Goal: Task Accomplishment & Management: Use online tool/utility

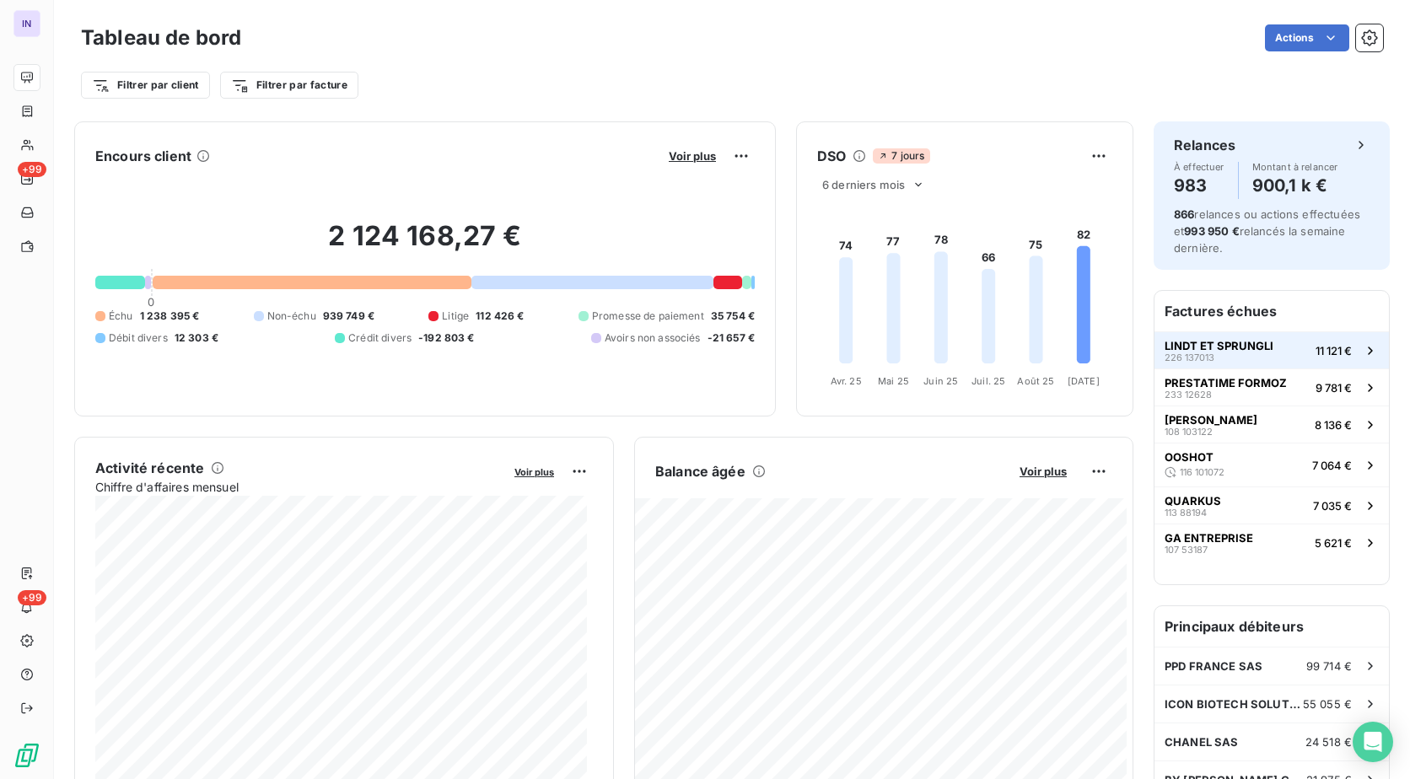
click at [1174, 353] on span "226 137013" at bounding box center [1189, 357] width 50 height 10
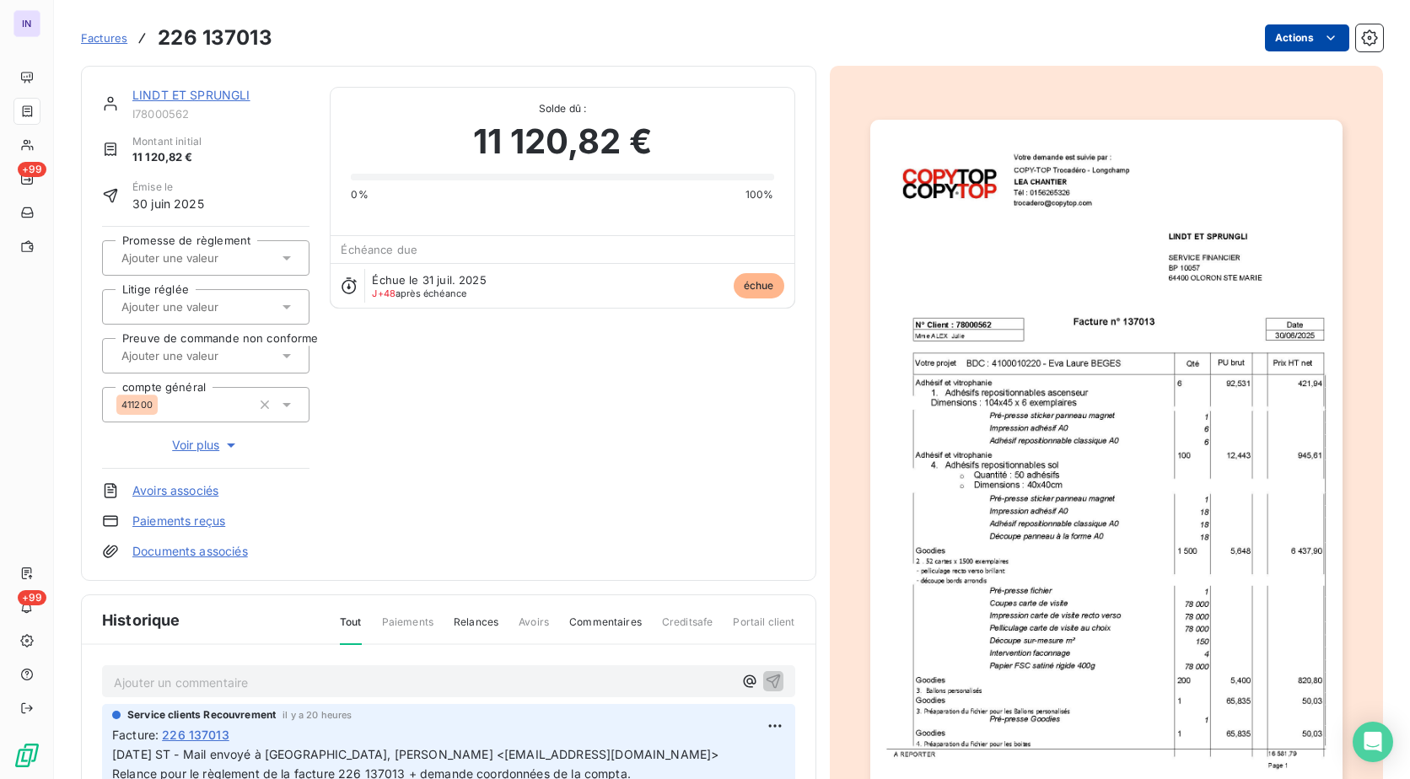
click at [1283, 44] on html "IN +99 +99 Factures 226 137013 Actions LINDT ET SPRUNGLI I78000562 Montant init…" at bounding box center [705, 389] width 1410 height 779
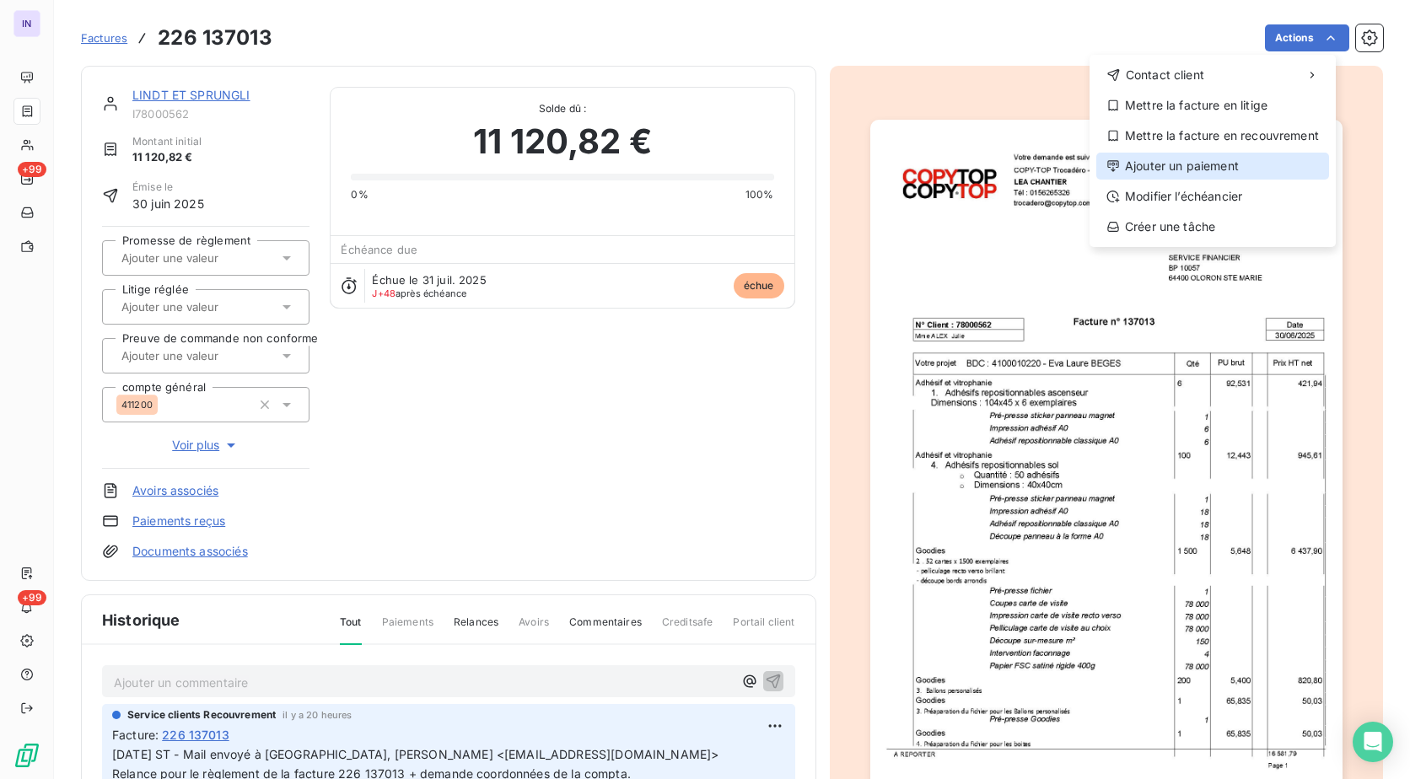
click at [1209, 171] on div "Ajouter un paiement" at bounding box center [1212, 166] width 233 height 27
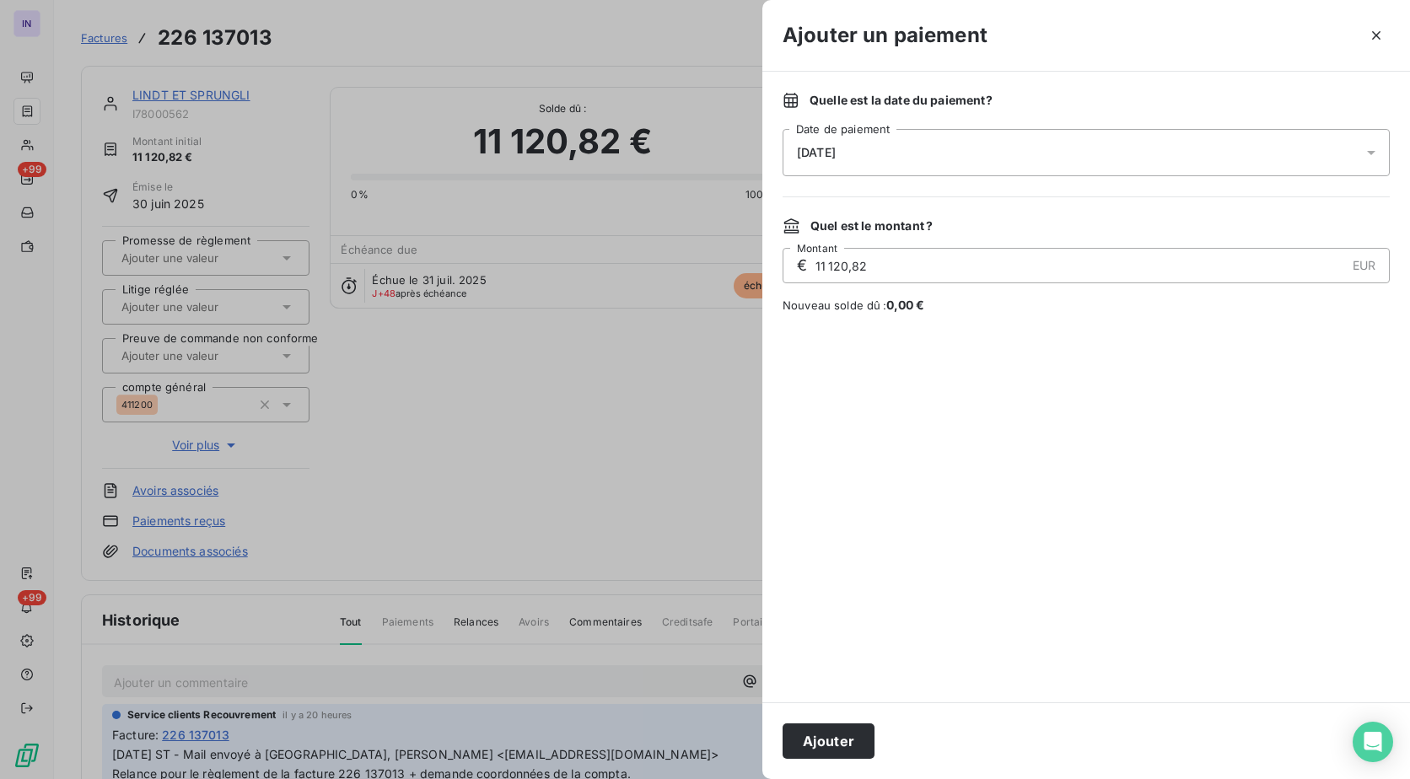
click at [1098, 154] on div "[DATE]" at bounding box center [1085, 152] width 607 height 47
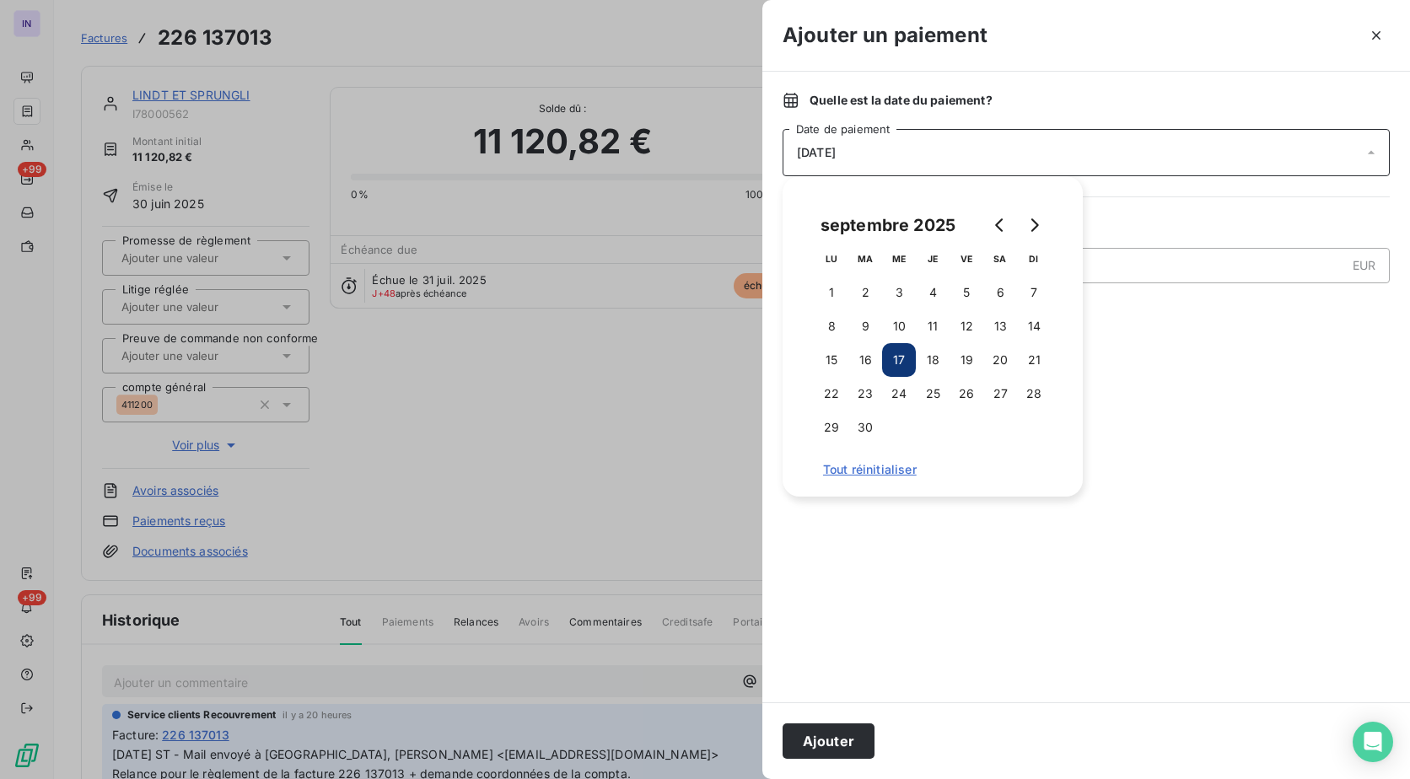
drag, startPoint x: 860, startPoint y: 363, endPoint x: 872, endPoint y: 460, distance: 97.7
click at [860, 364] on button "16" at bounding box center [865, 360] width 34 height 34
click at [841, 733] on button "Ajouter" at bounding box center [828, 740] width 92 height 35
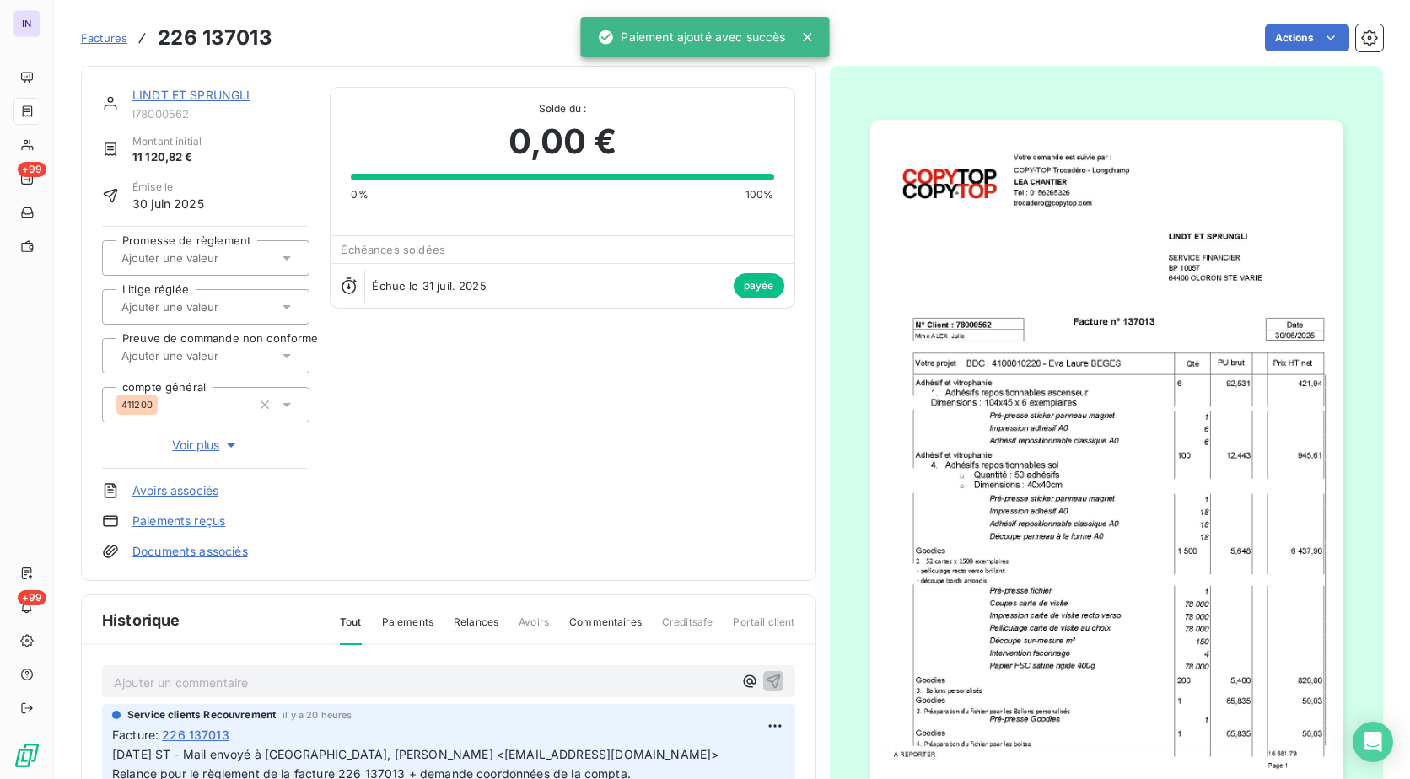
click at [226, 92] on link "LINDT ET SPRUNGLI" at bounding box center [191, 95] width 118 height 14
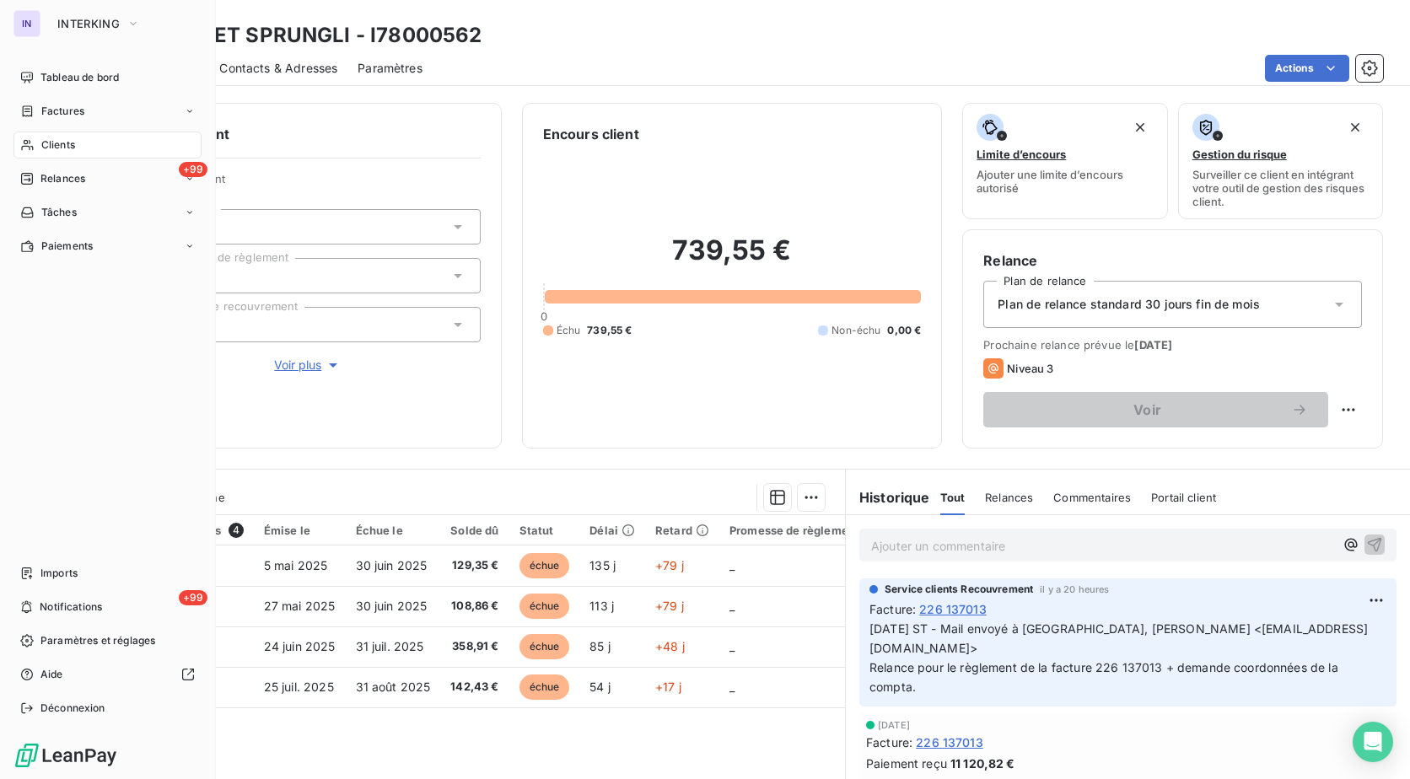
drag, startPoint x: 69, startPoint y: 109, endPoint x: 527, endPoint y: 112, distance: 457.8
click at [69, 109] on span "Factures" at bounding box center [62, 111] width 43 height 15
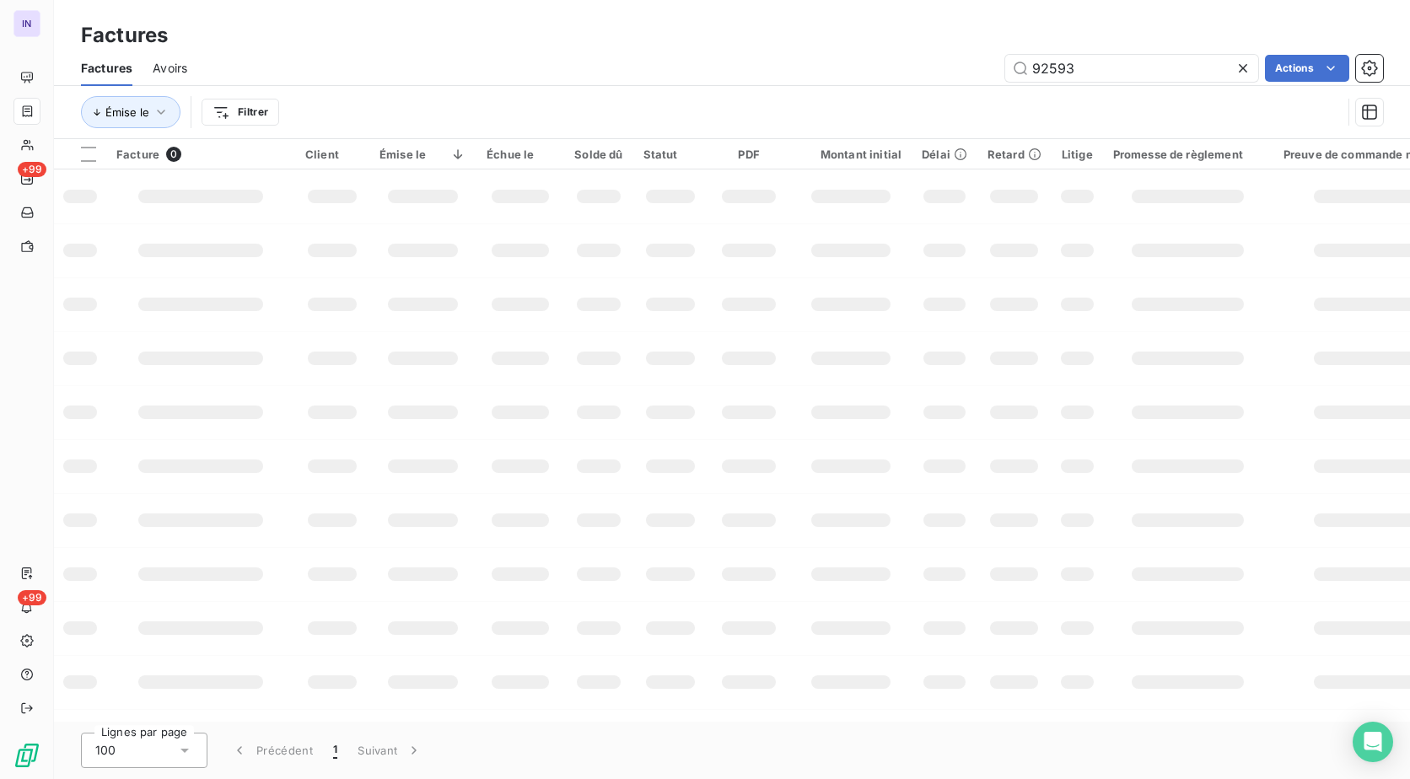
drag, startPoint x: 942, startPoint y: 78, endPoint x: 931, endPoint y: 79, distance: 11.8
click at [938, 79] on div "92593 Actions" at bounding box center [794, 68] width 1175 height 27
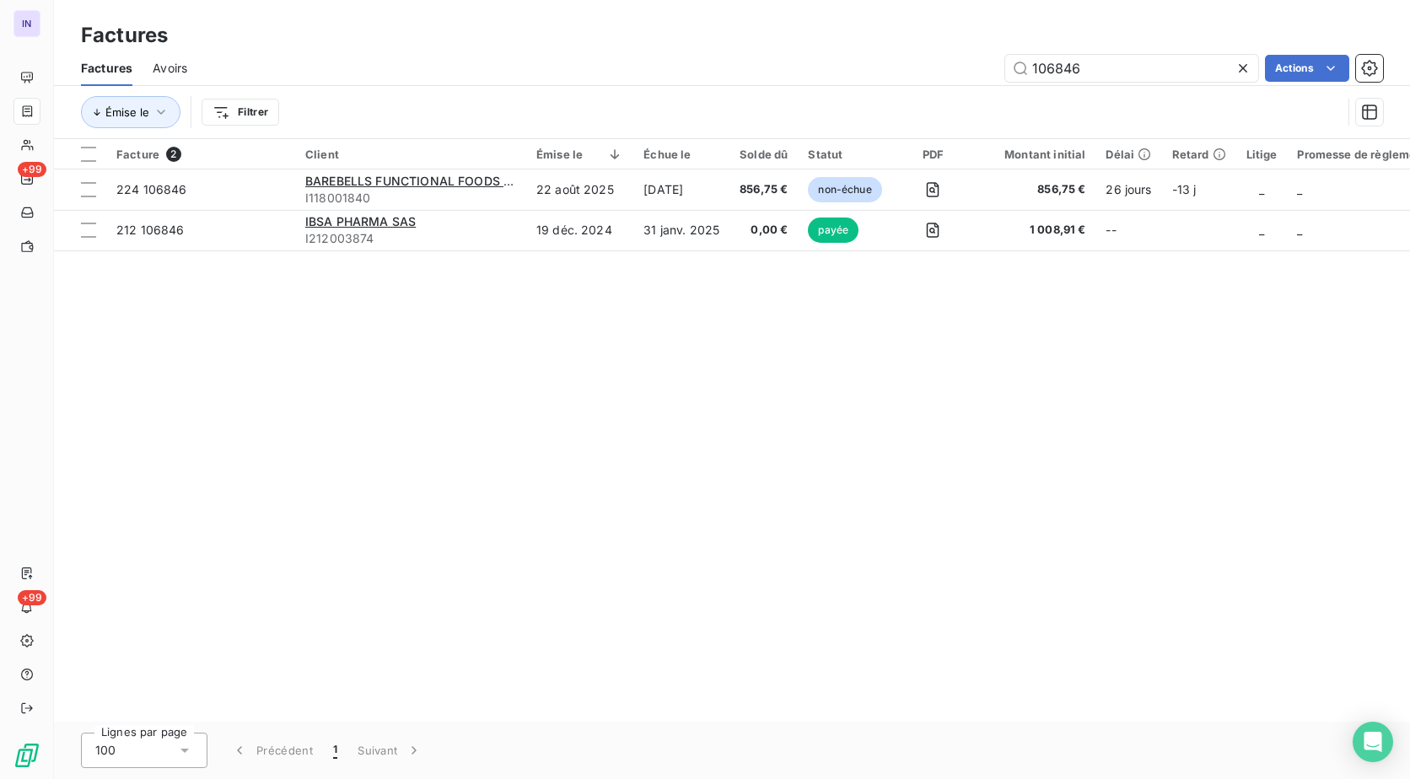
type input "106846"
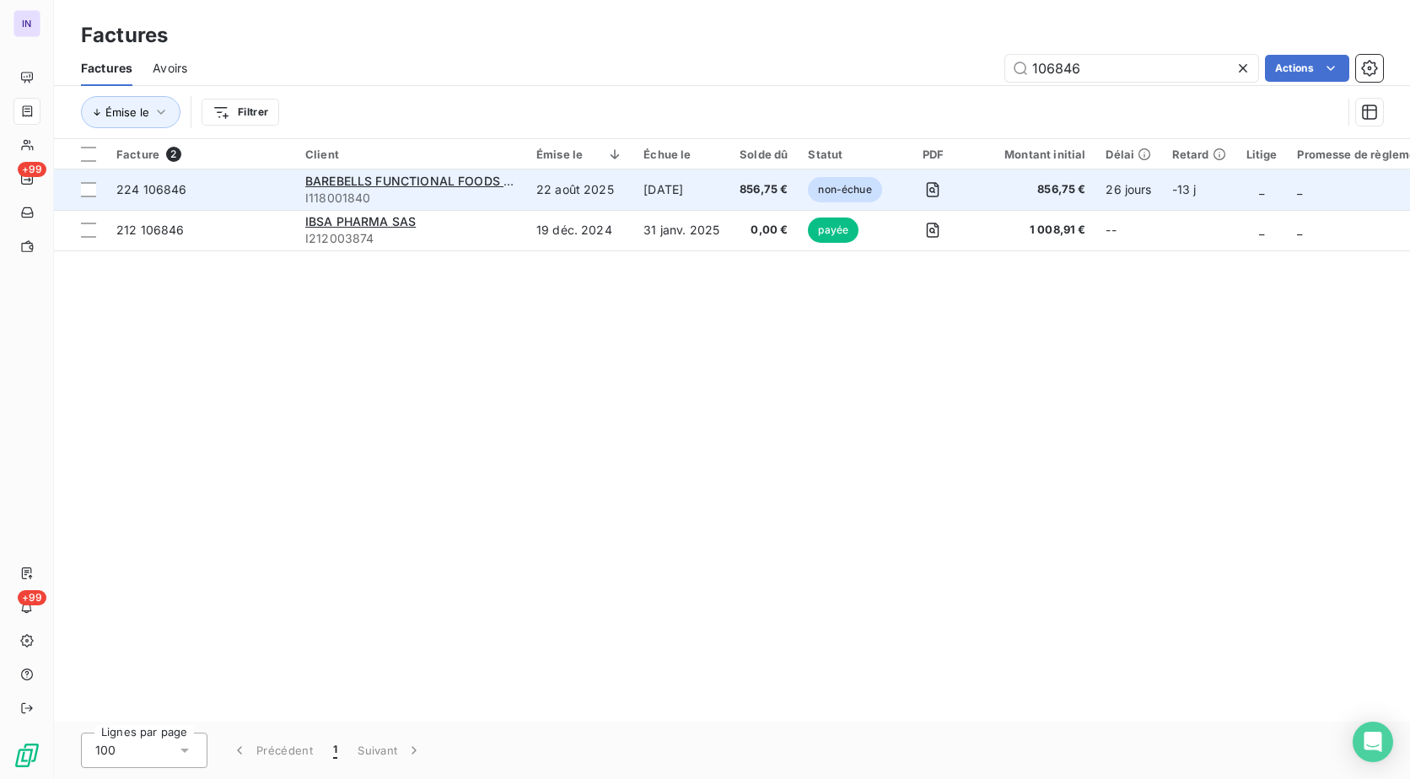
click at [574, 188] on td "22 août 2025" at bounding box center [579, 189] width 107 height 40
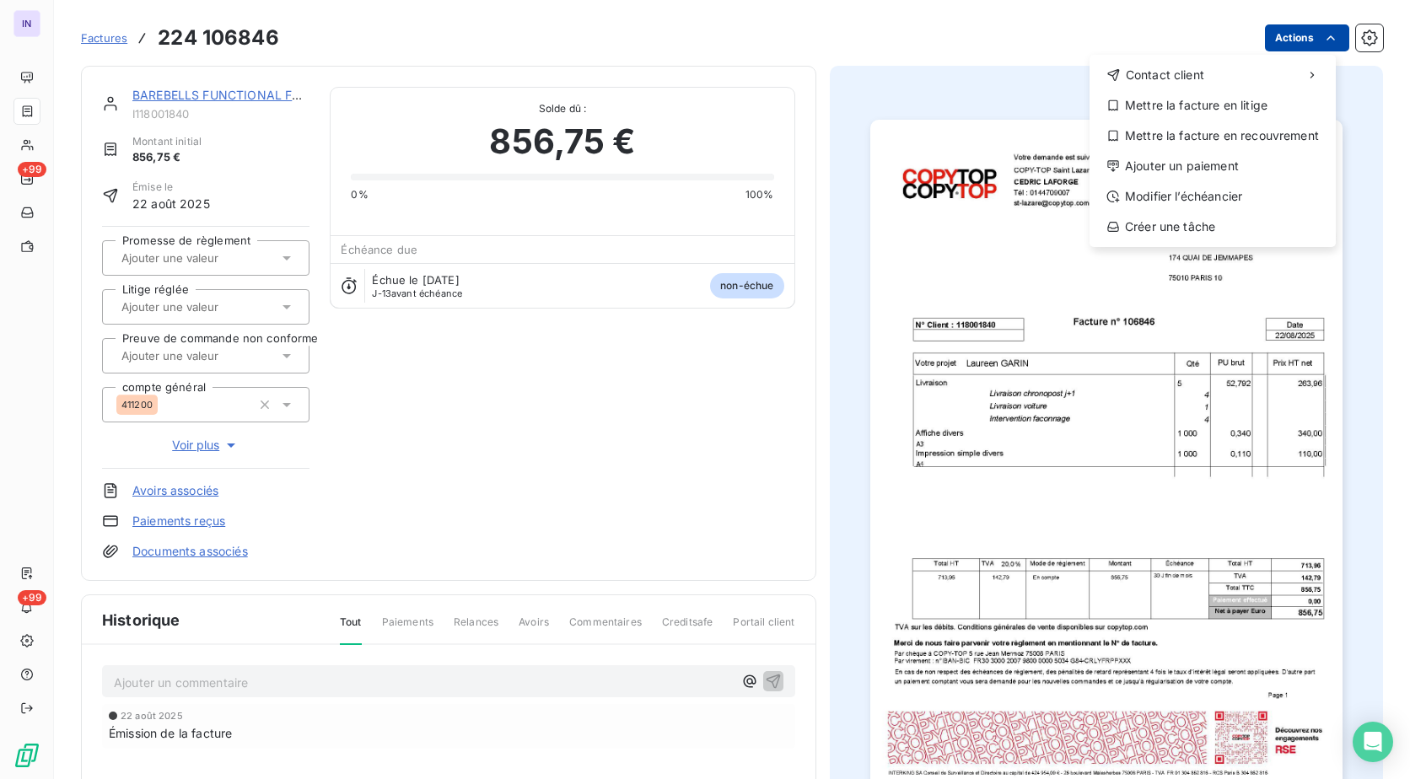
click at [1270, 40] on html "IN +99 +99 Factures [PHONE_NUMBER] Actions Contact client Mettre la facture en …" at bounding box center [705, 389] width 1410 height 779
click at [1195, 174] on div "Ajouter un paiement" at bounding box center [1212, 166] width 233 height 27
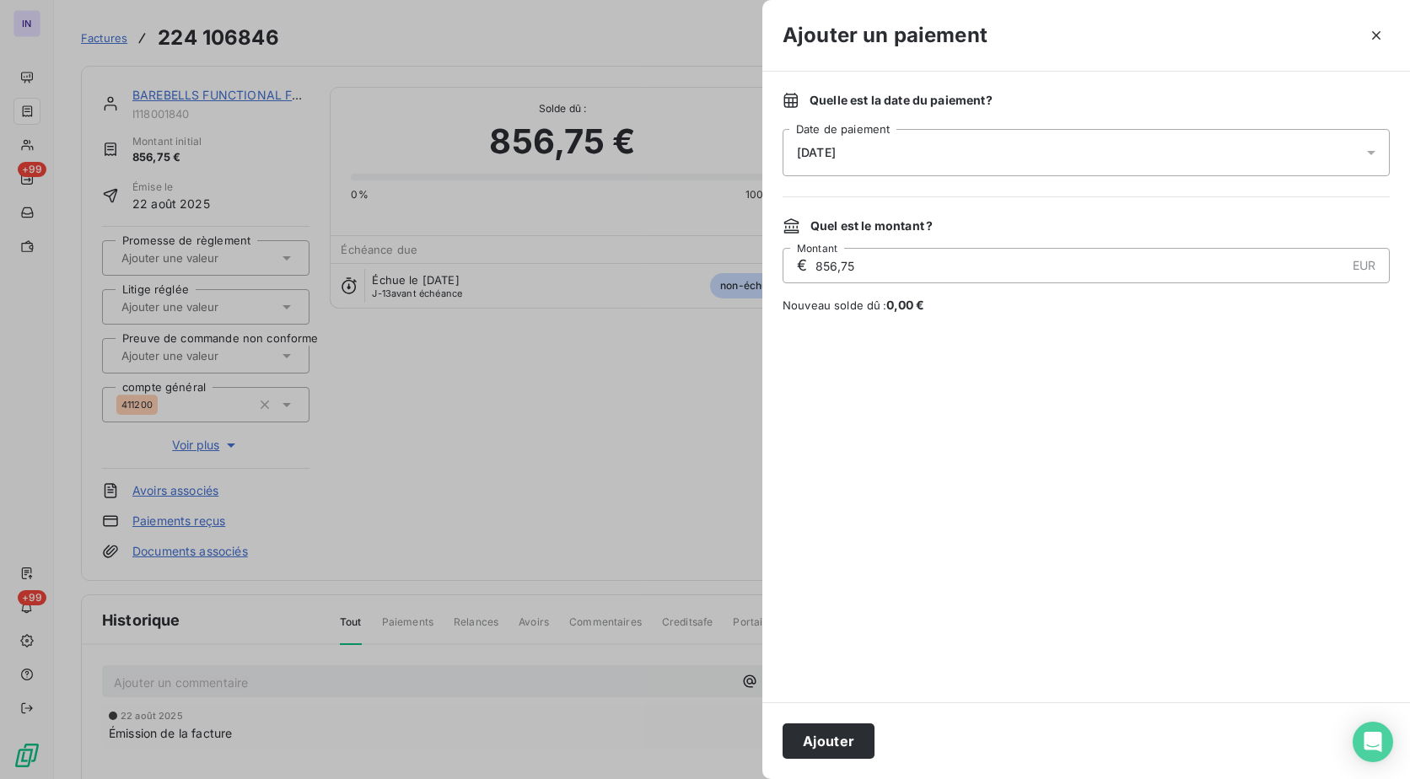
click at [1001, 159] on div "[DATE]" at bounding box center [1085, 152] width 607 height 47
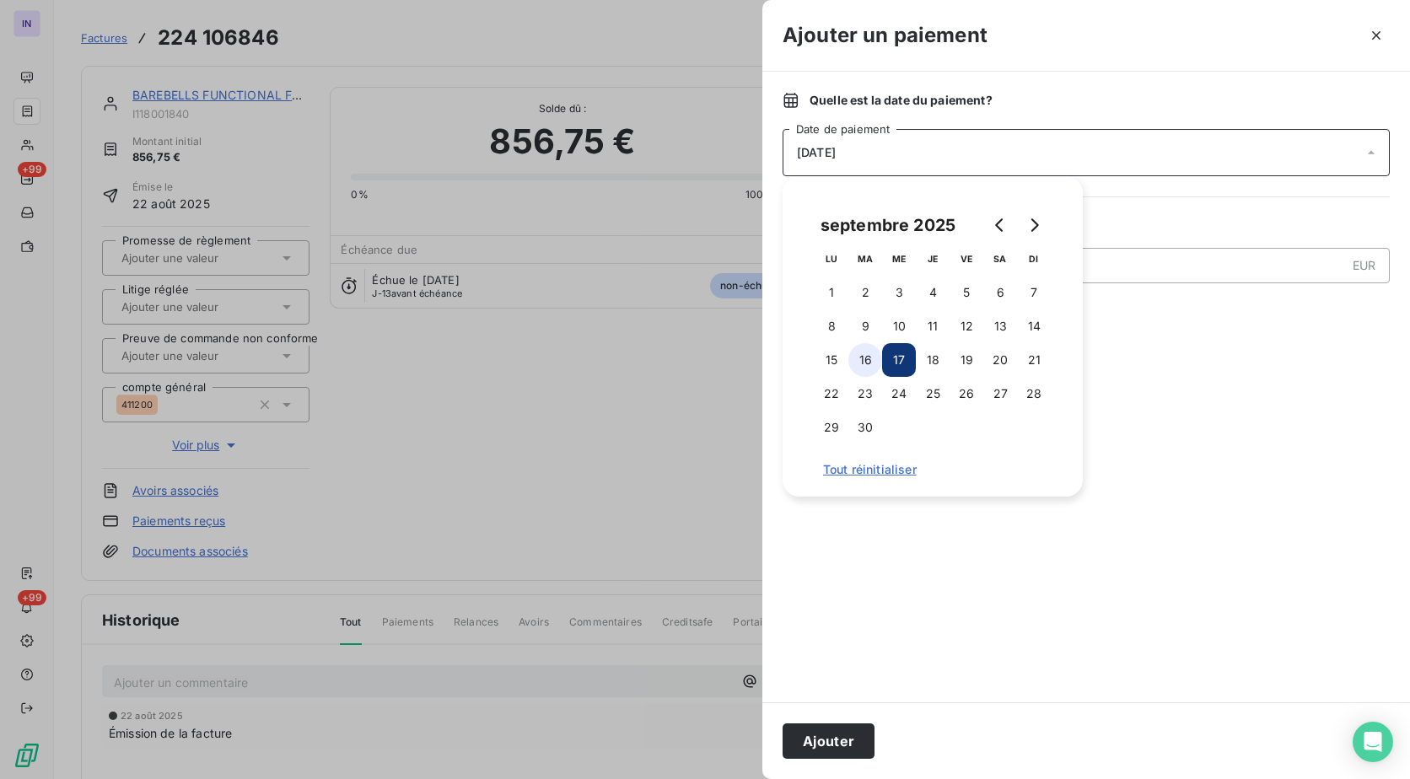
click at [870, 357] on button "16" at bounding box center [865, 360] width 34 height 34
click at [830, 743] on button "Ajouter" at bounding box center [828, 740] width 92 height 35
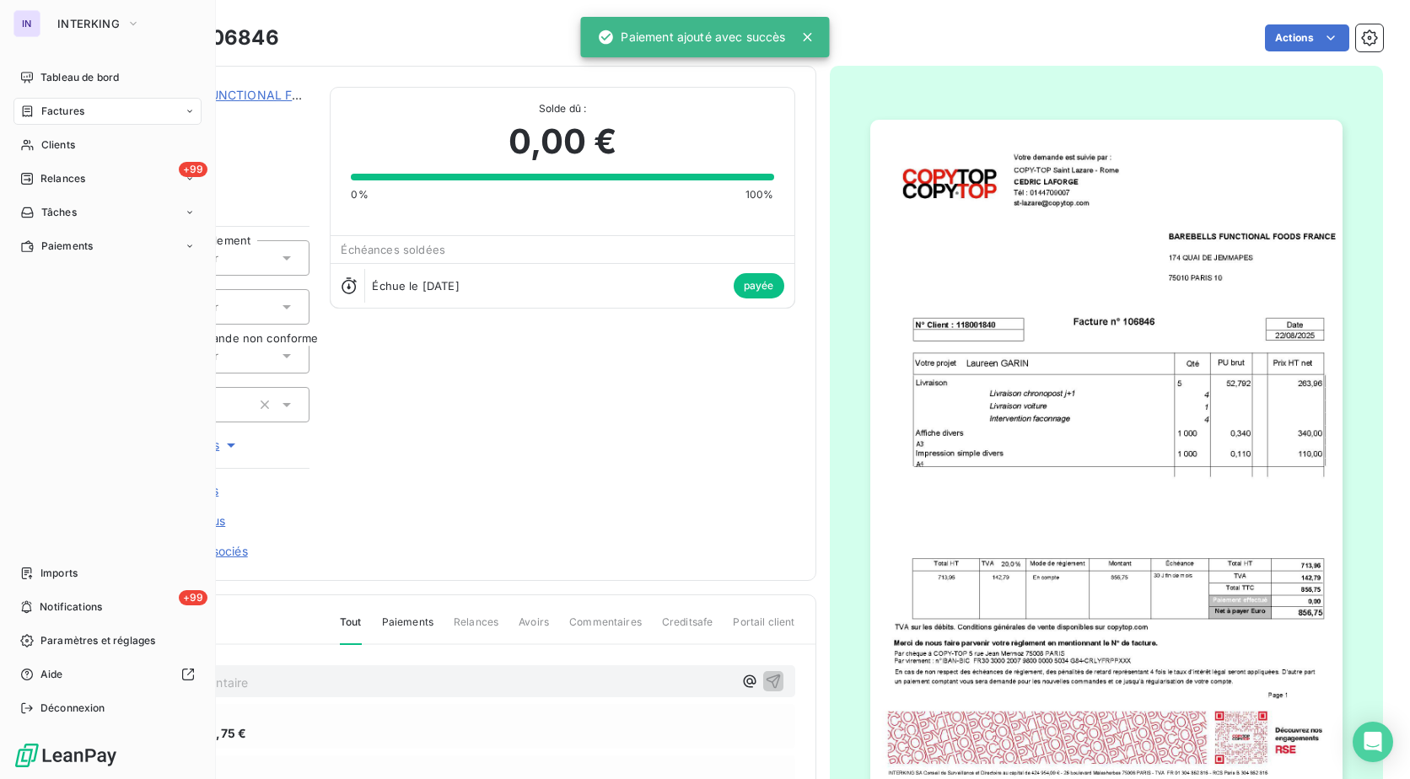
drag, startPoint x: 73, startPoint y: 105, endPoint x: 606, endPoint y: 133, distance: 533.6
click at [73, 105] on span "Factures" at bounding box center [62, 111] width 43 height 15
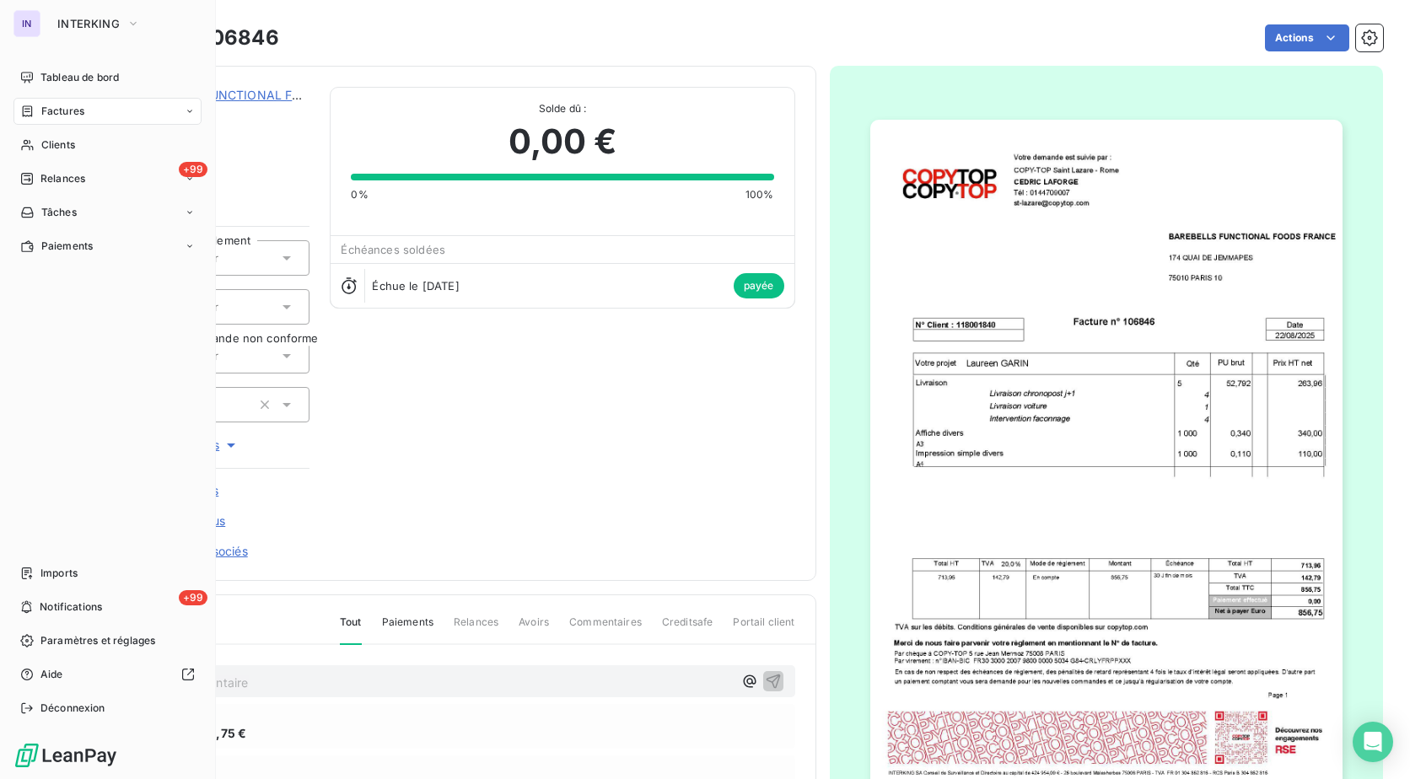
click at [61, 109] on span "Factures" at bounding box center [62, 111] width 43 height 15
click at [62, 122] on div "Factures" at bounding box center [107, 111] width 188 height 27
click at [64, 142] on span "Factures" at bounding box center [61, 144] width 43 height 15
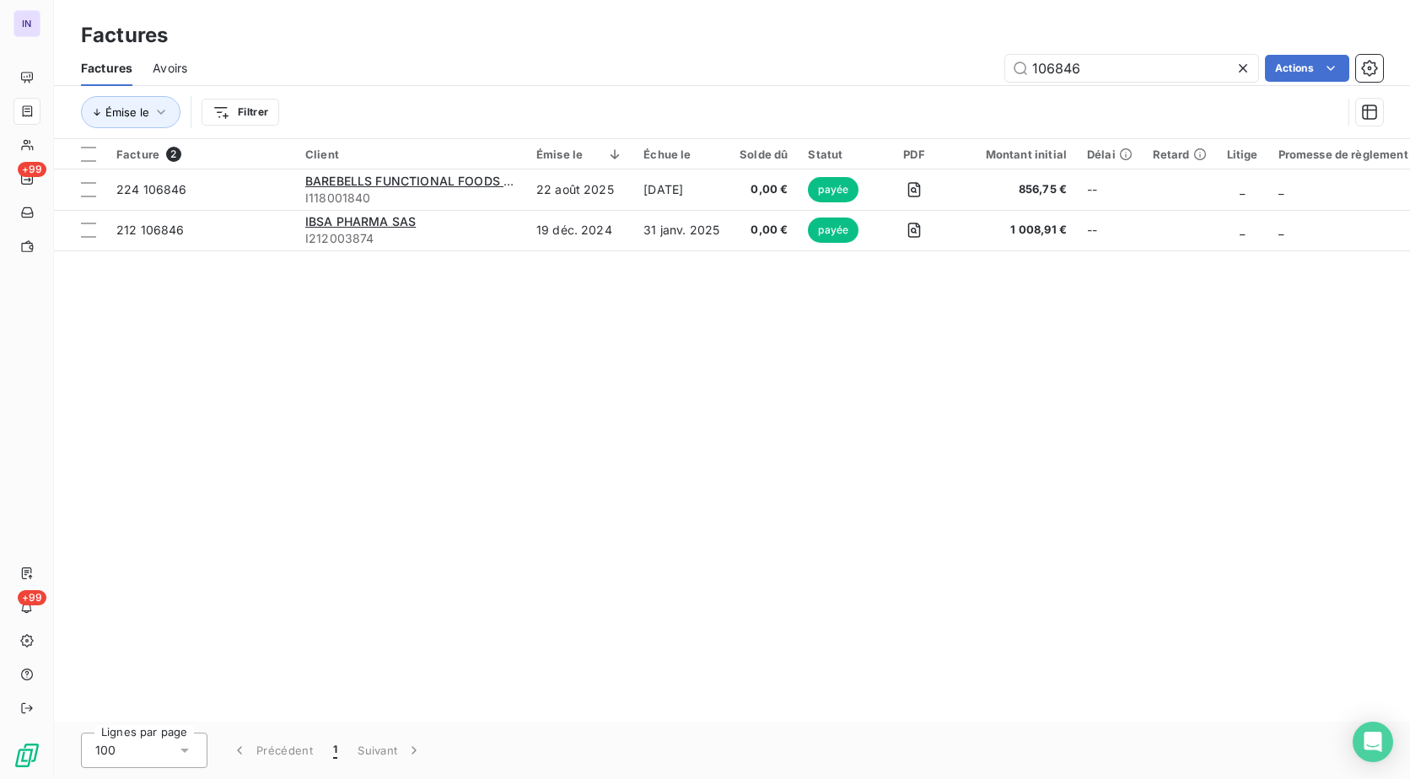
drag, startPoint x: 1104, startPoint y: 69, endPoint x: 846, endPoint y: 61, distance: 258.9
click at [846, 61] on div "106846 Actions" at bounding box center [794, 68] width 1175 height 27
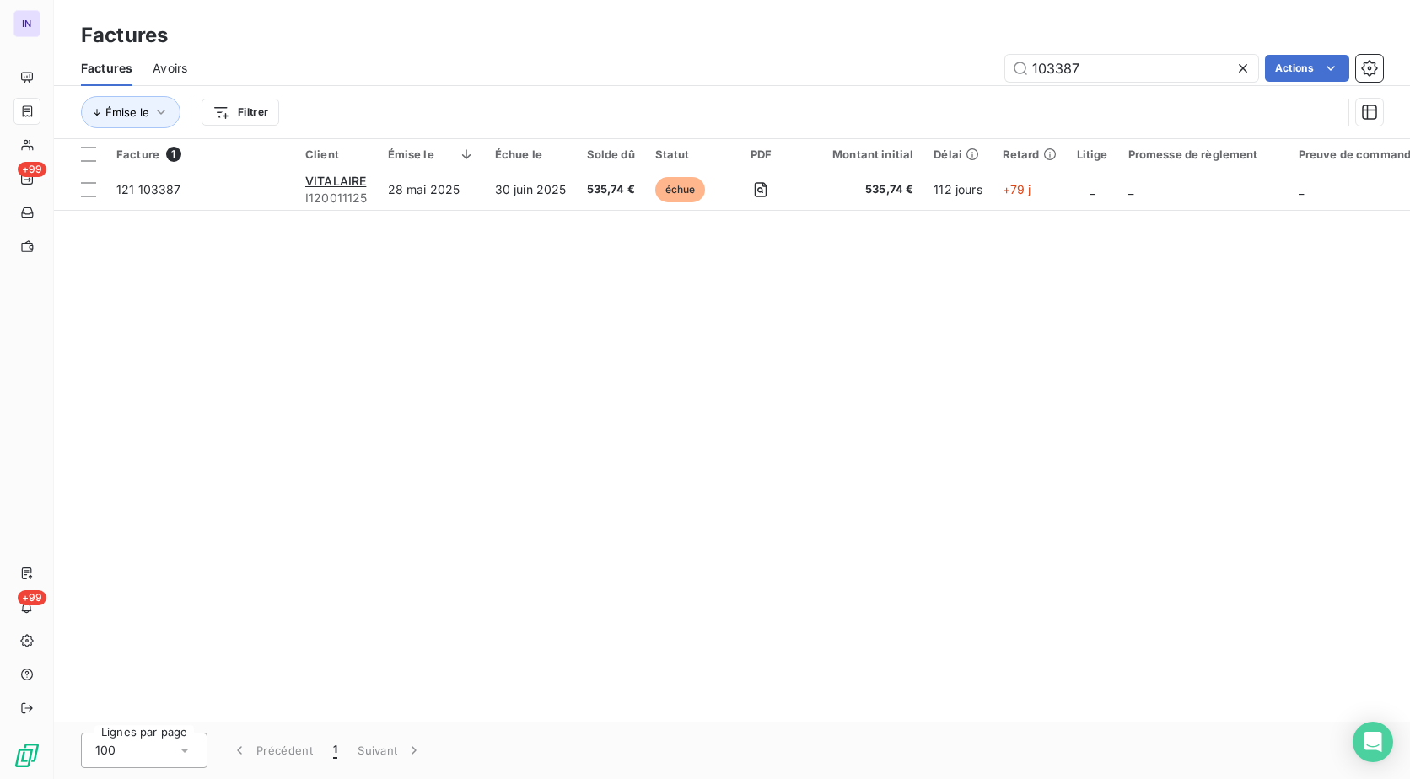
type input "103387"
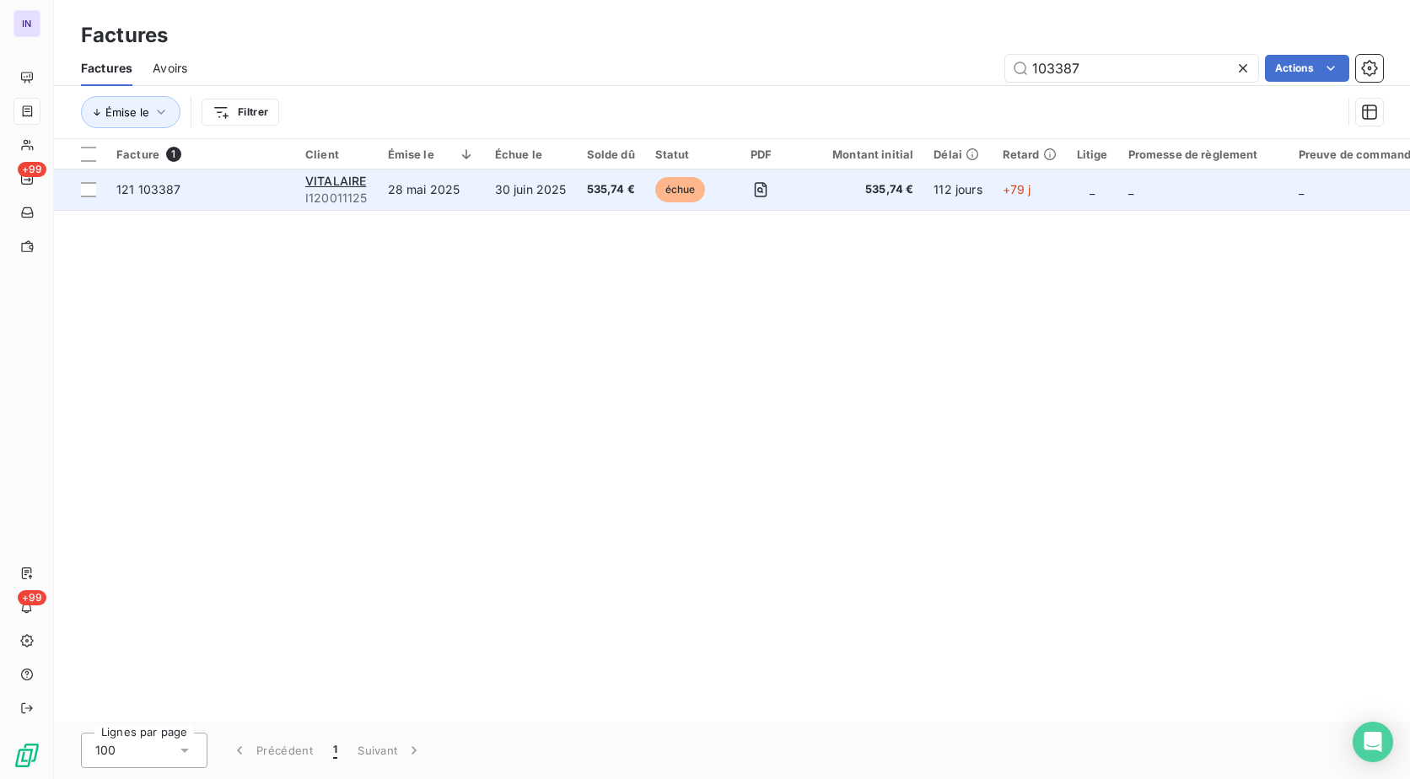
click at [610, 190] on span "535,74 €" at bounding box center [611, 189] width 48 height 17
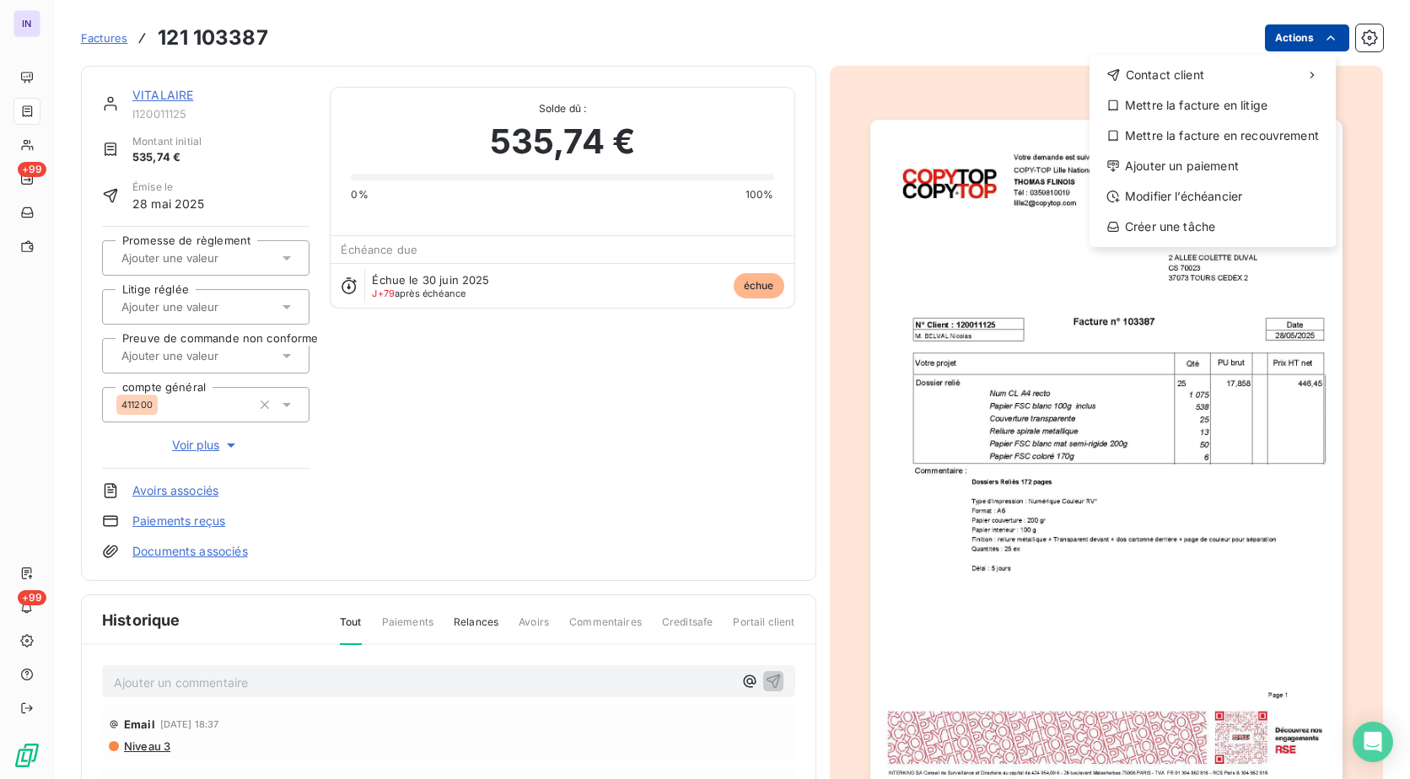
click at [1286, 40] on html "IN +99 +99 Factures [PHONE_NUMBER] Actions Contact client Mettre la facture en …" at bounding box center [705, 389] width 1410 height 779
click at [1208, 160] on div "Ajouter un paiement" at bounding box center [1212, 166] width 233 height 27
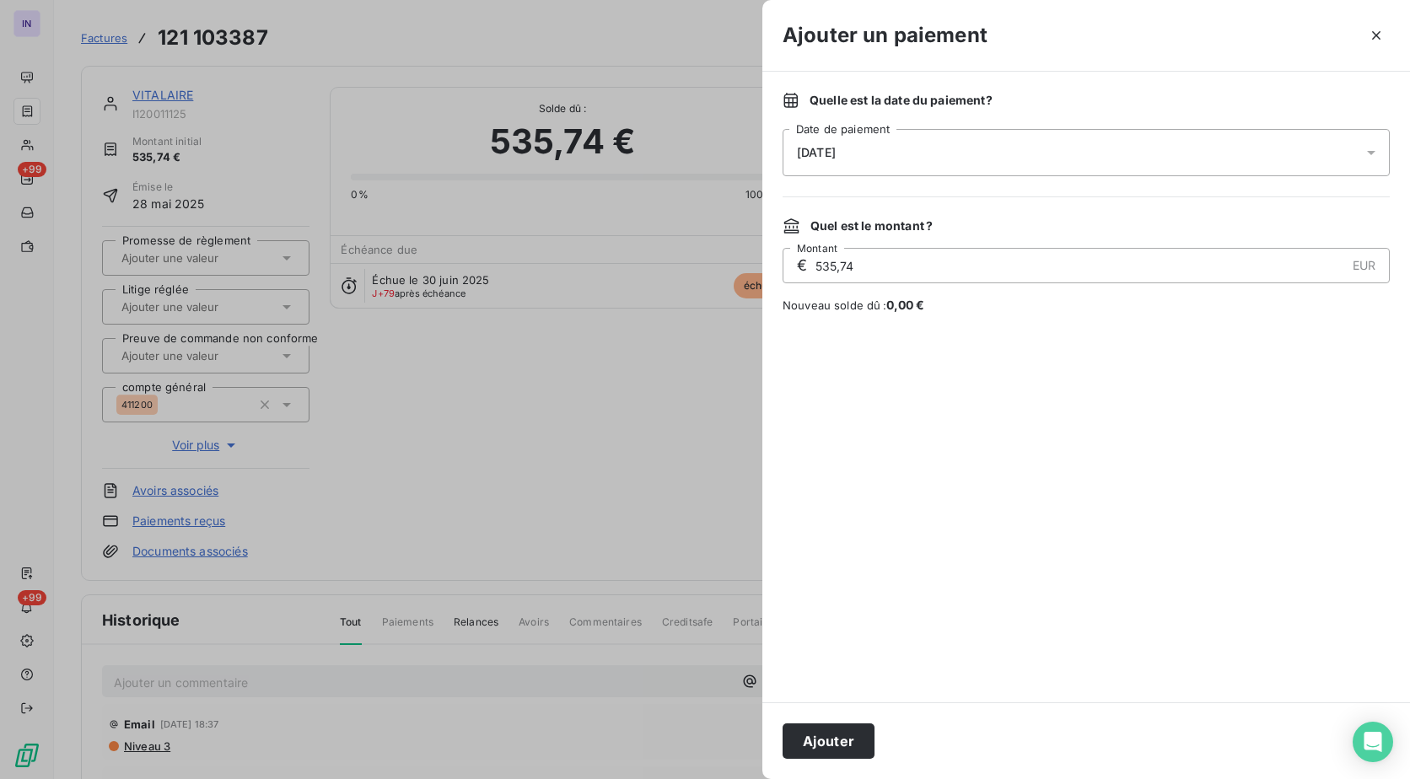
click at [996, 145] on div "[DATE]" at bounding box center [1085, 152] width 607 height 47
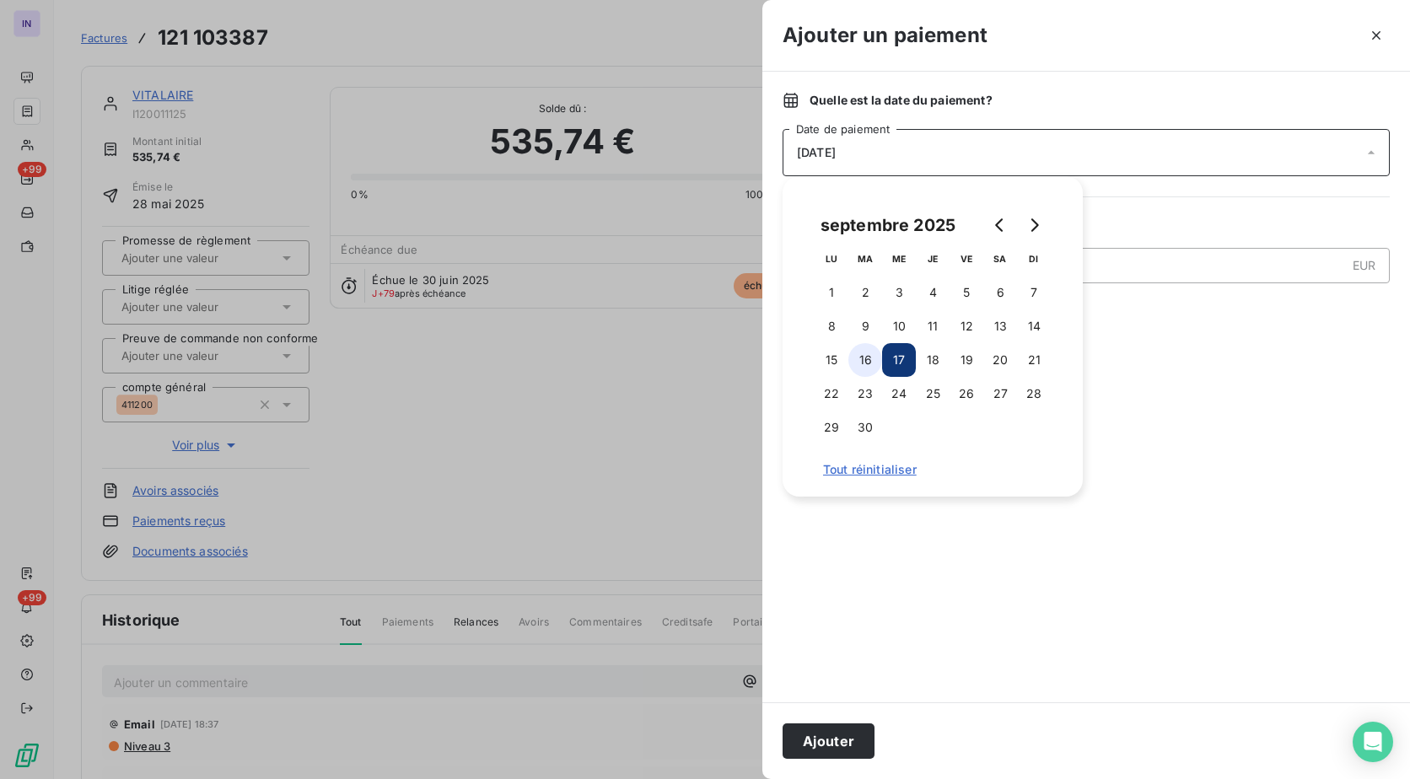
click at [865, 355] on button "16" at bounding box center [865, 360] width 34 height 34
click at [840, 743] on button "Ajouter" at bounding box center [828, 740] width 92 height 35
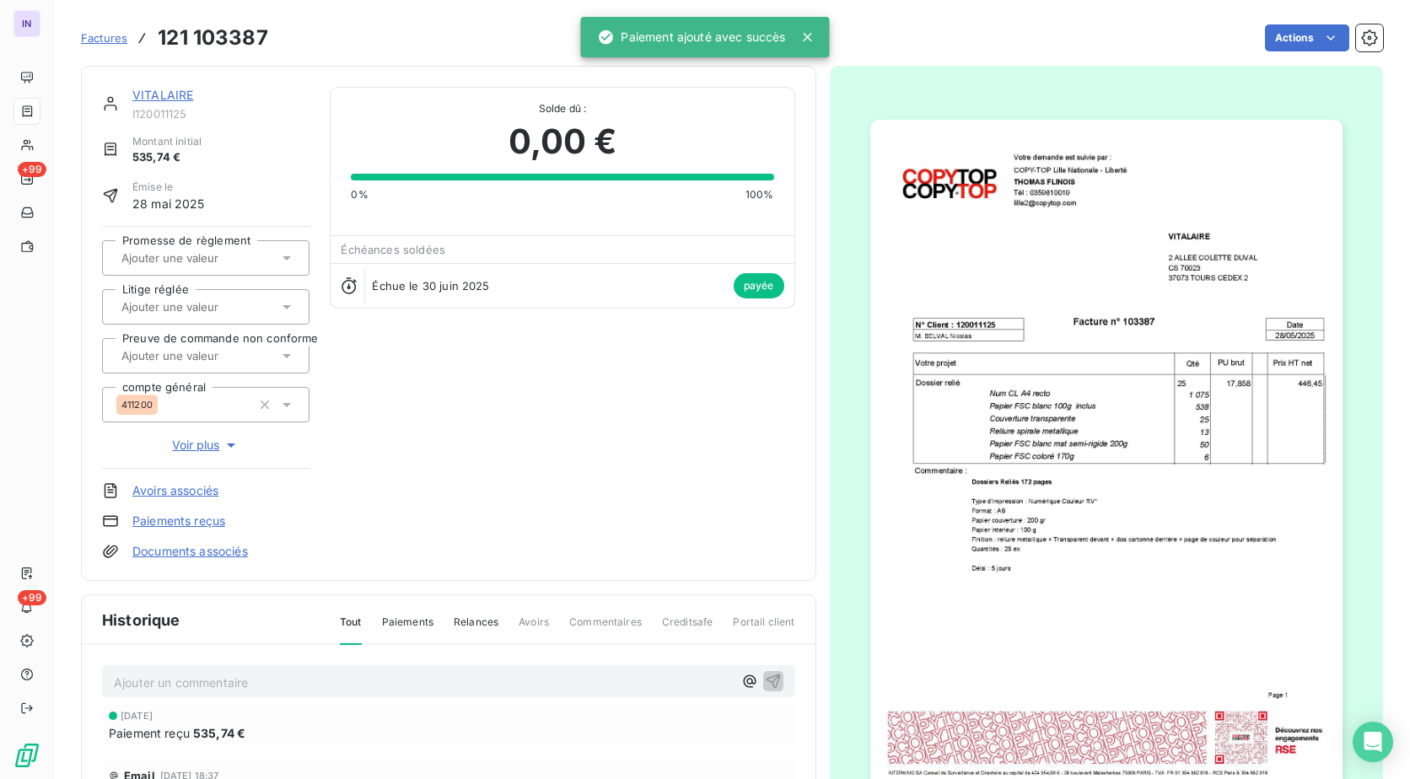
click at [159, 94] on link "VITALAIRE" at bounding box center [162, 95] width 61 height 14
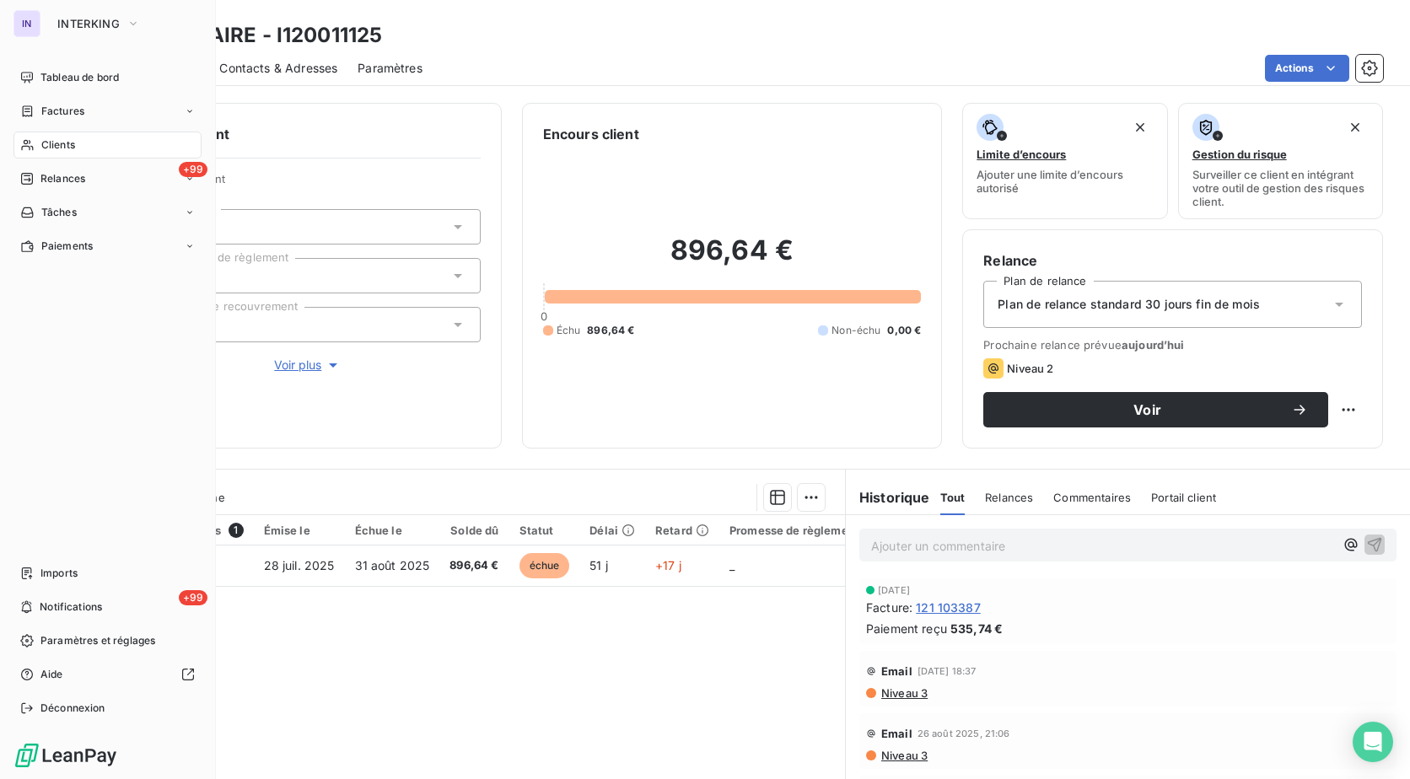
click at [60, 142] on span "Clients" at bounding box center [58, 144] width 34 height 15
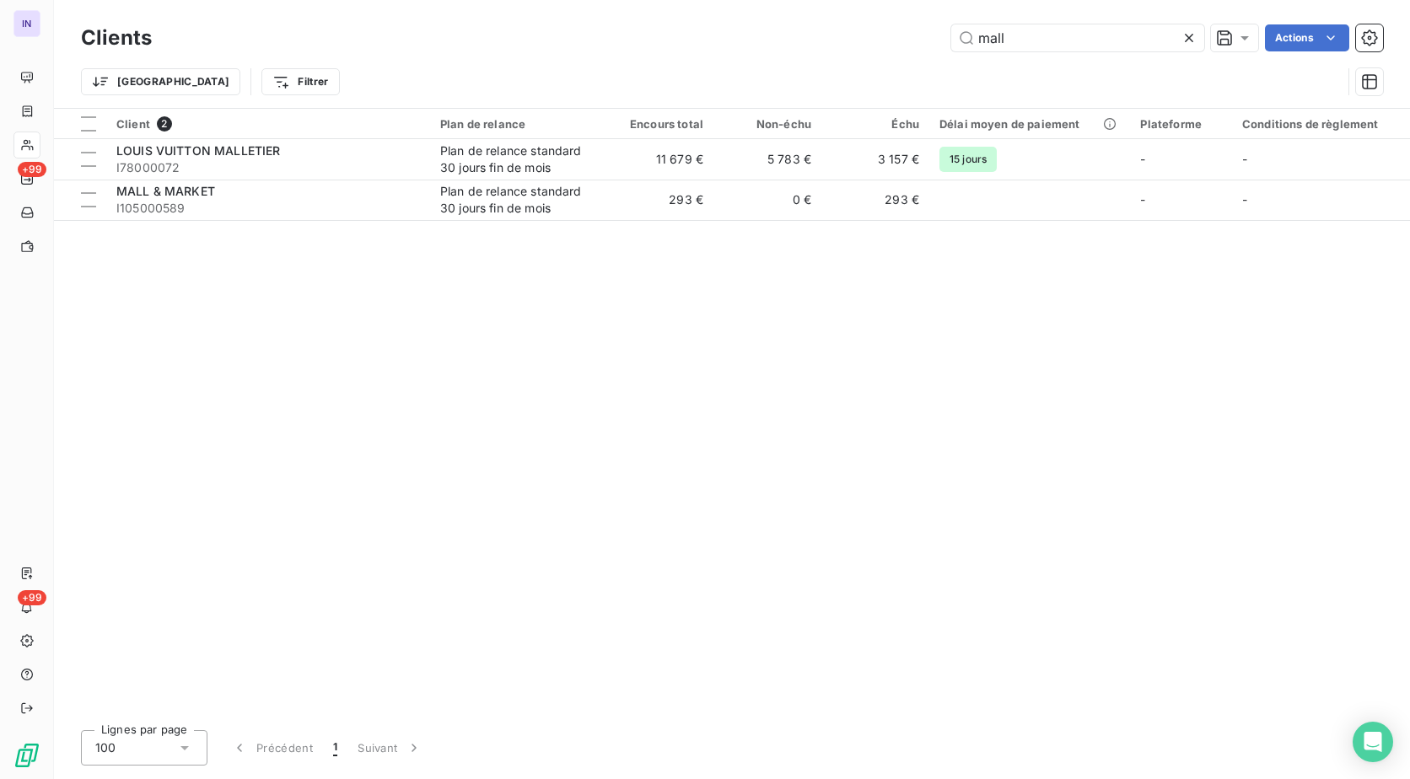
click at [712, 31] on div "mall Actions" at bounding box center [777, 37] width 1211 height 27
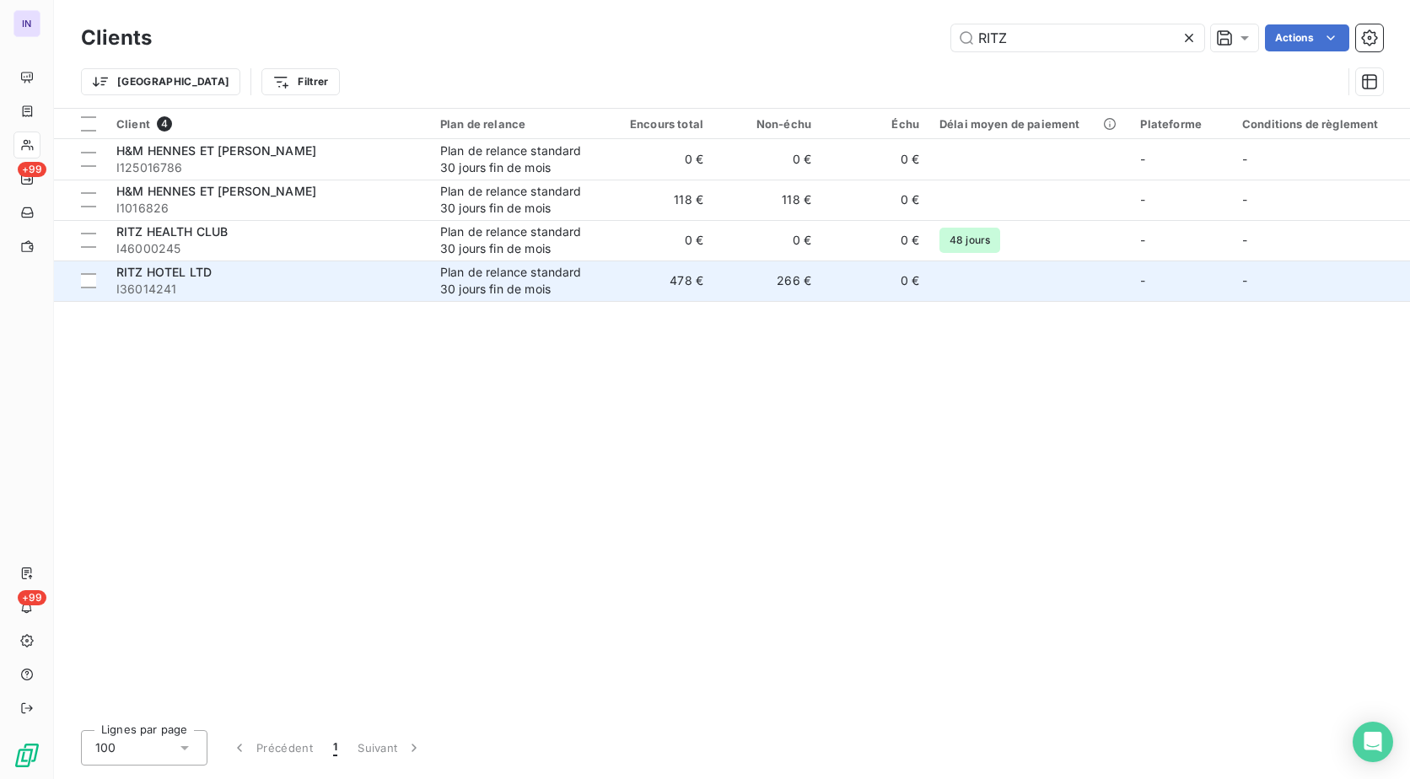
type input "RITZ"
click at [382, 268] on div "RITZ HOTEL LTD" at bounding box center [267, 272] width 303 height 17
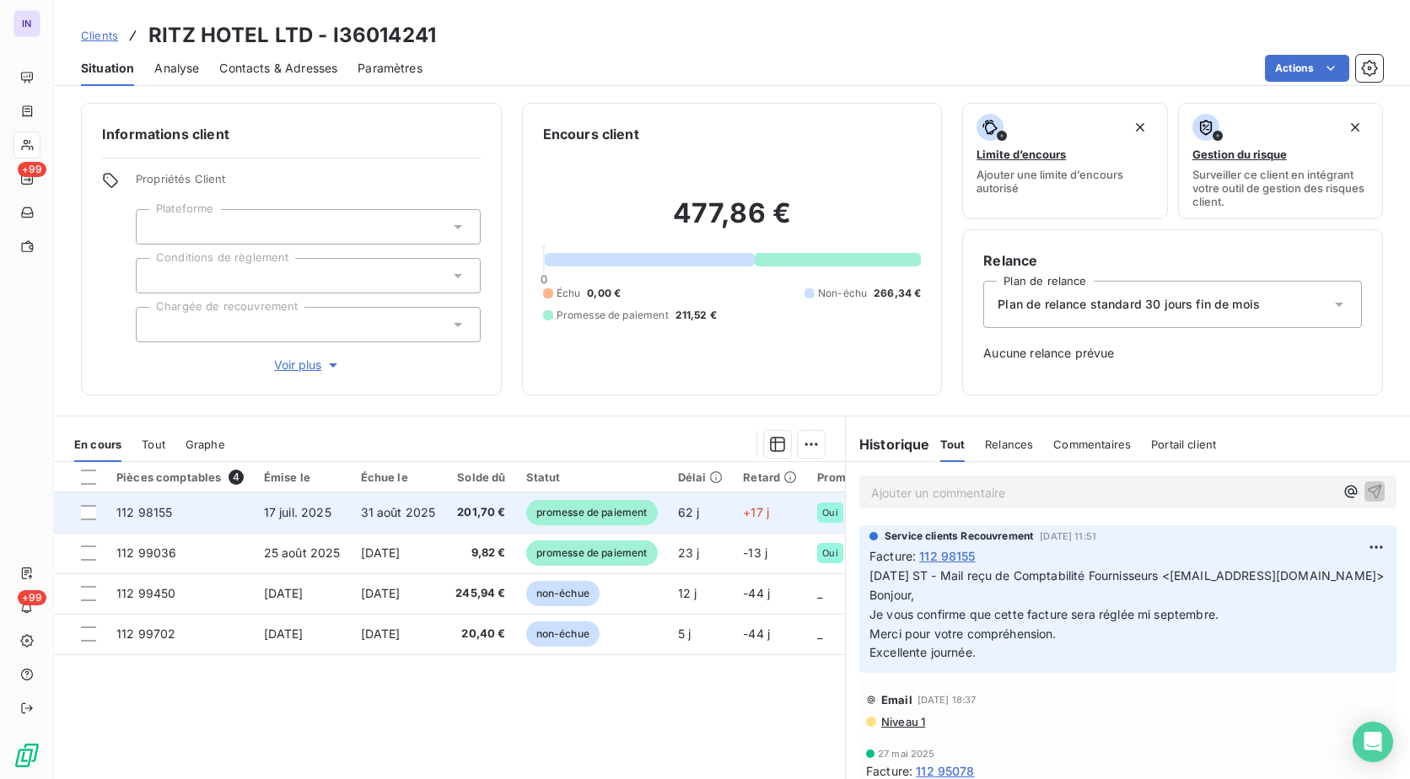
click at [405, 519] on td "31 août 2025" at bounding box center [398, 512] width 95 height 40
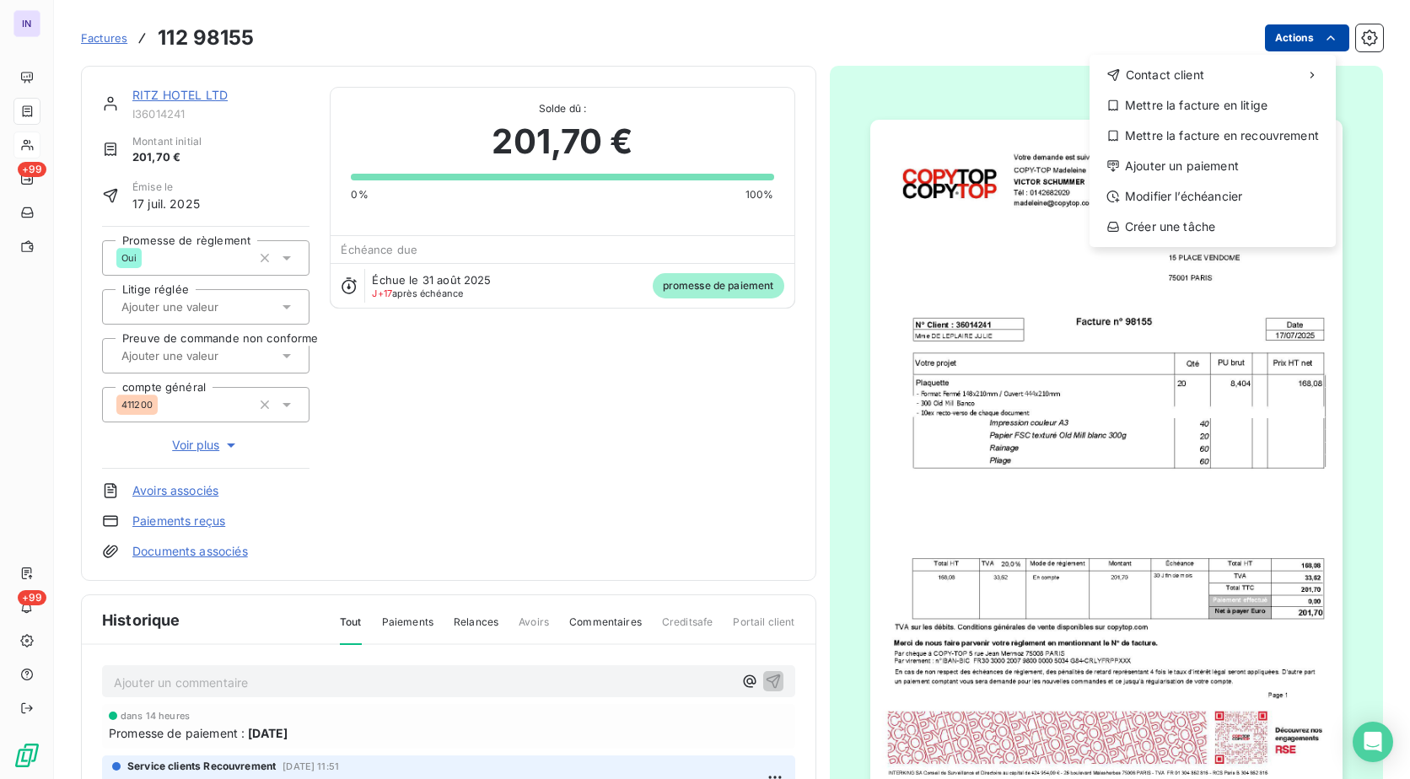
click at [1264, 36] on html "IN +99 +99 Factures [PHONE_NUMBER] Actions Contact client Mettre la facture en …" at bounding box center [705, 389] width 1410 height 779
click at [1161, 154] on div "Ajouter un paiement" at bounding box center [1212, 166] width 233 height 27
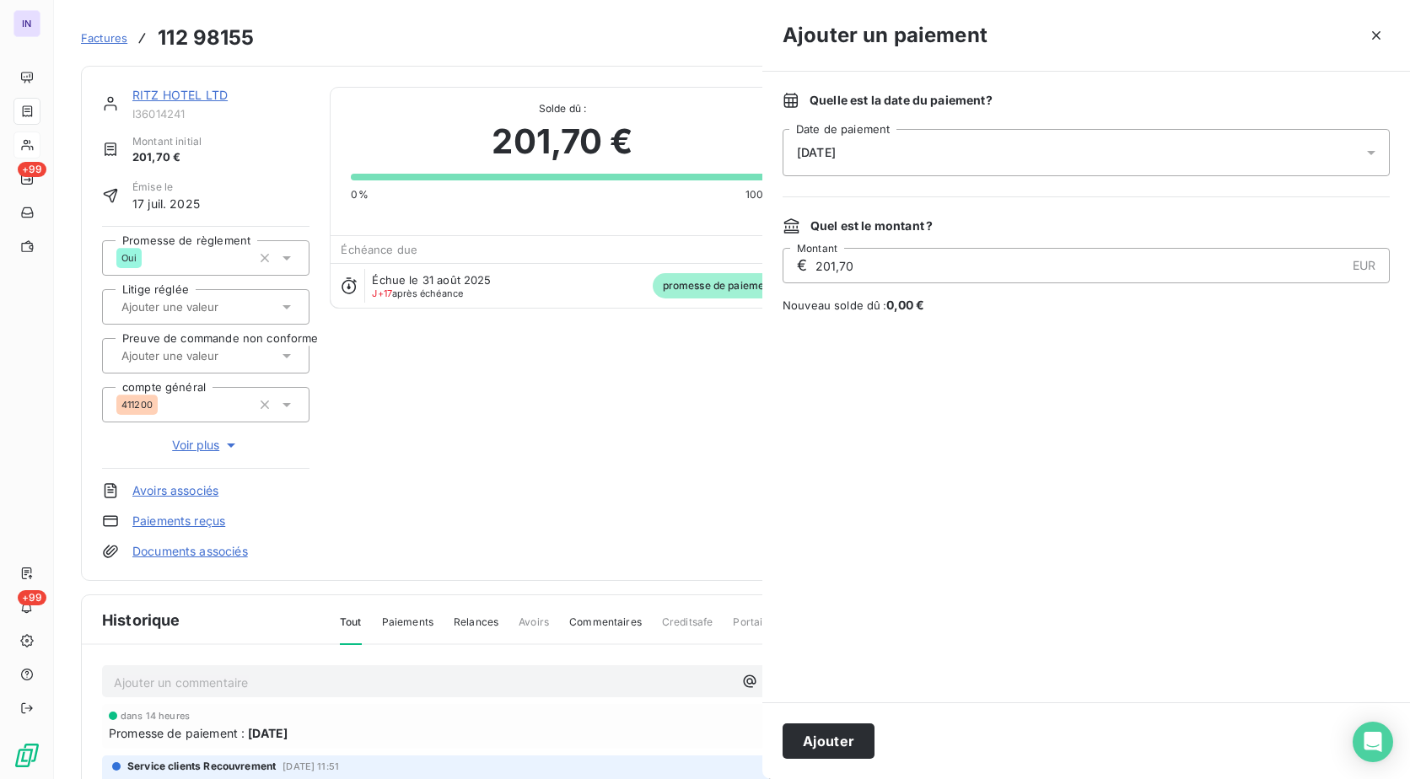
click at [950, 151] on div "[DATE]" at bounding box center [1085, 152] width 607 height 47
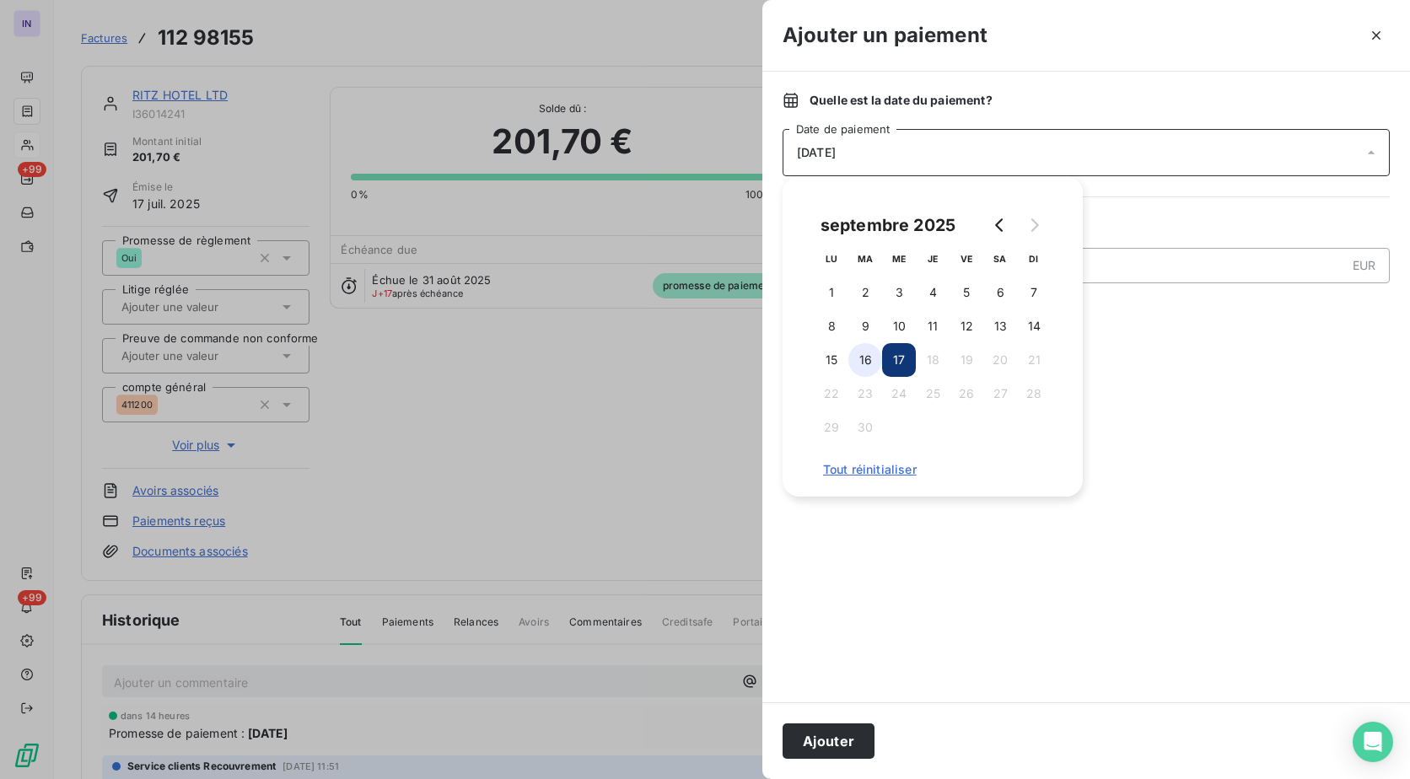
click at [864, 357] on button "16" at bounding box center [865, 360] width 34 height 34
click at [837, 749] on button "Ajouter" at bounding box center [828, 740] width 92 height 35
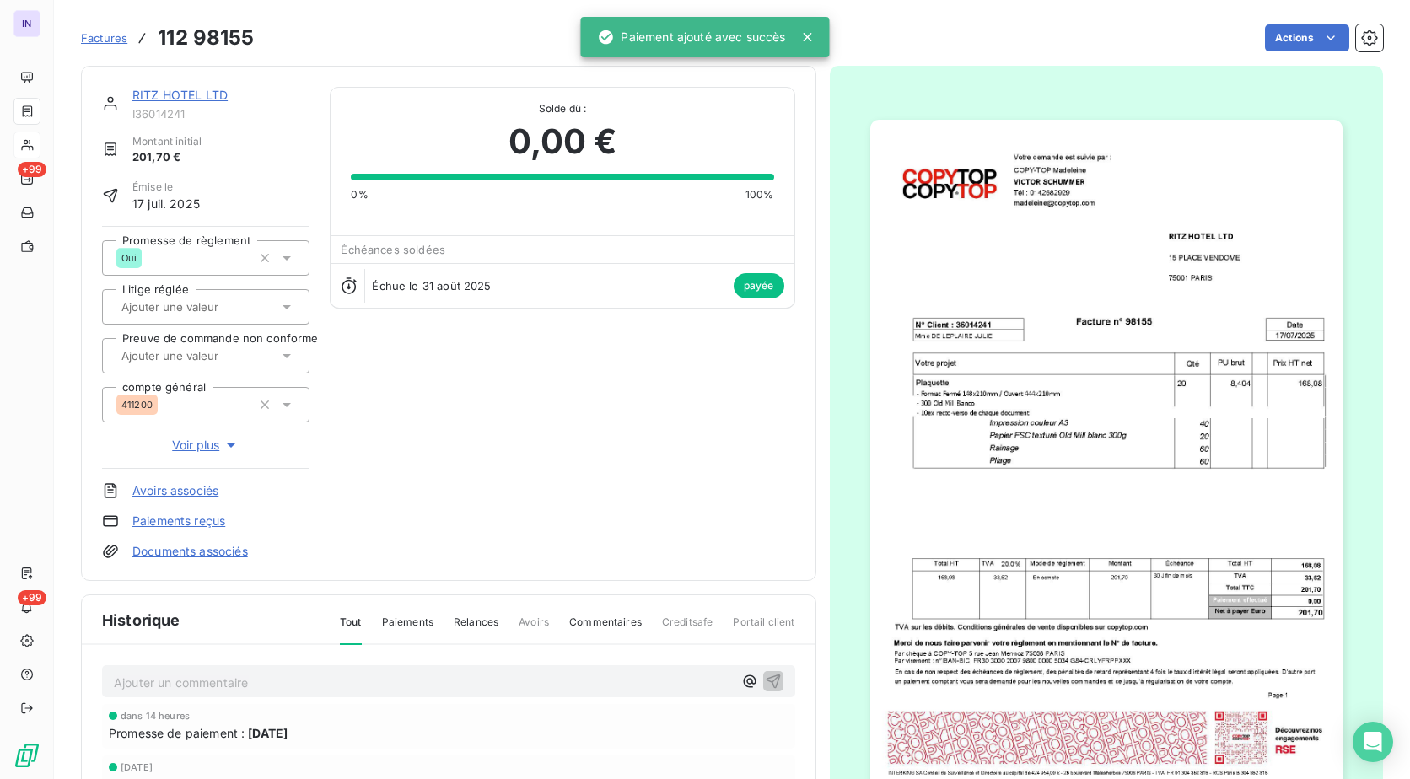
click at [201, 93] on link "RITZ HOTEL LTD" at bounding box center [179, 95] width 95 height 14
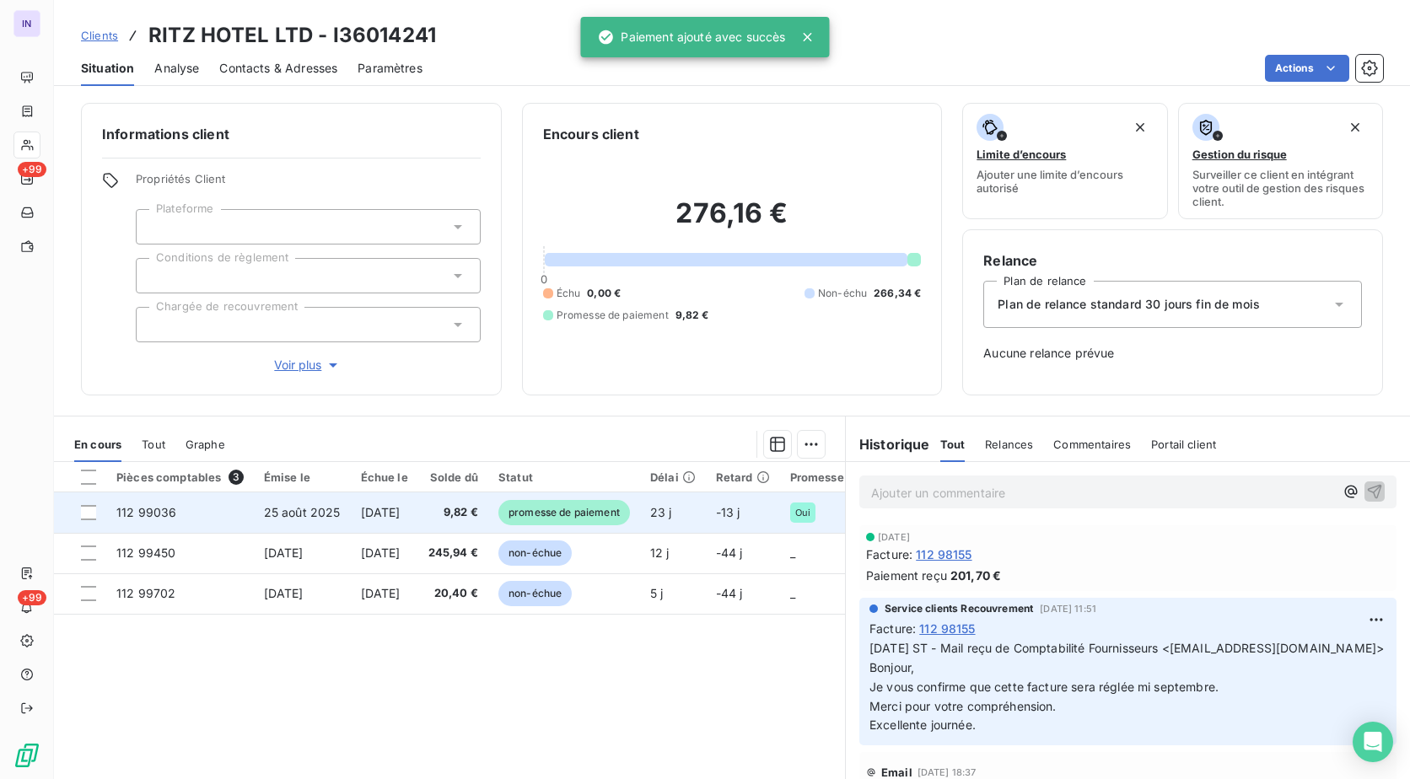
click at [389, 518] on span "[DATE]" at bounding box center [381, 512] width 40 height 14
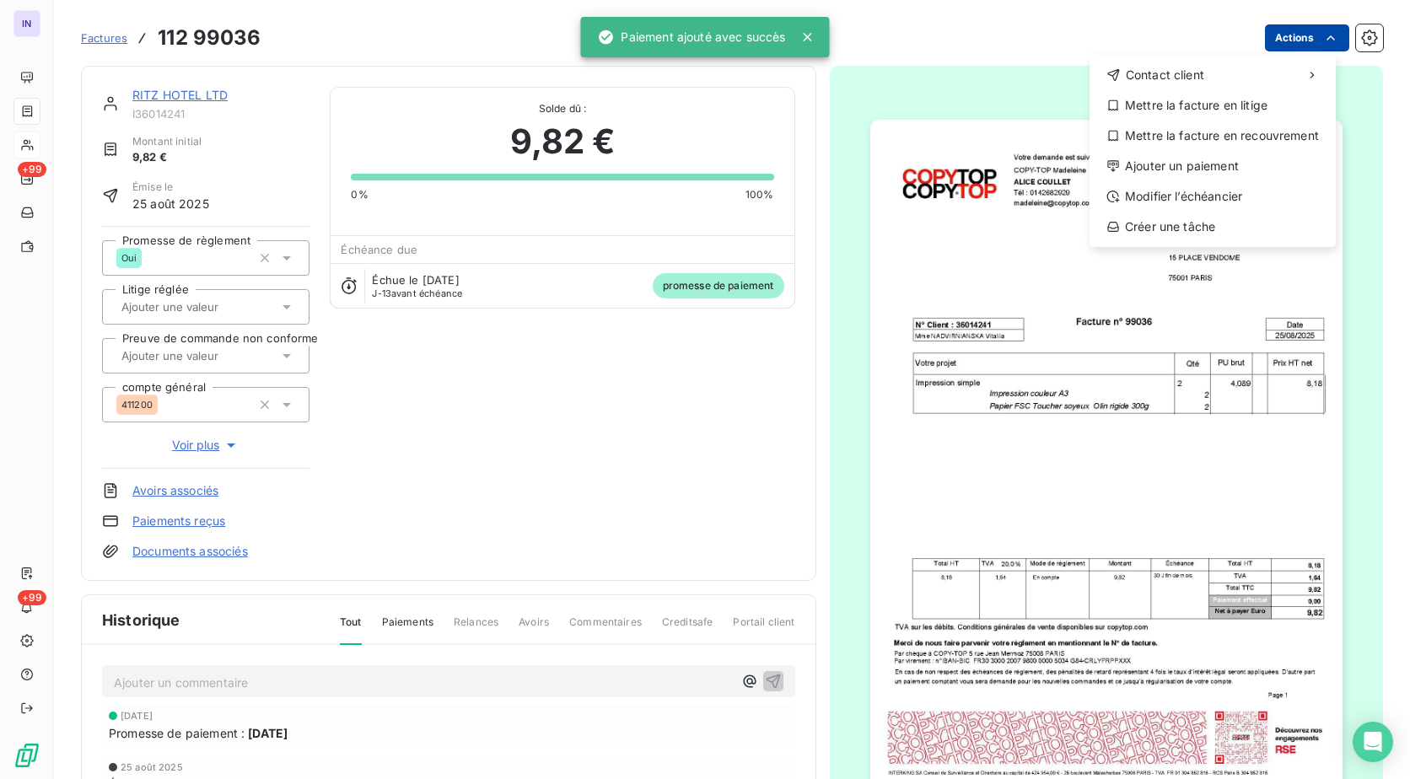
click at [1289, 38] on html "IN +99 +99 Factures [PHONE_NUMBER] Actions Contact client Mettre la facture en …" at bounding box center [705, 389] width 1410 height 779
click at [1211, 154] on div "Ajouter un paiement" at bounding box center [1212, 166] width 233 height 27
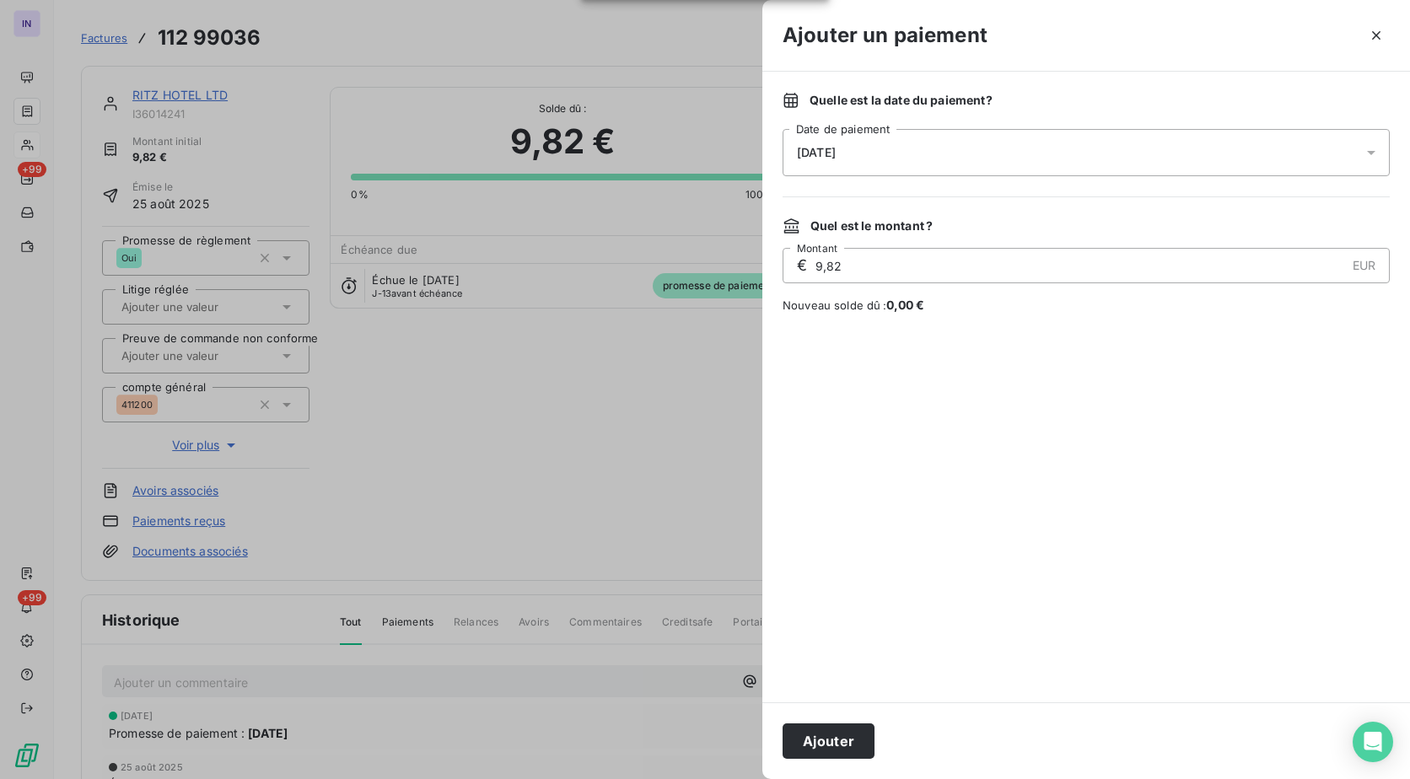
click at [1070, 139] on div "[DATE]" at bounding box center [1085, 152] width 607 height 47
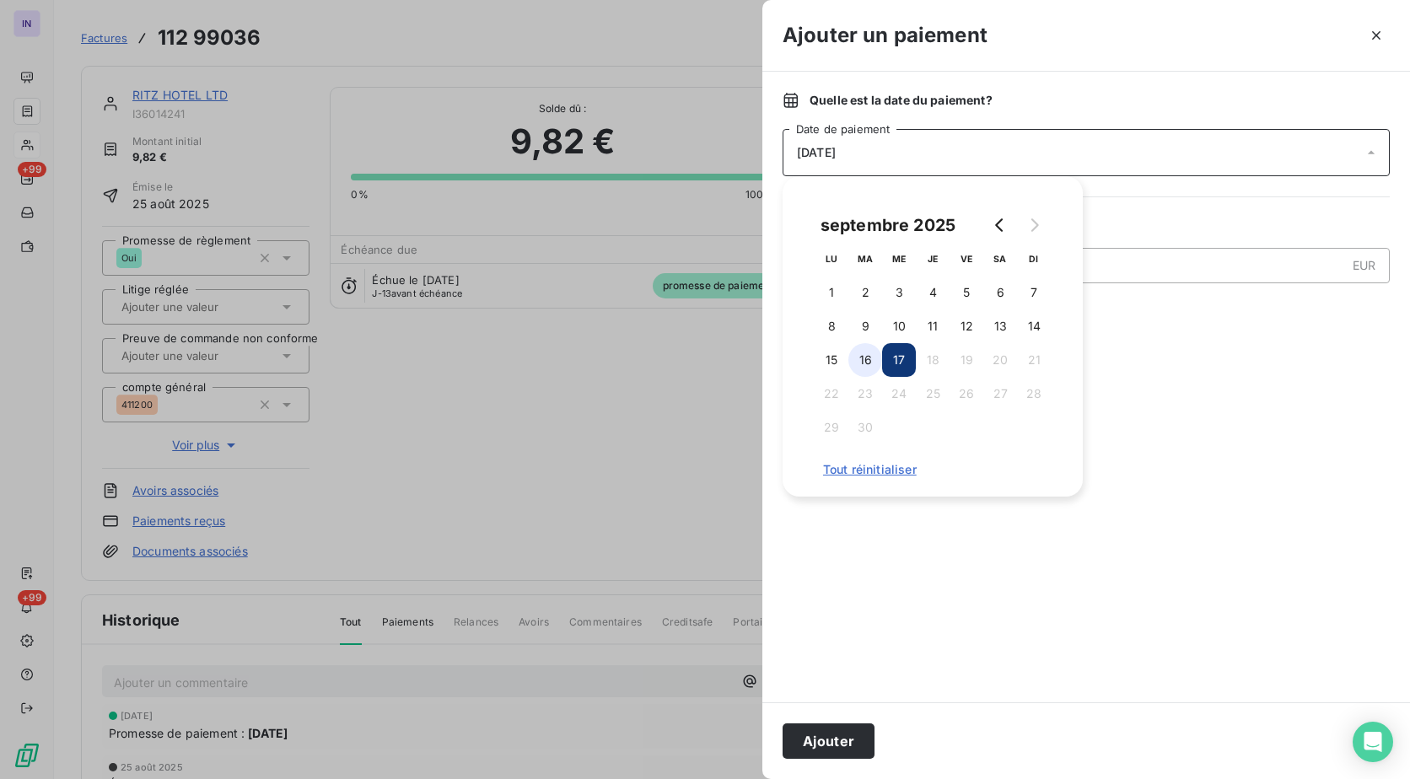
click at [865, 361] on button "16" at bounding box center [865, 360] width 34 height 34
click at [842, 744] on button "Ajouter" at bounding box center [828, 740] width 92 height 35
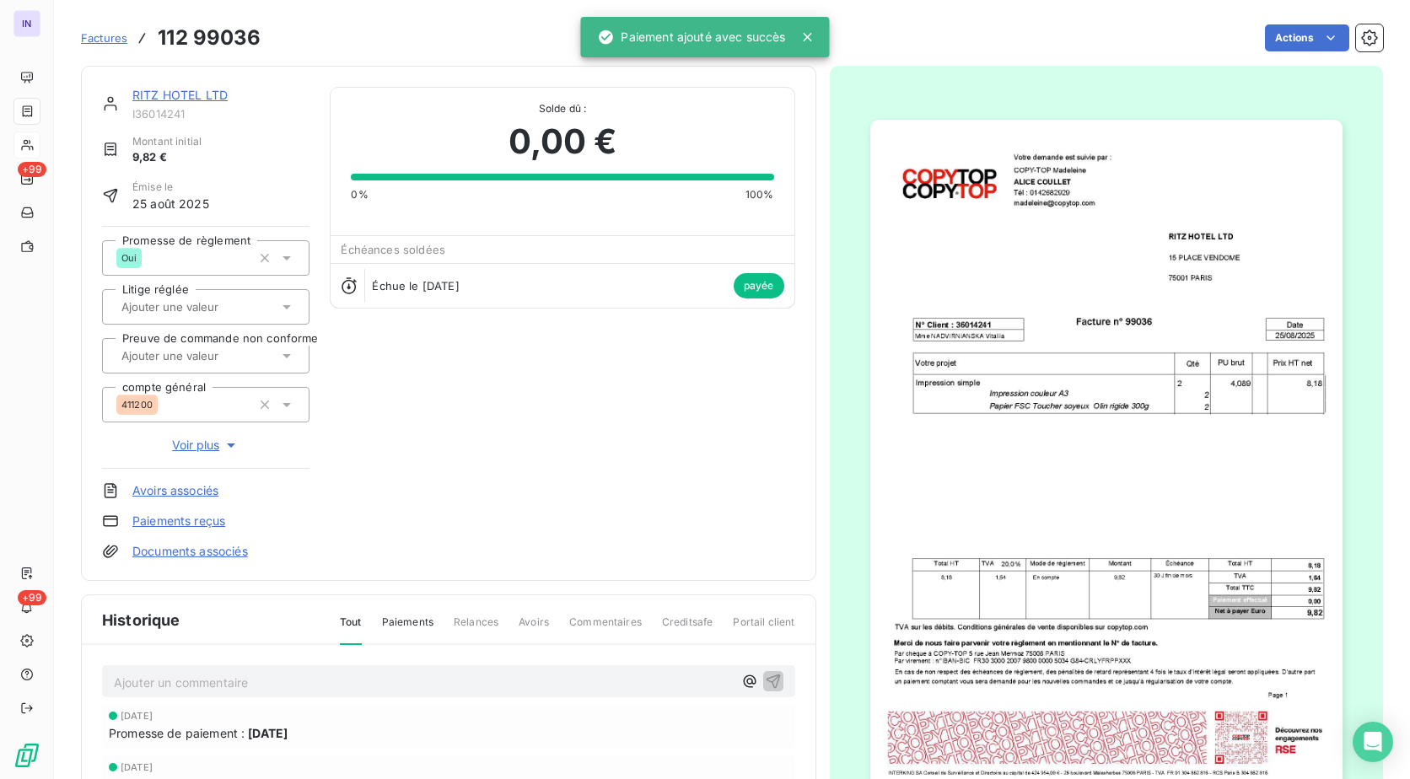
click at [202, 99] on link "RITZ HOTEL LTD" at bounding box center [179, 95] width 95 height 14
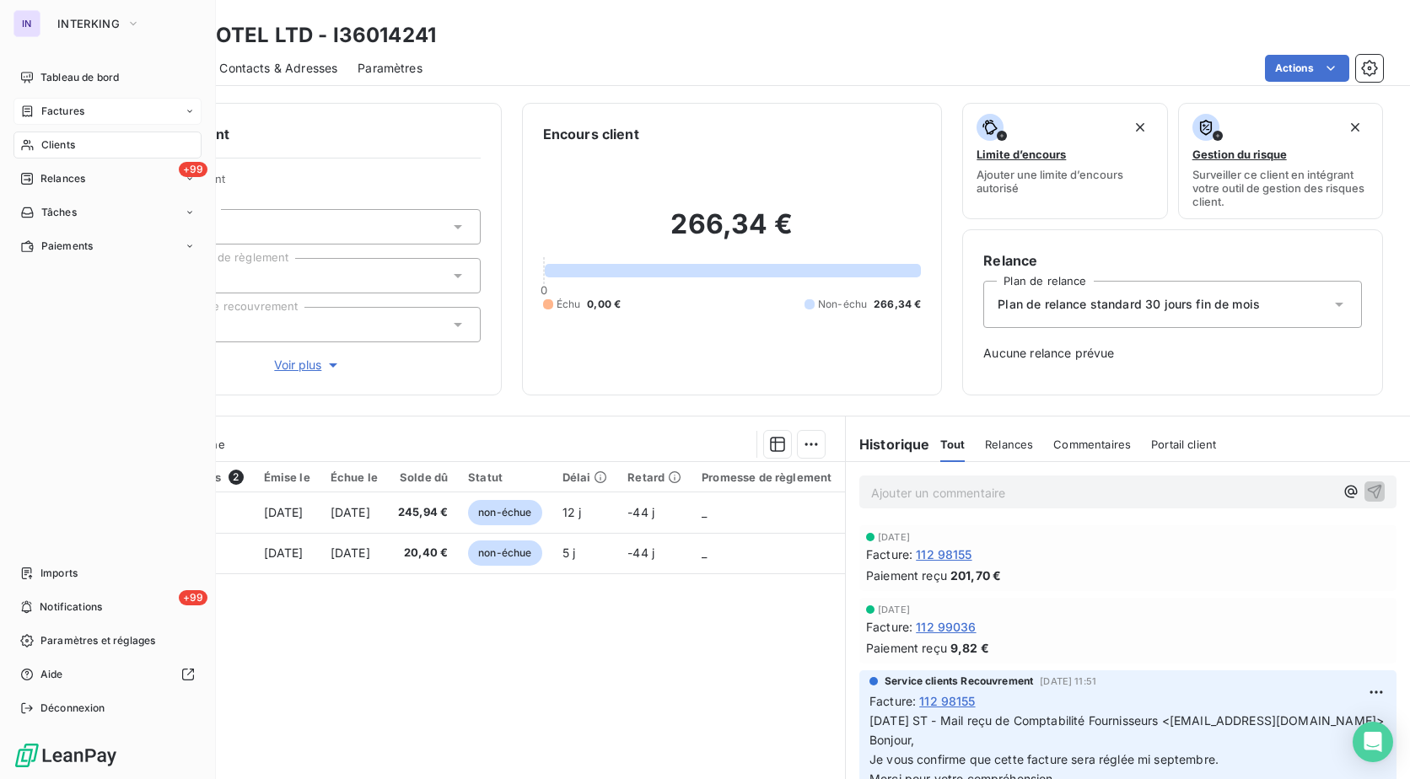
drag, startPoint x: 70, startPoint y: 145, endPoint x: 142, endPoint y: 124, distance: 75.5
click at [70, 145] on span "Clients" at bounding box center [58, 144] width 34 height 15
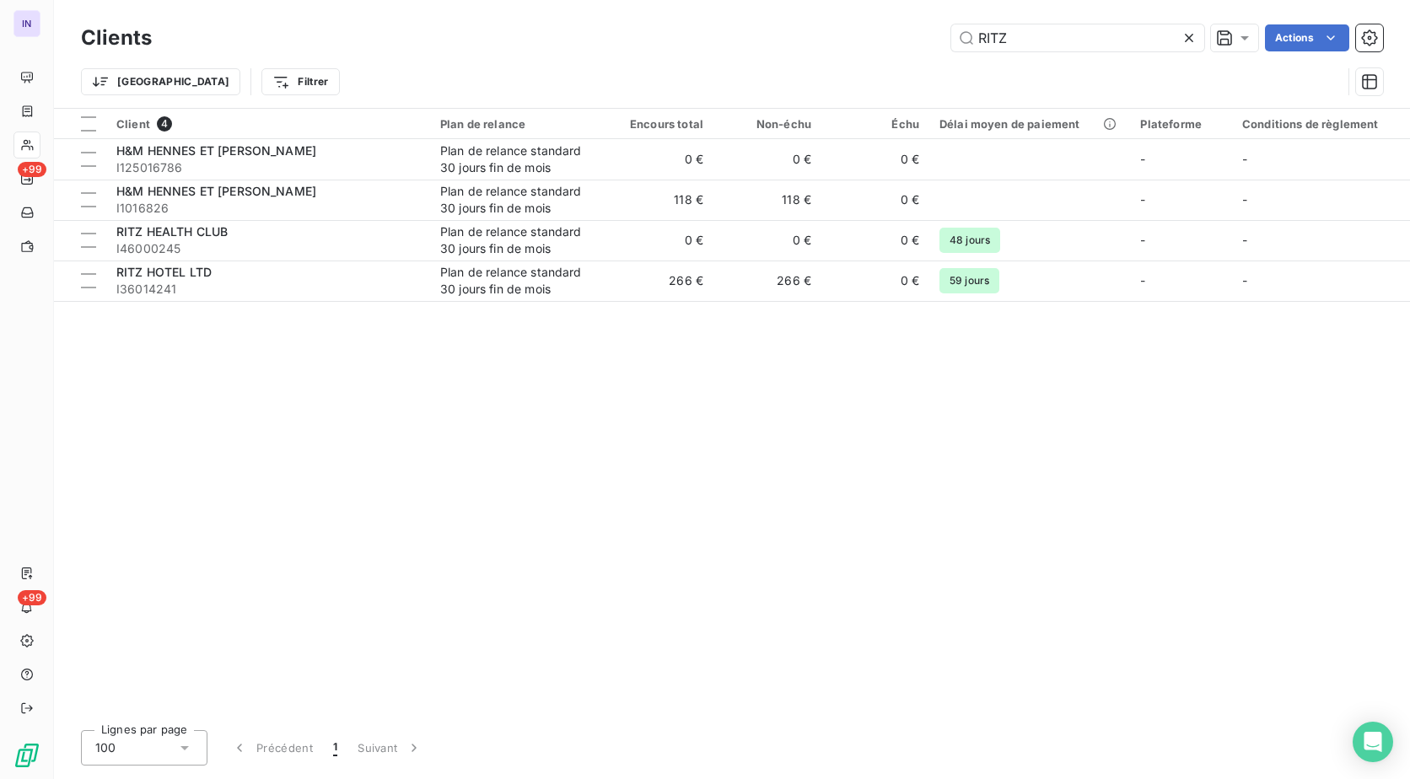
drag, startPoint x: 1019, startPoint y: 32, endPoint x: 666, endPoint y: 79, distance: 356.4
click at [672, 78] on div "Clients RITZ Actions Trier Filtrer" at bounding box center [732, 64] width 1302 height 88
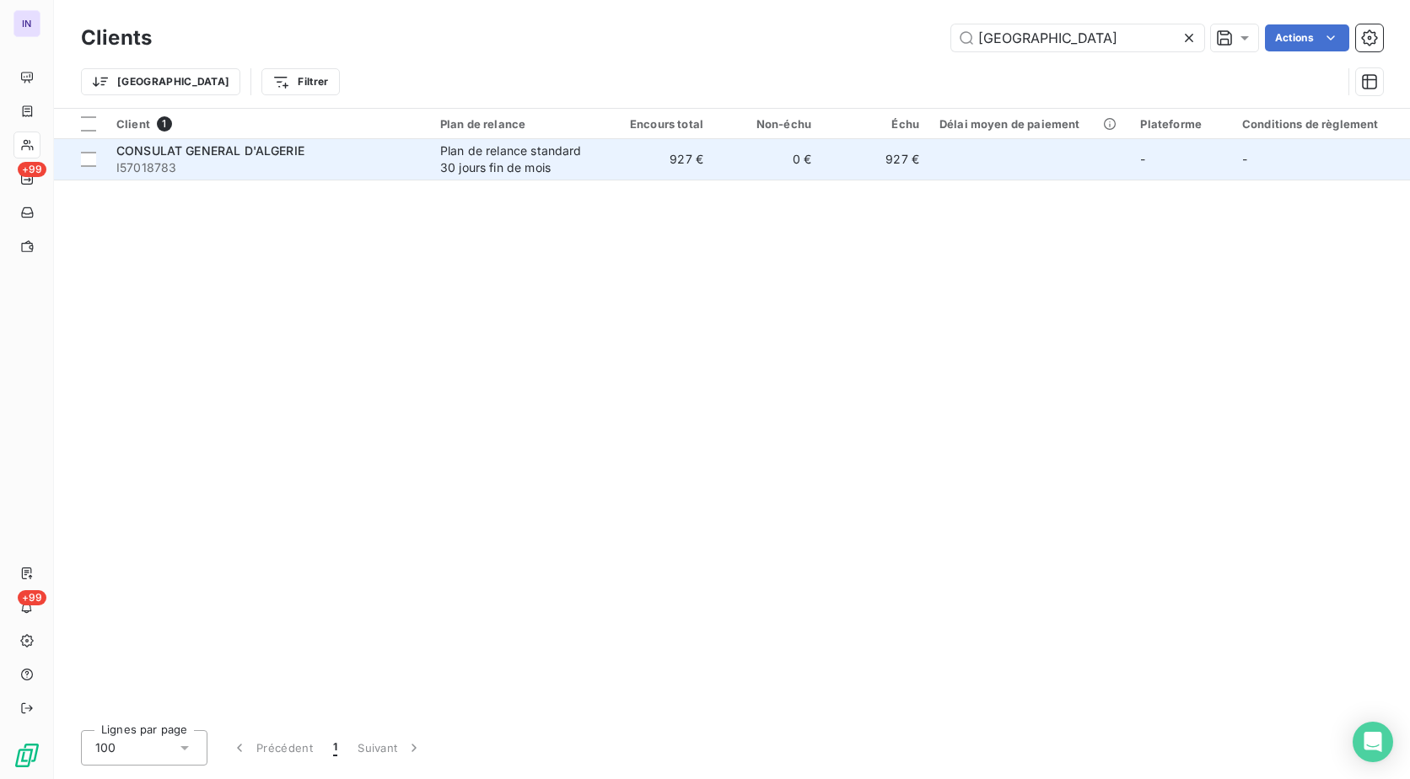
type input "[GEOGRAPHIC_DATA]"
click at [372, 169] on span "I57018783" at bounding box center [267, 167] width 303 height 17
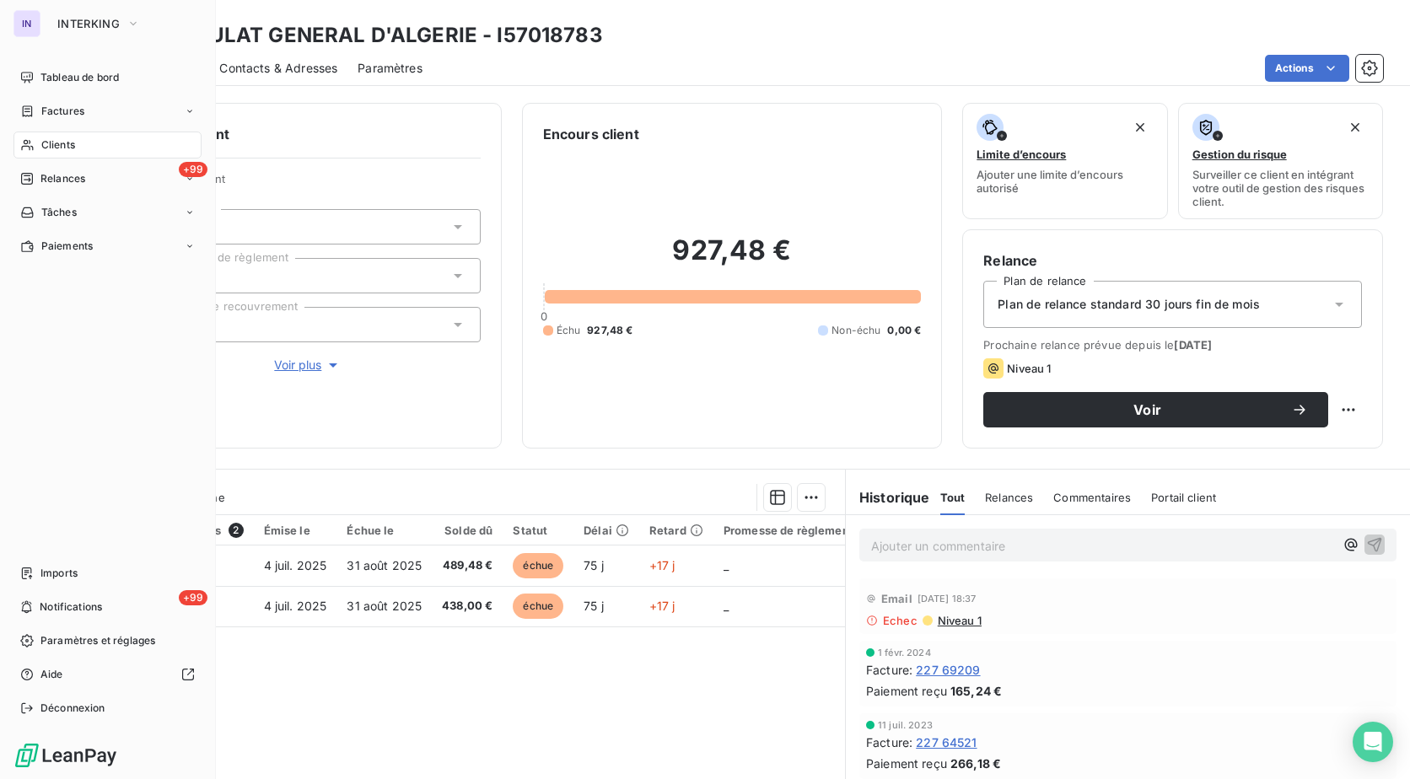
click at [66, 142] on span "Clients" at bounding box center [58, 144] width 34 height 15
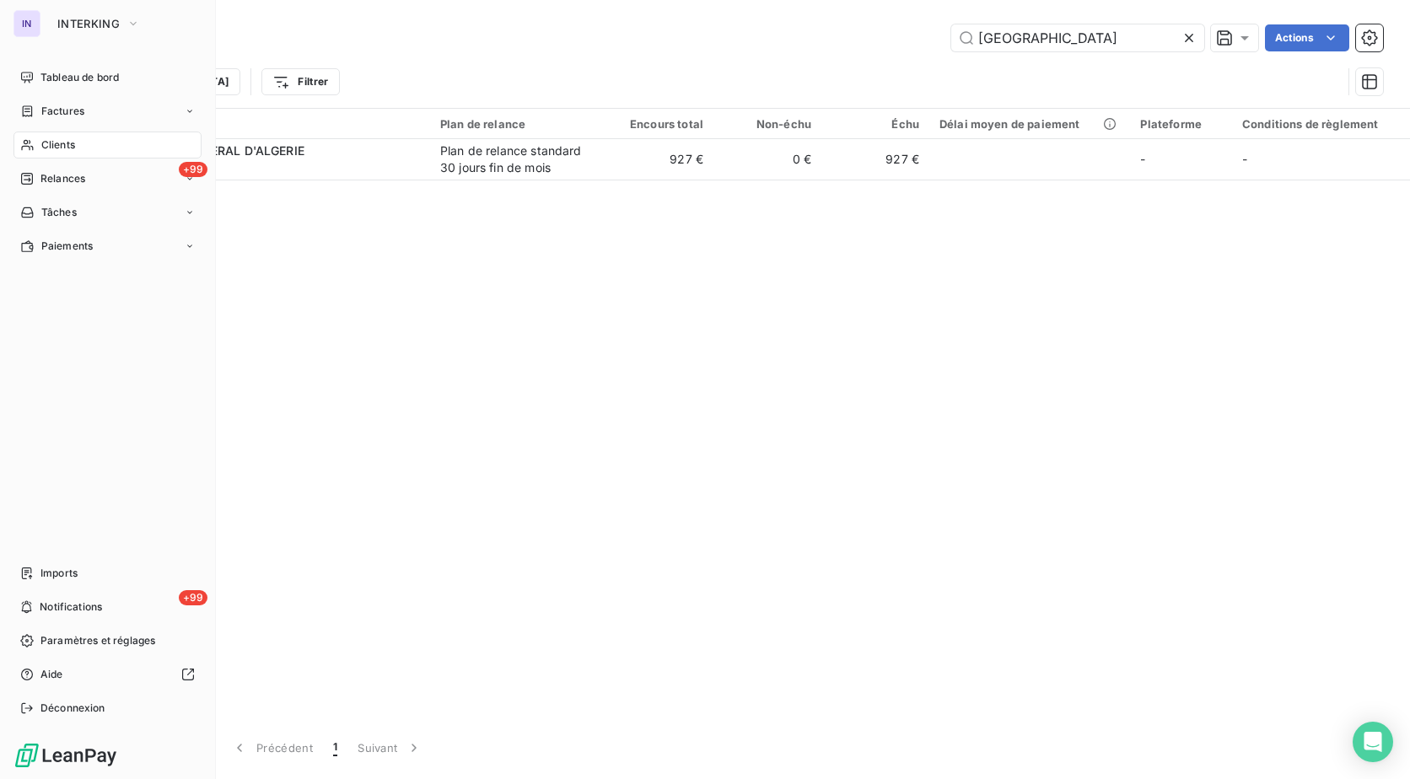
click at [63, 114] on span "Factures" at bounding box center [62, 111] width 43 height 15
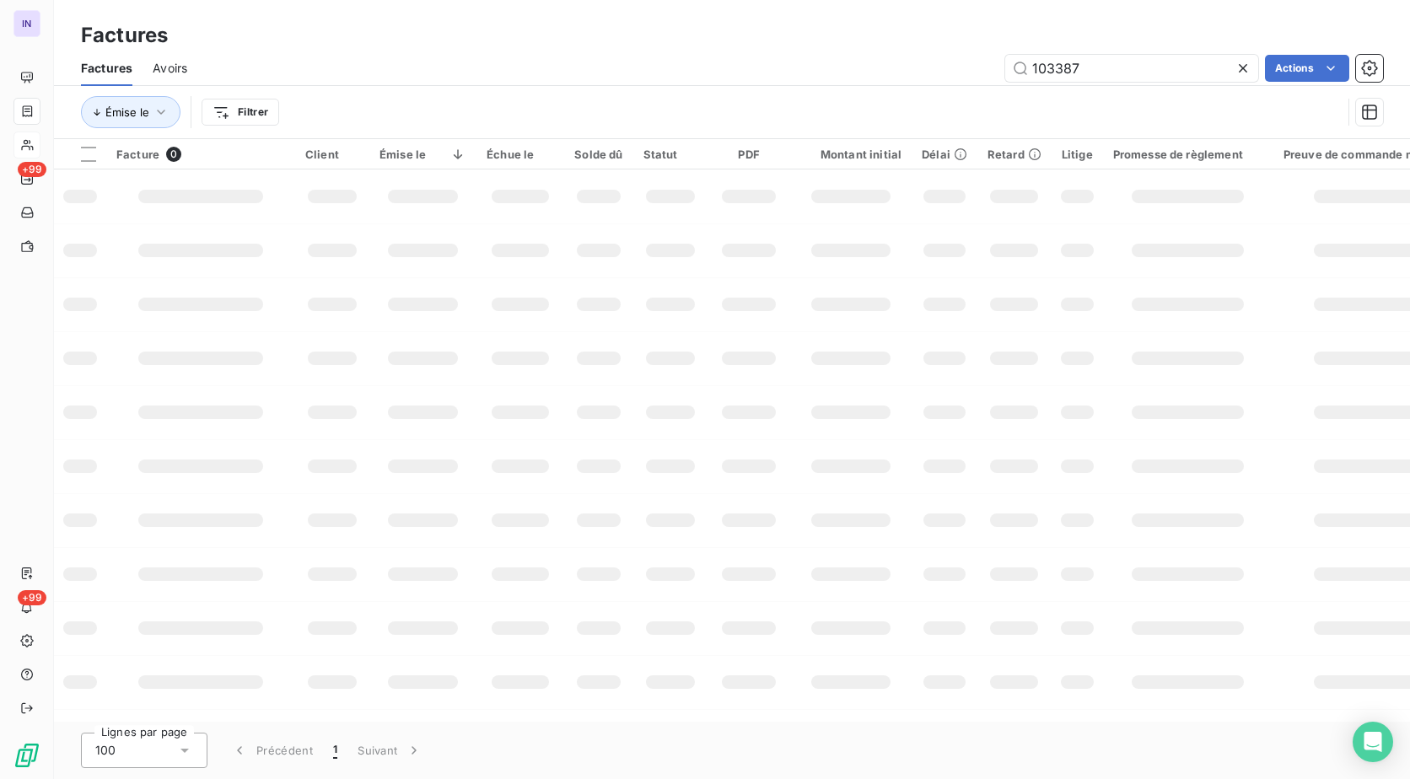
drag, startPoint x: 1065, startPoint y: 64, endPoint x: 829, endPoint y: 72, distance: 236.2
click at [830, 72] on div "103387 Actions" at bounding box center [794, 68] width 1175 height 27
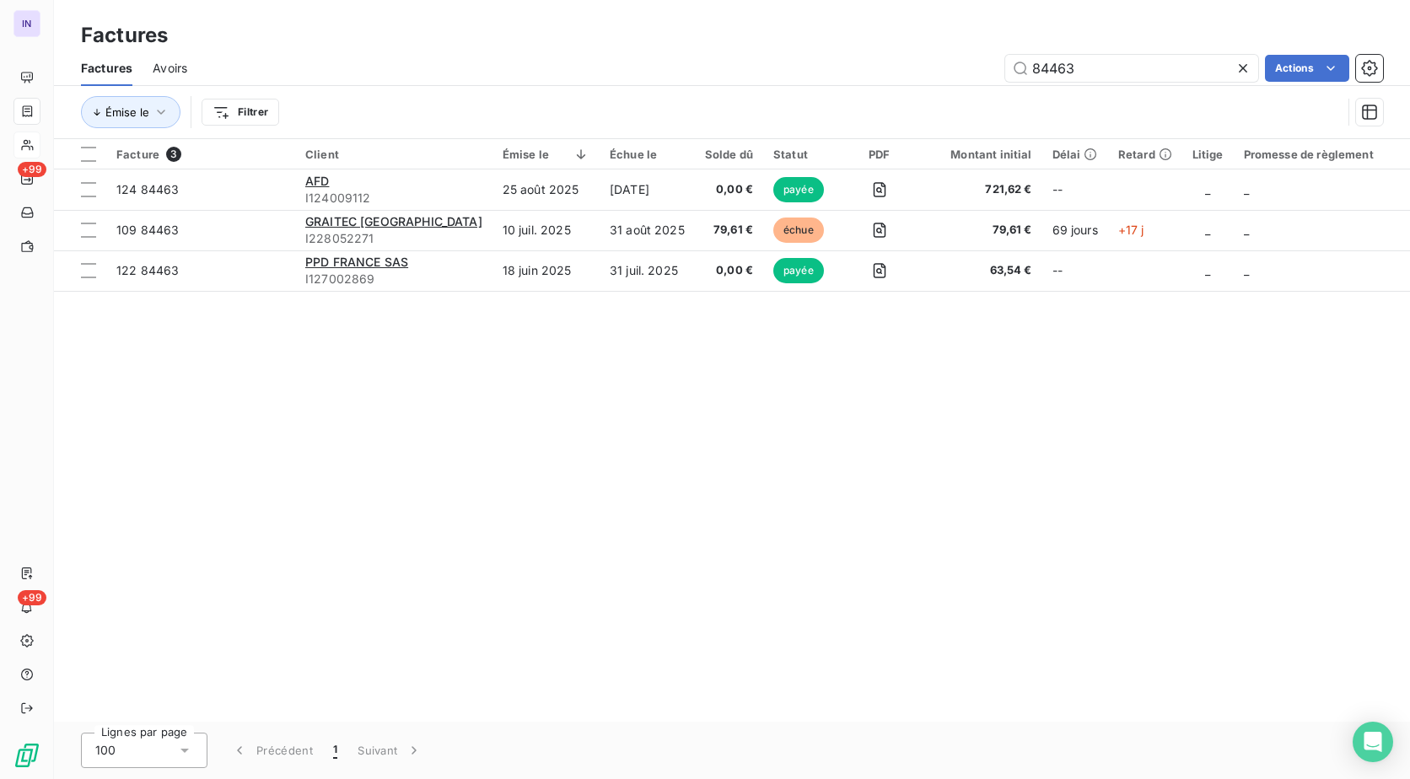
type input "84463"
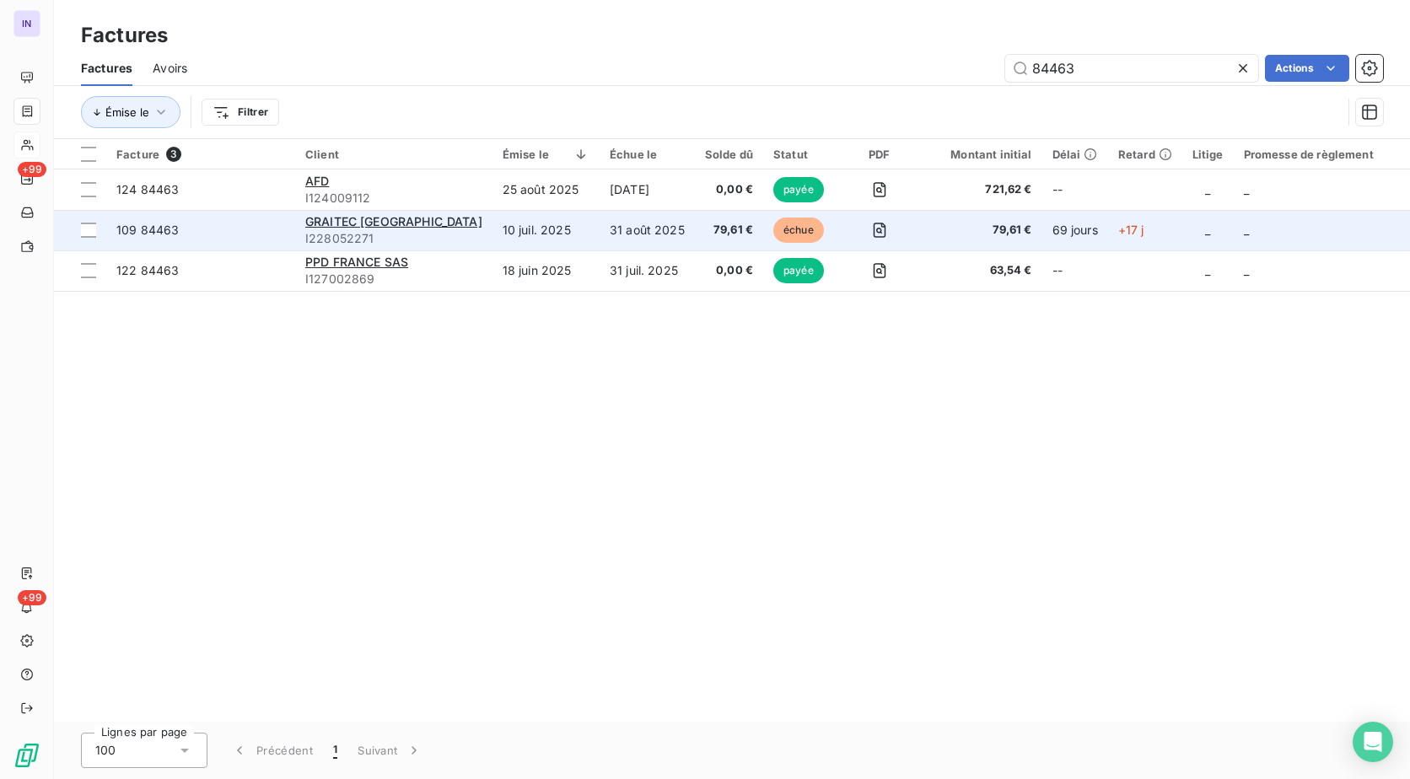
click at [496, 217] on td "10 juil. 2025" at bounding box center [545, 230] width 107 height 40
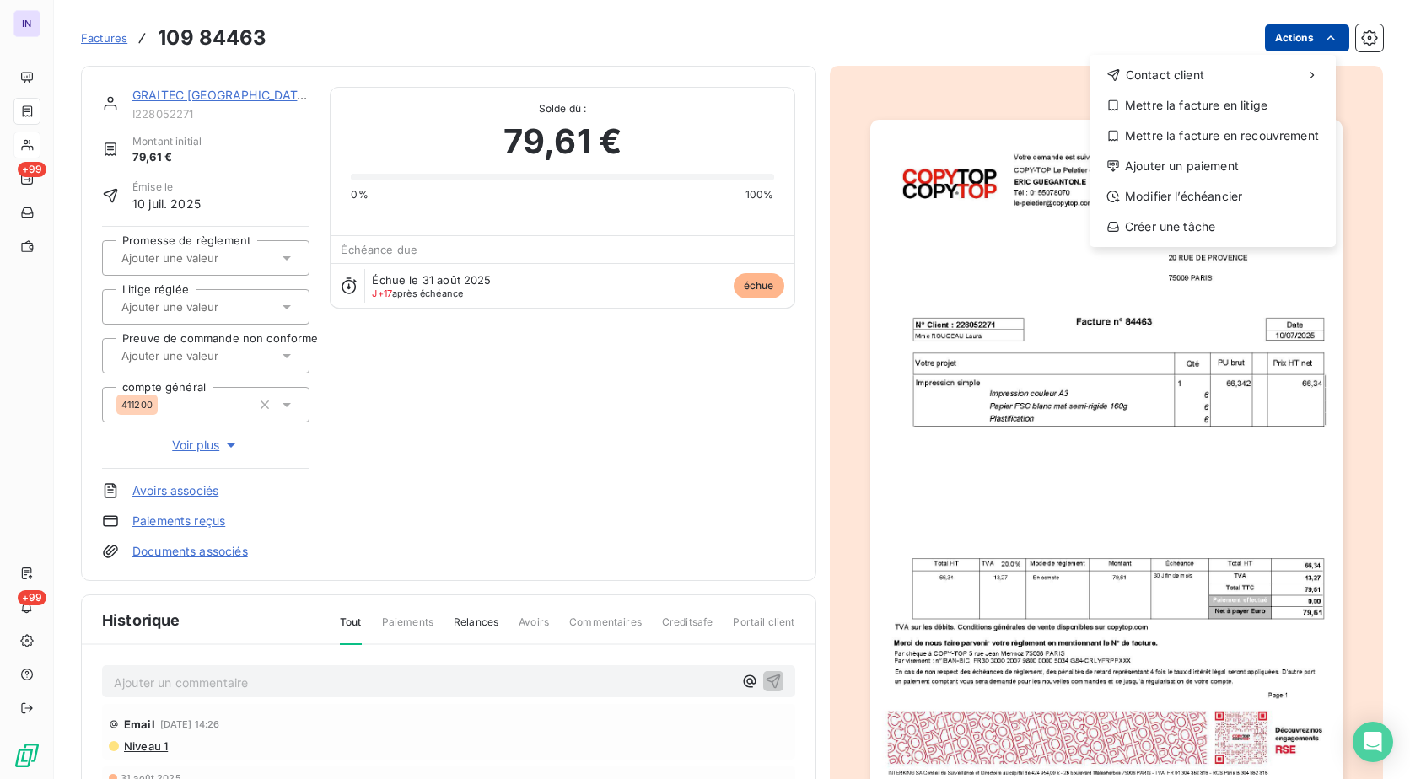
click at [1286, 40] on html "IN +99 +99 Factures [PHONE_NUMBER] Actions Contact client Mettre la facture en …" at bounding box center [705, 389] width 1410 height 779
click at [1190, 166] on div "Ajouter un paiement" at bounding box center [1212, 166] width 233 height 27
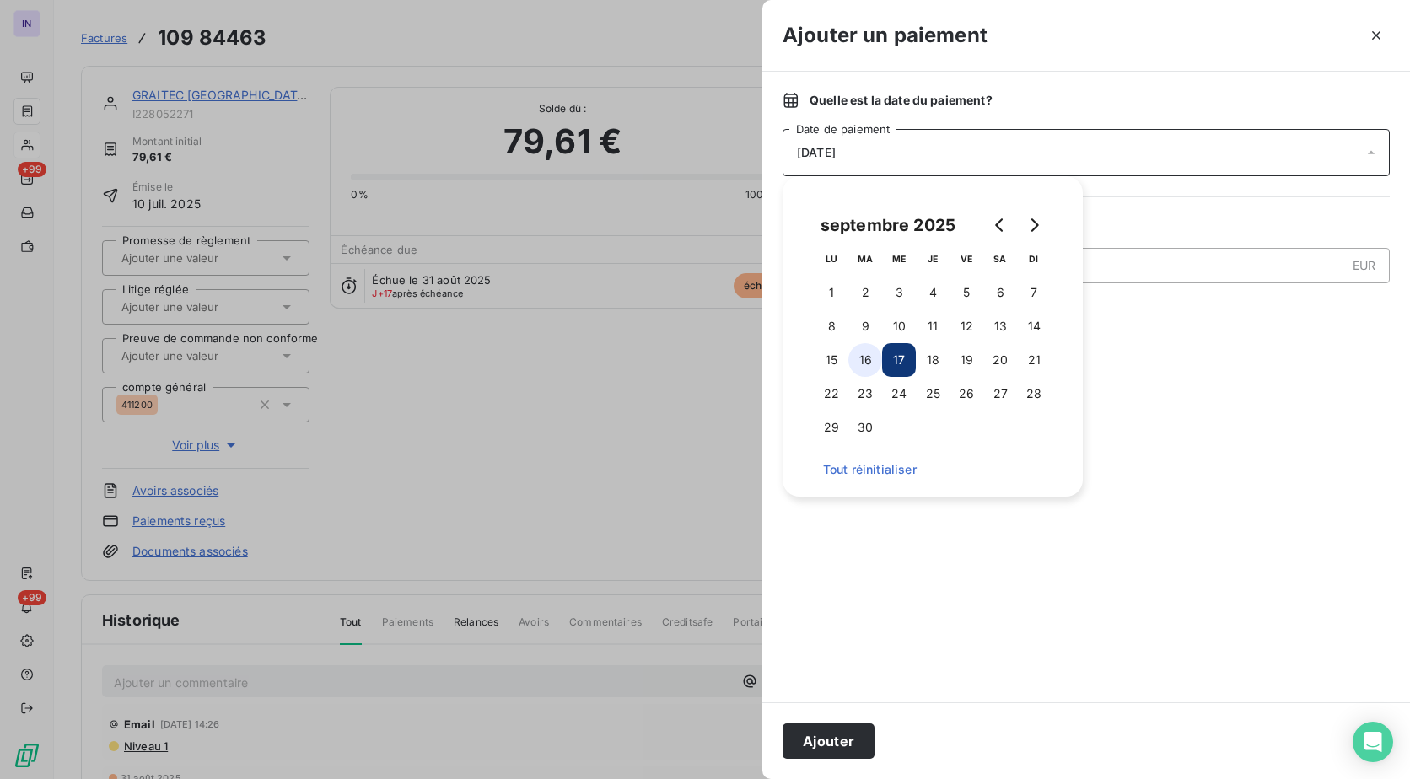
click at [870, 365] on button "16" at bounding box center [865, 360] width 34 height 34
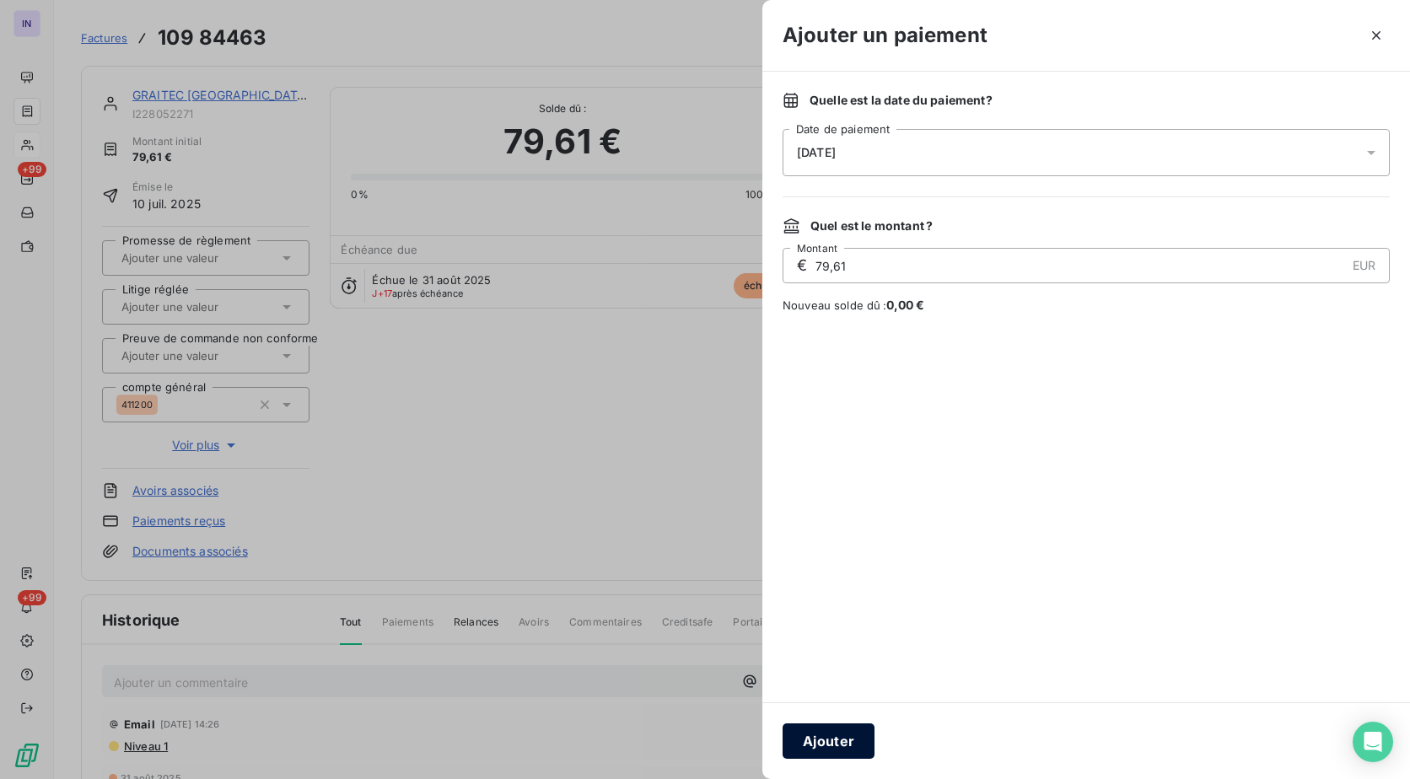
click at [818, 738] on button "Ajouter" at bounding box center [828, 740] width 92 height 35
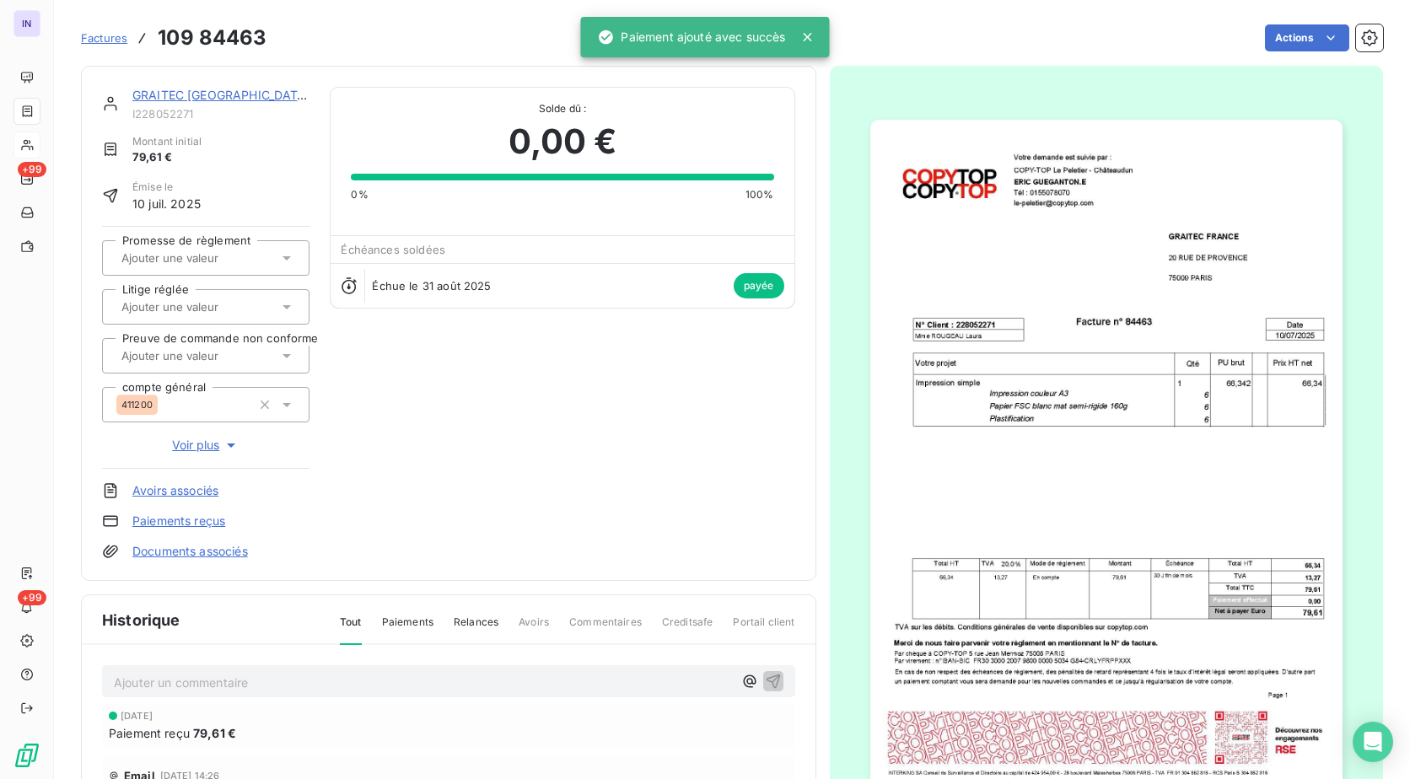
drag, startPoint x: 199, startPoint y: 94, endPoint x: 214, endPoint y: 107, distance: 19.8
click at [199, 95] on link "GRAITEC [GEOGRAPHIC_DATA]" at bounding box center [221, 95] width 178 height 14
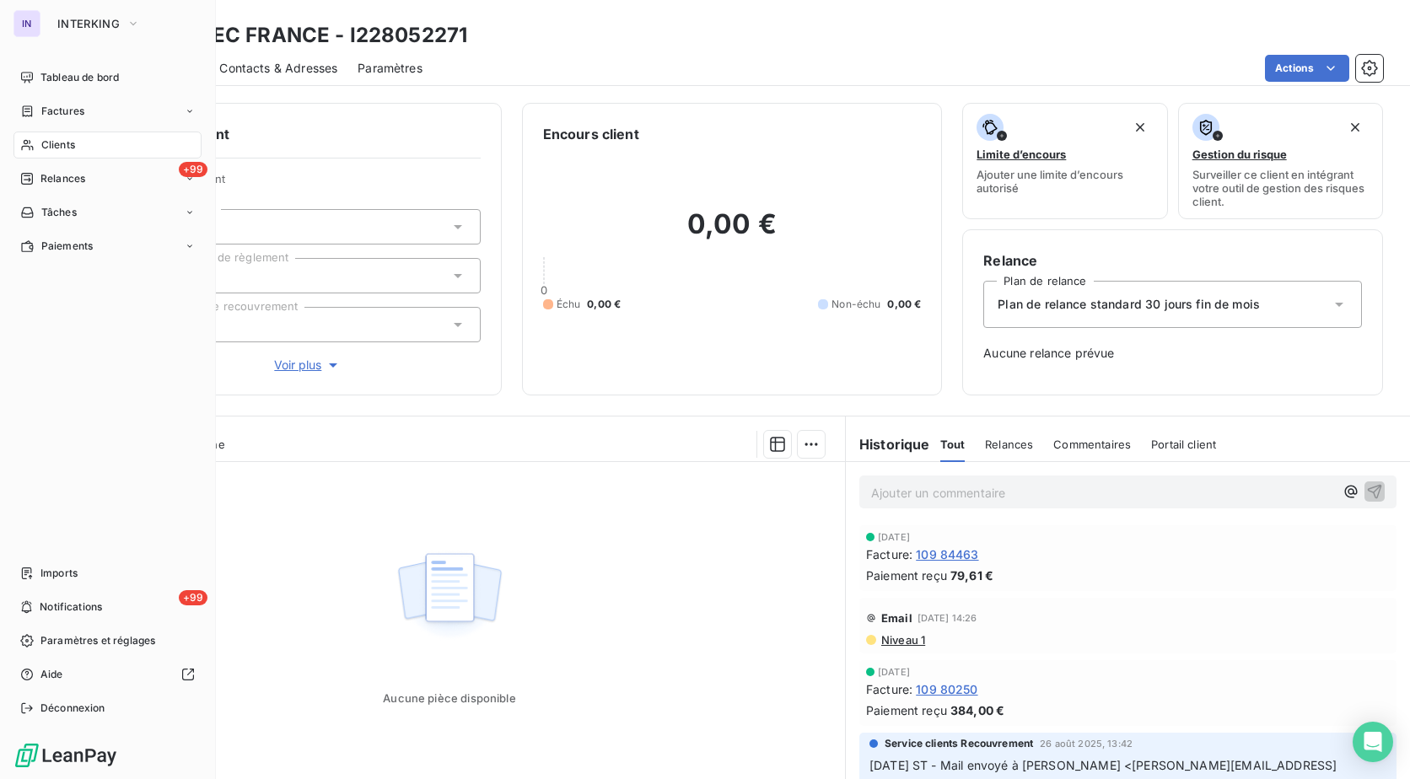
drag, startPoint x: 61, startPoint y: 109, endPoint x: 69, endPoint y: 108, distance: 8.5
click at [61, 109] on span "Factures" at bounding box center [62, 111] width 43 height 15
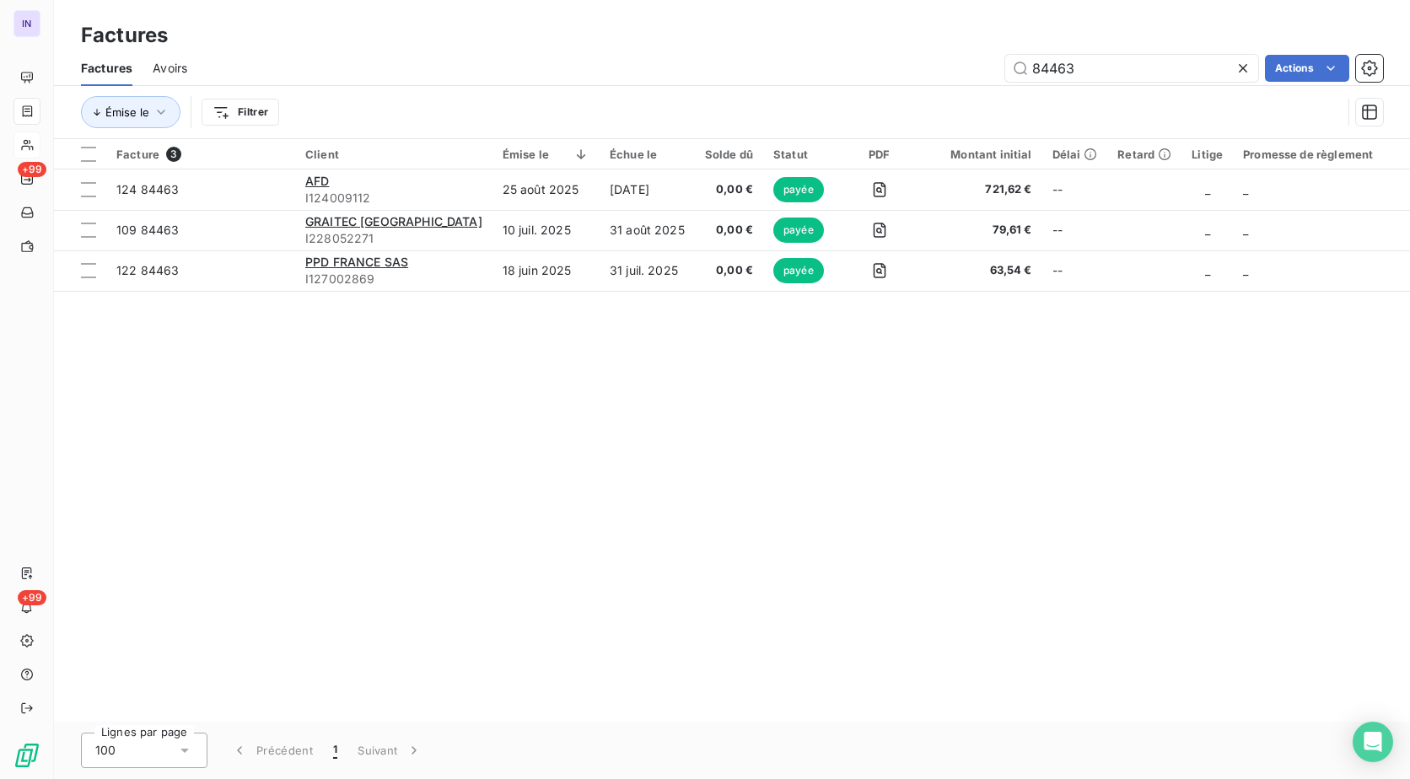
drag, startPoint x: 940, startPoint y: 69, endPoint x: 914, endPoint y: 67, distance: 26.2
click at [916, 67] on div "84463 Actions" at bounding box center [794, 68] width 1175 height 27
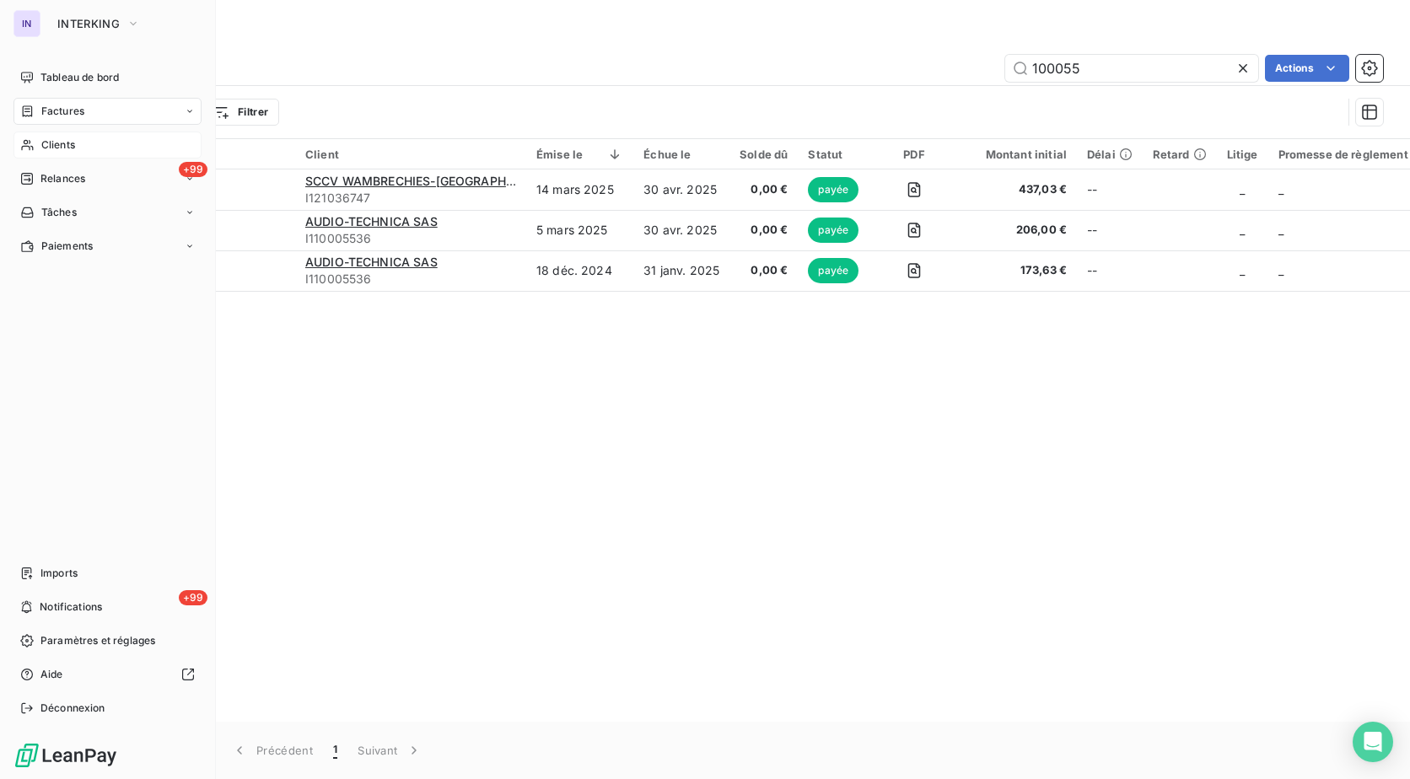
type input "100055"
click at [55, 145] on span "Clients" at bounding box center [58, 144] width 34 height 15
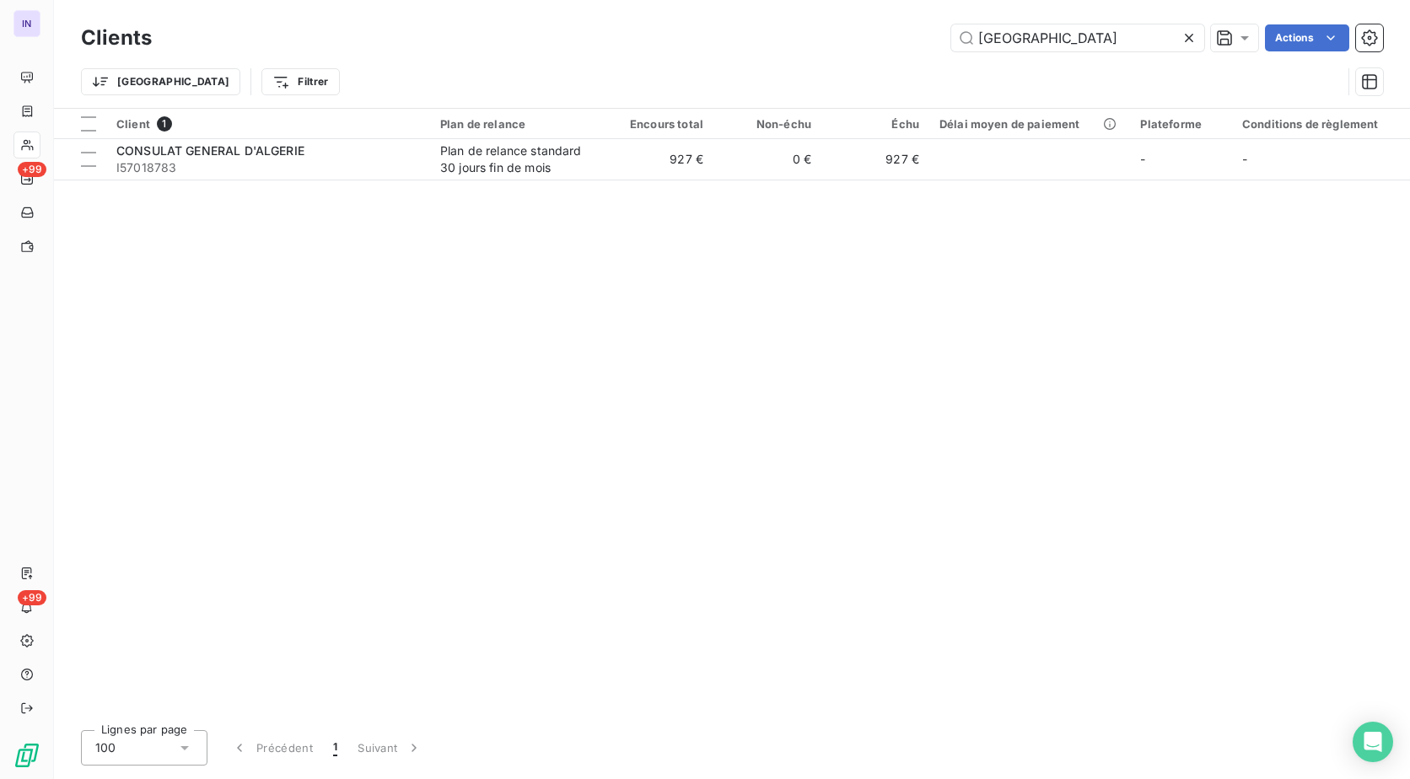
drag, startPoint x: 1045, startPoint y: 27, endPoint x: 791, endPoint y: 37, distance: 254.0
click at [791, 37] on div "ALGER Actions" at bounding box center [777, 37] width 1211 height 27
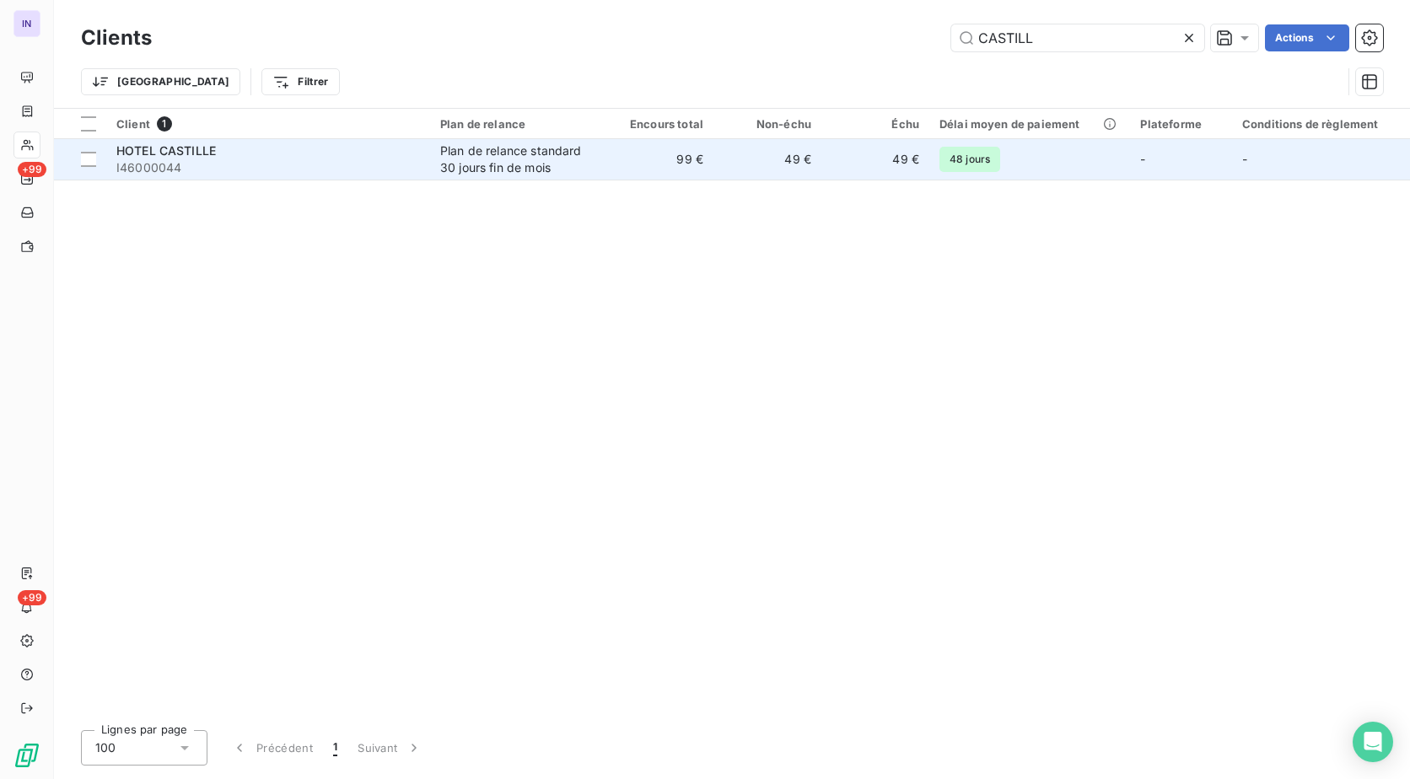
type input "CASTILL"
click at [317, 163] on span "I46000044" at bounding box center [267, 167] width 303 height 17
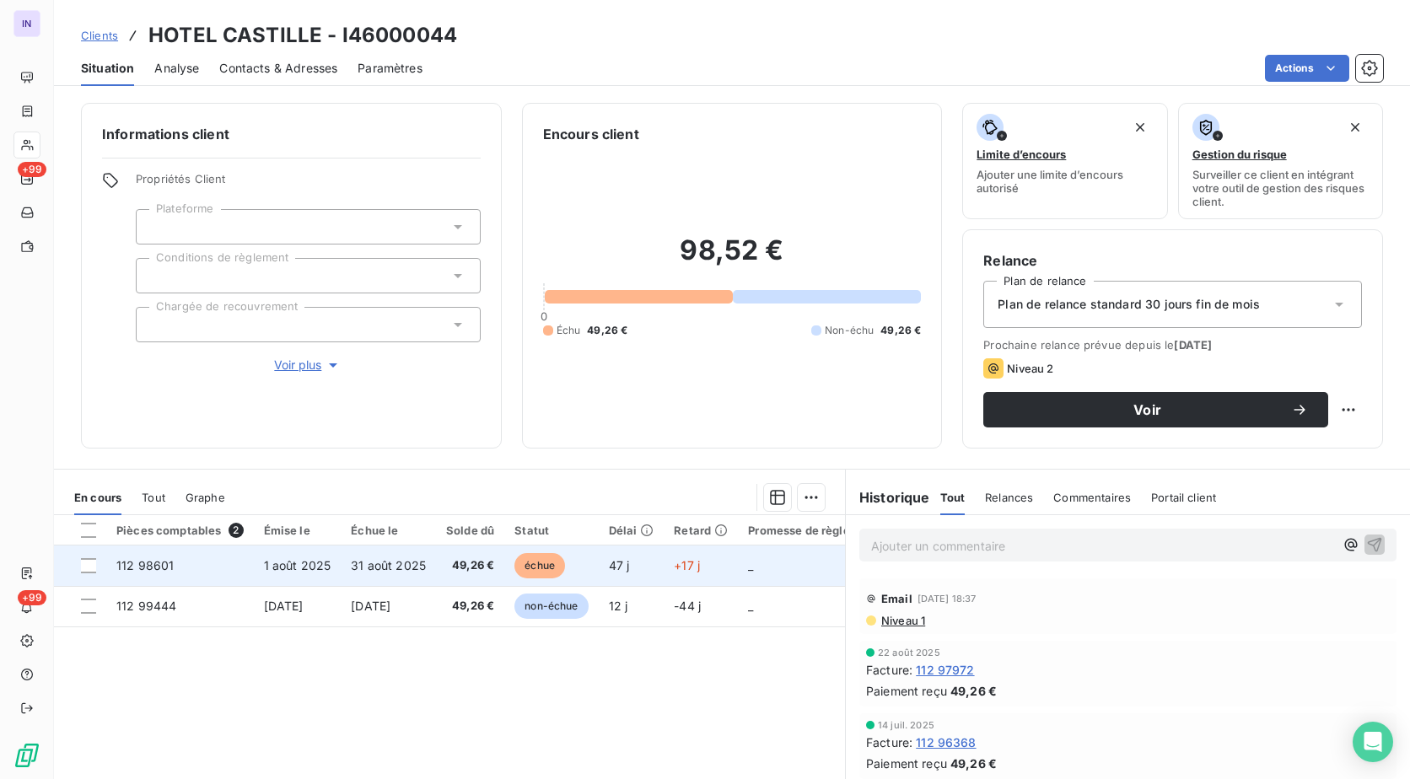
click at [505, 572] on td "échue" at bounding box center [551, 565] width 94 height 40
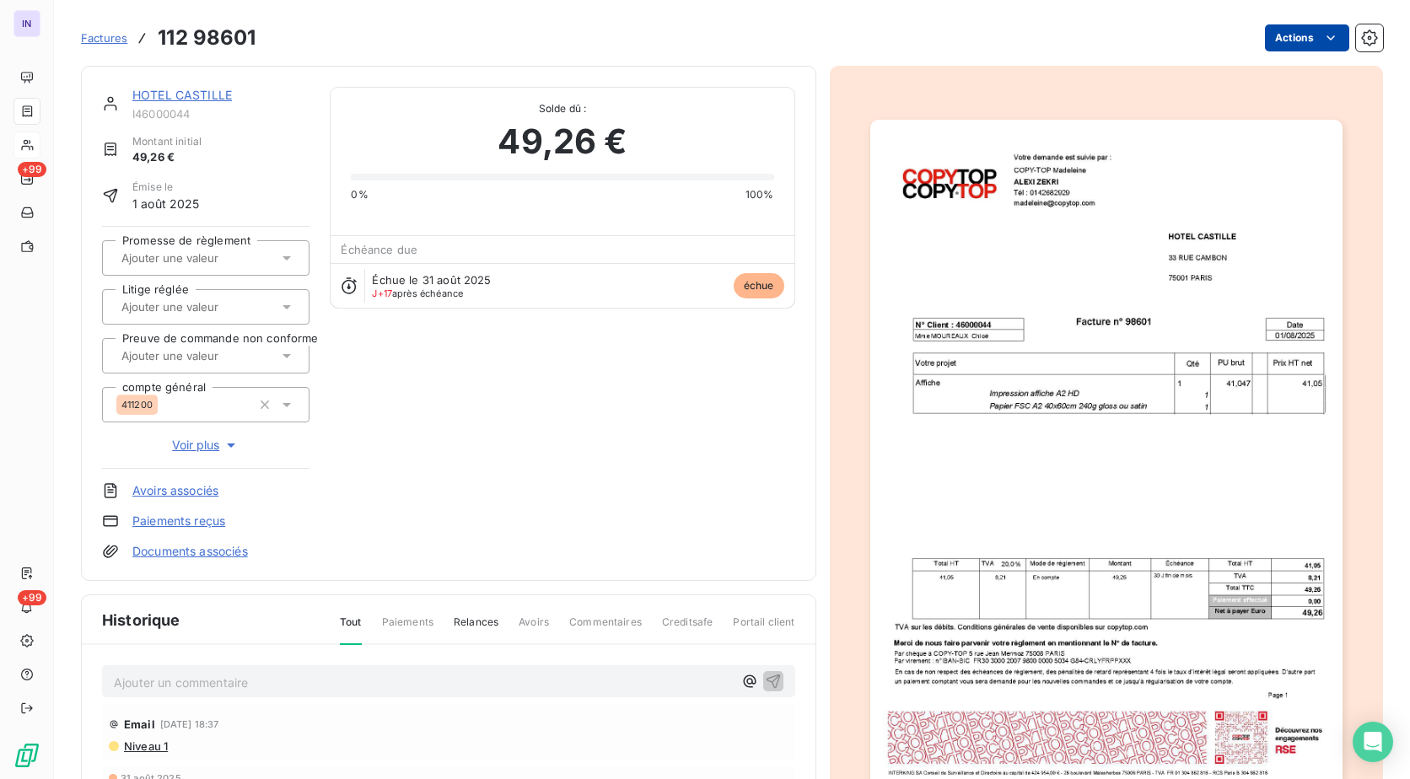
click at [1270, 47] on html "IN +99 +99 Factures 112 98601 Actions HOTEL CASTILLE I46000044 Montant initial …" at bounding box center [705, 389] width 1410 height 779
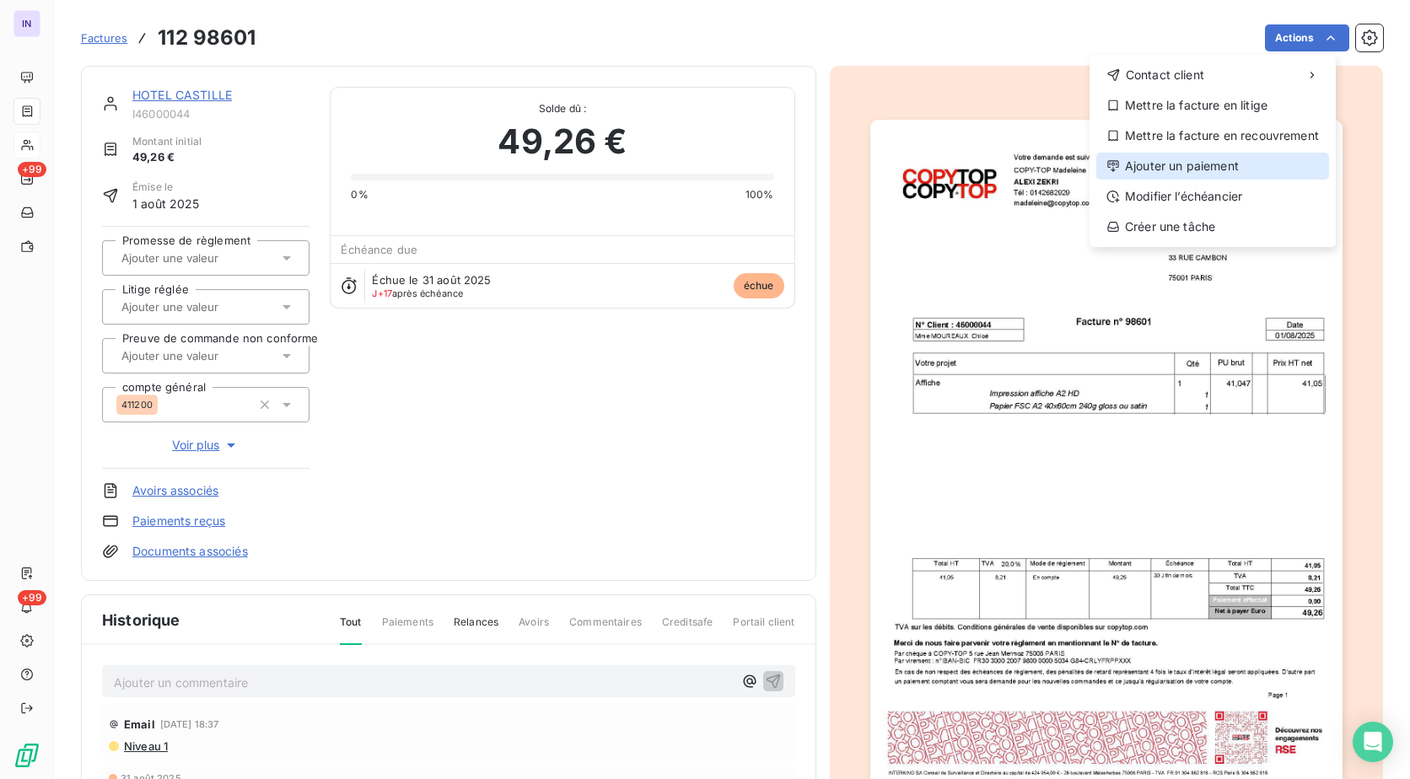
click at [1218, 172] on div "Ajouter un paiement" at bounding box center [1212, 166] width 233 height 27
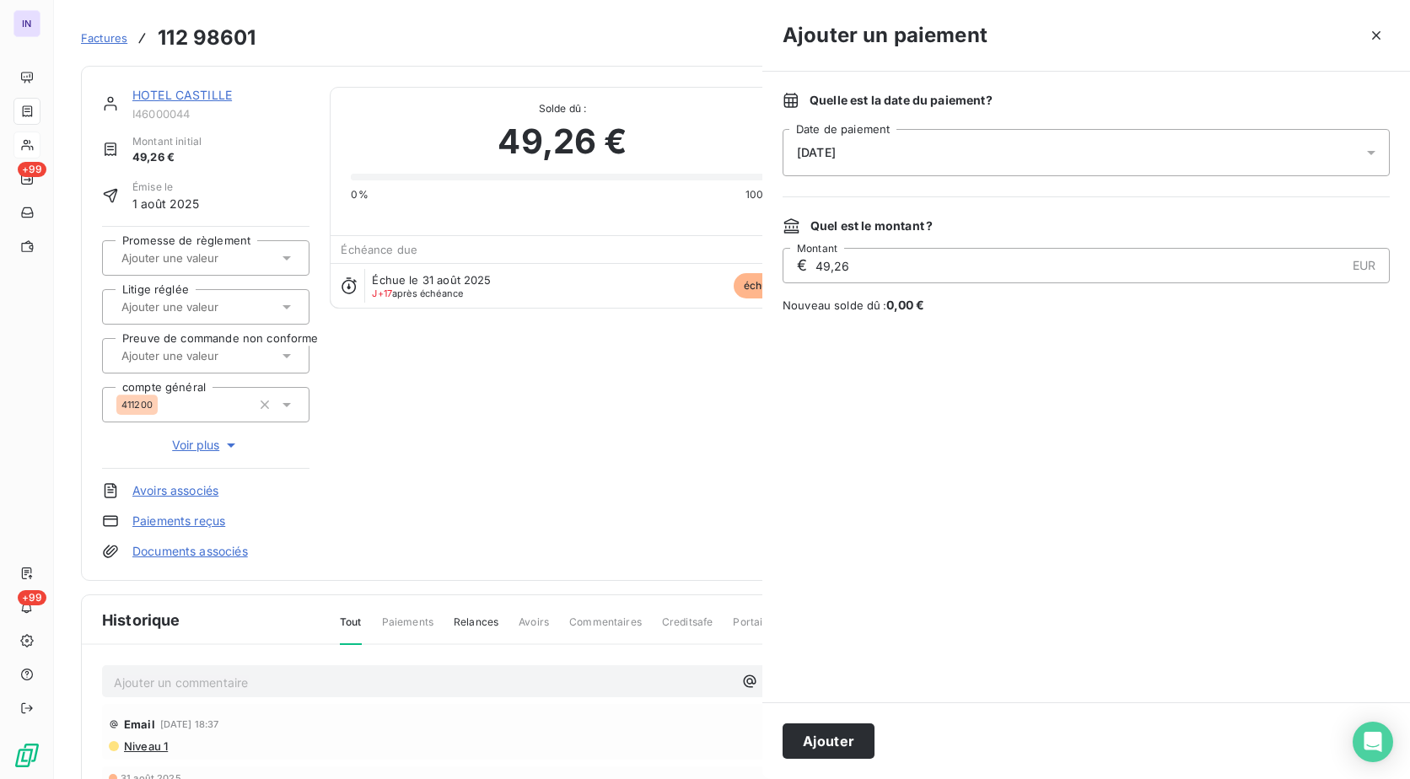
click at [997, 149] on div "[DATE]" at bounding box center [1085, 152] width 607 height 47
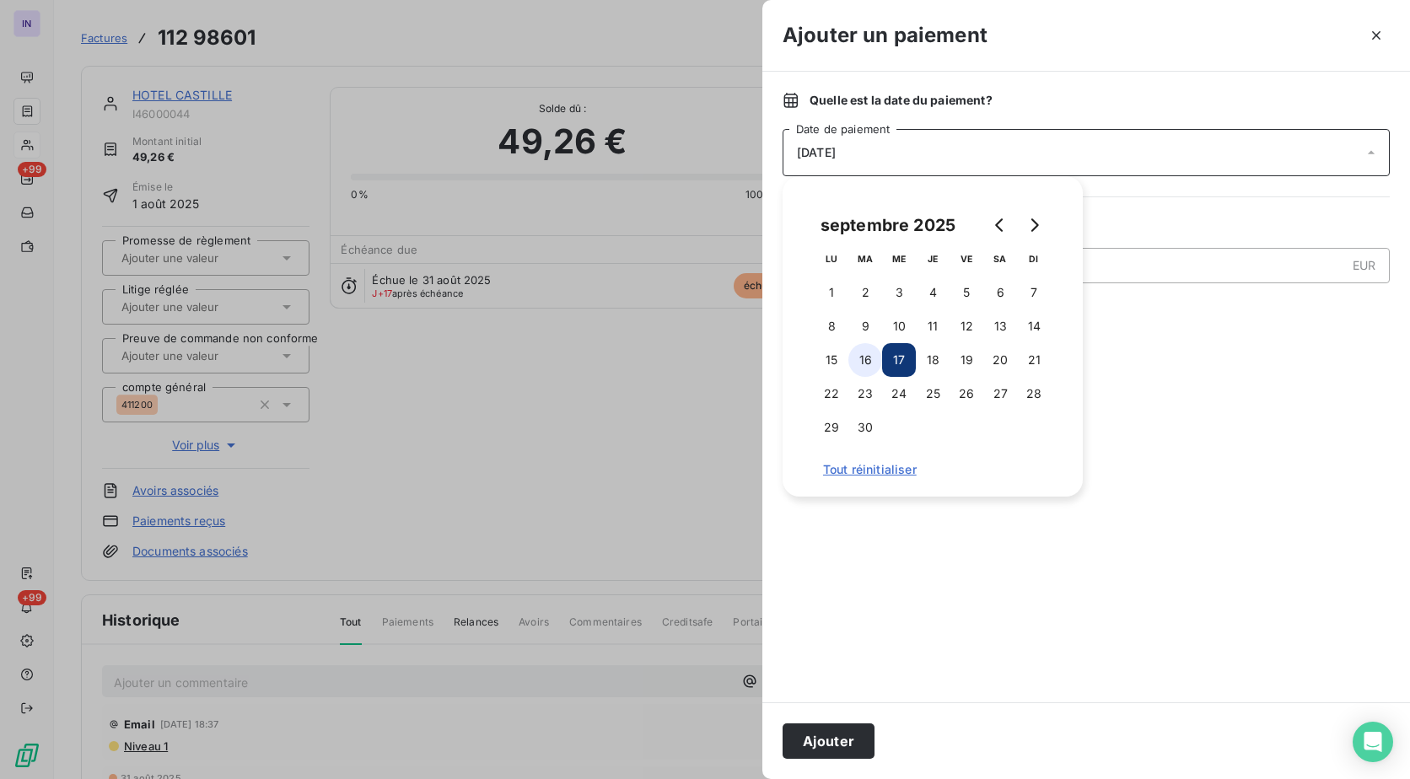
click at [870, 357] on button "16" at bounding box center [865, 360] width 34 height 34
click at [836, 735] on button "Ajouter" at bounding box center [828, 740] width 92 height 35
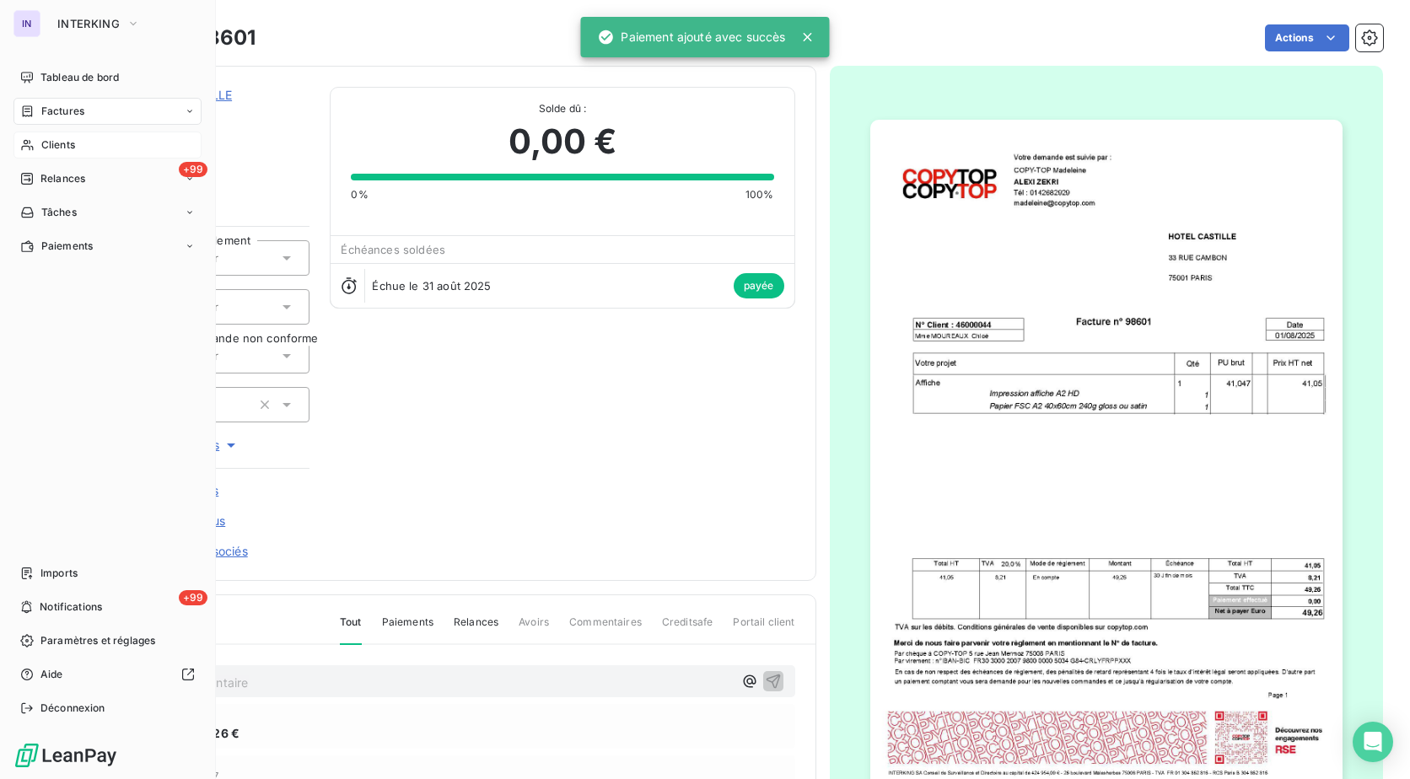
drag, startPoint x: 70, startPoint y: 142, endPoint x: 123, endPoint y: 144, distance: 53.2
click at [70, 142] on span "Clients" at bounding box center [58, 144] width 34 height 15
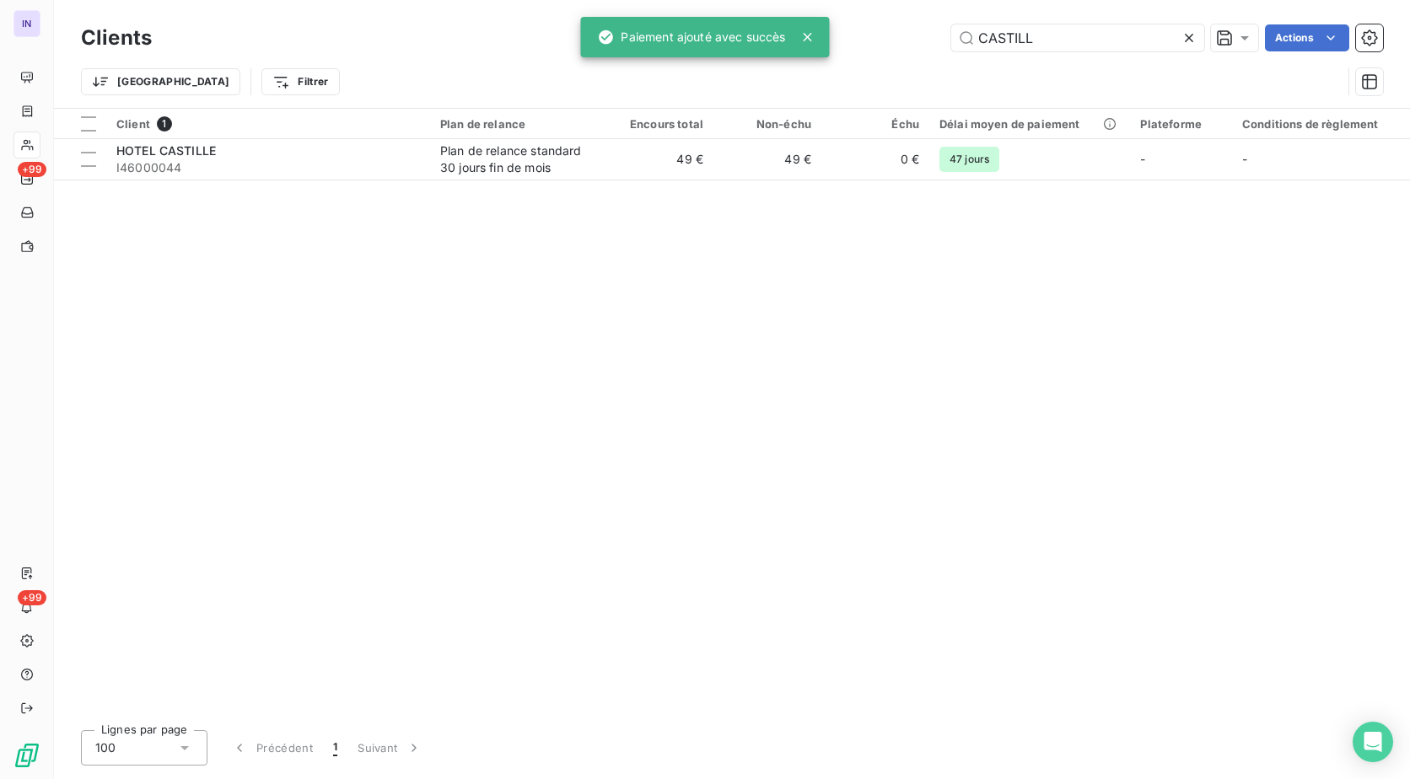
drag, startPoint x: 1081, startPoint y: 41, endPoint x: 669, endPoint y: 62, distance: 412.8
click at [670, 62] on div "IN +99 +99 Clients CASTILL Actions Trier Filtrer Client 1 Plan de relance Encou…" at bounding box center [705, 389] width 1410 height 779
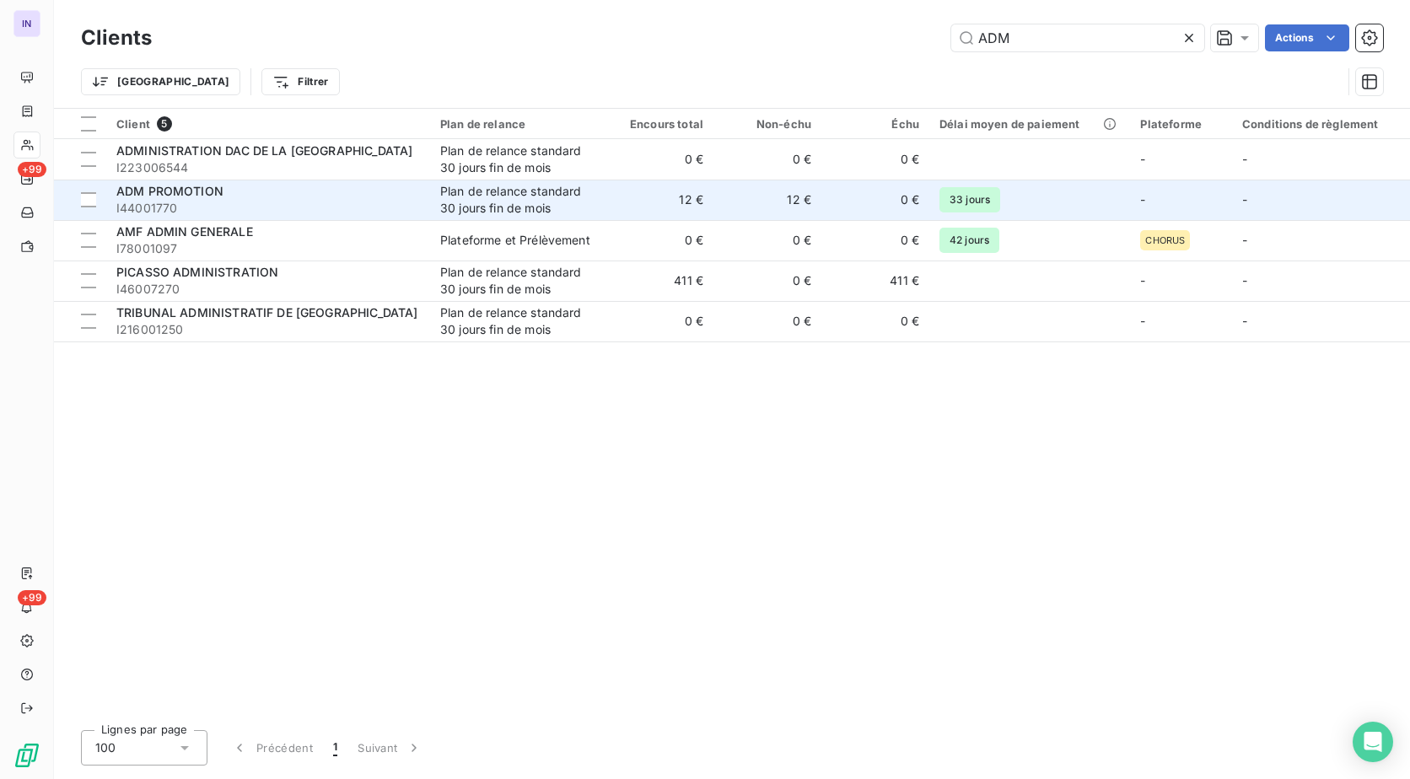
type input "ADM"
click at [284, 194] on div "ADM PROMOTION" at bounding box center [267, 191] width 303 height 17
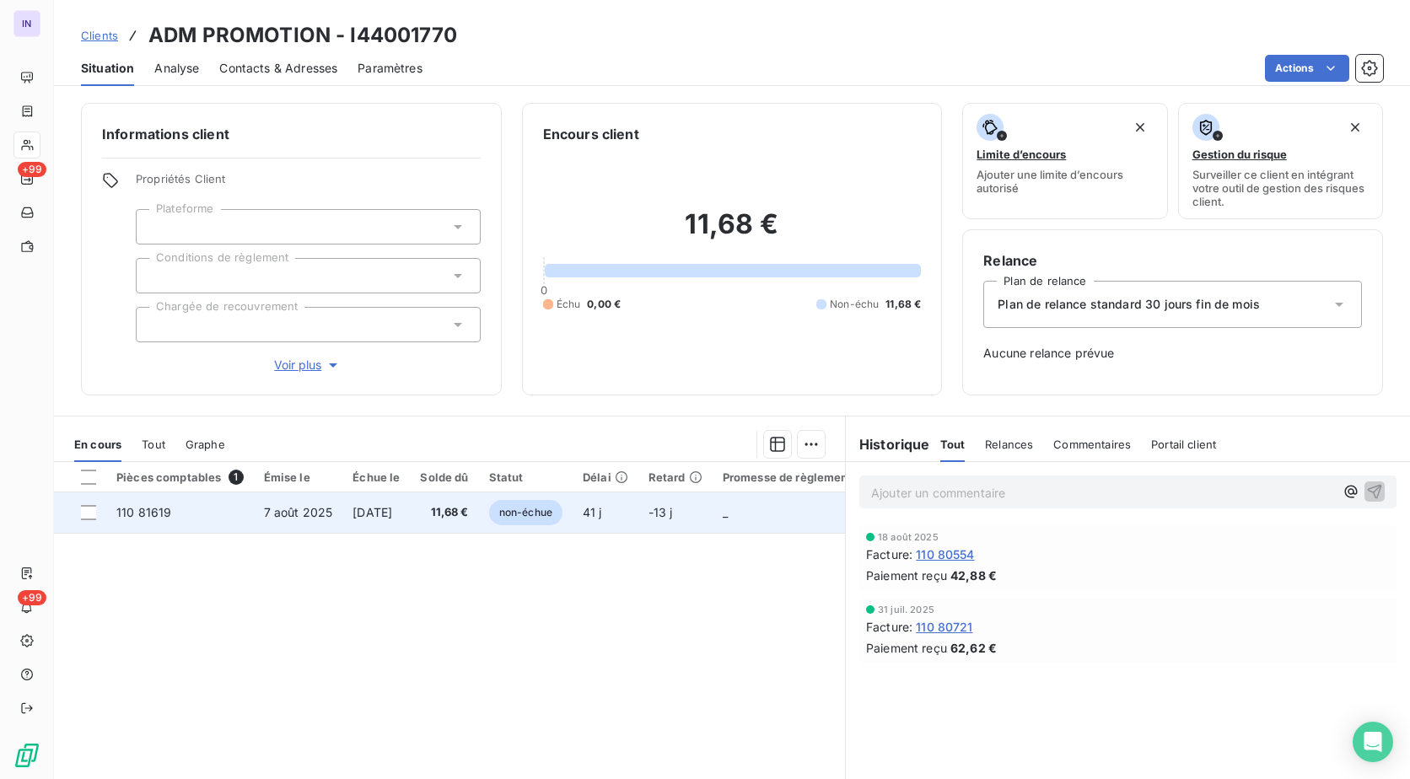
click at [331, 518] on td "7 août 2025" at bounding box center [298, 512] width 89 height 40
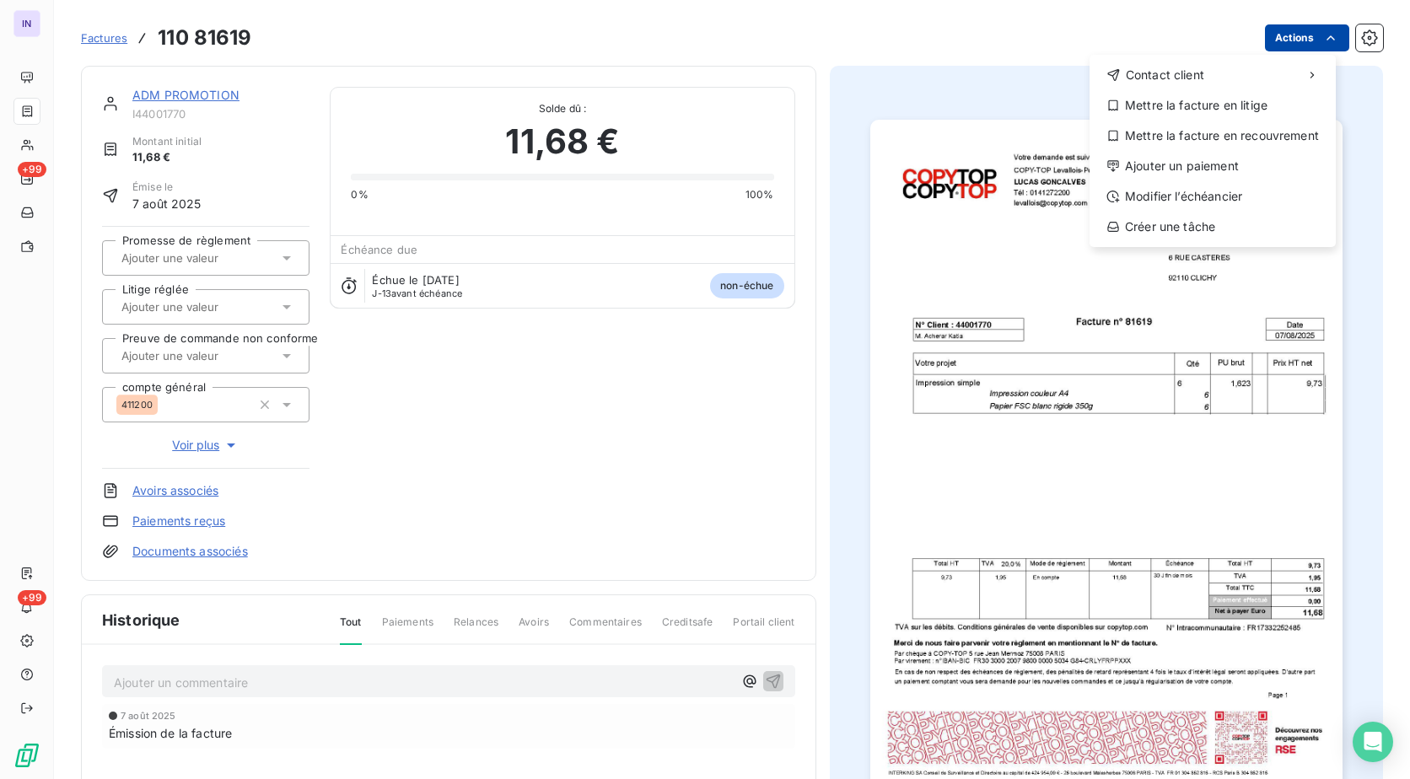
click at [1272, 45] on html "IN +99 +99 Factures [PHONE_NUMBER] Actions Contact client Mettre la facture en …" at bounding box center [705, 389] width 1410 height 779
click at [1211, 168] on div "Ajouter un paiement" at bounding box center [1212, 166] width 233 height 27
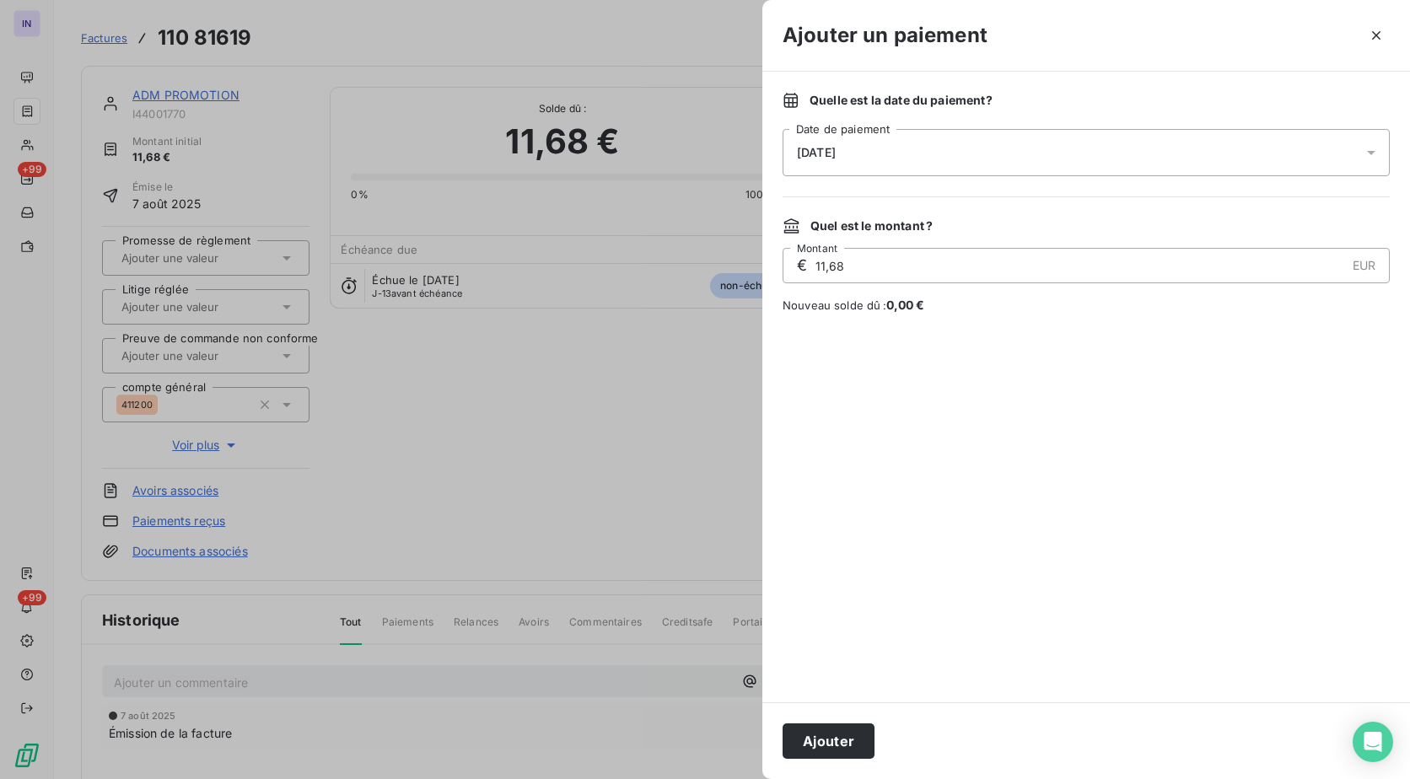
click at [967, 153] on div "[DATE]" at bounding box center [1085, 152] width 607 height 47
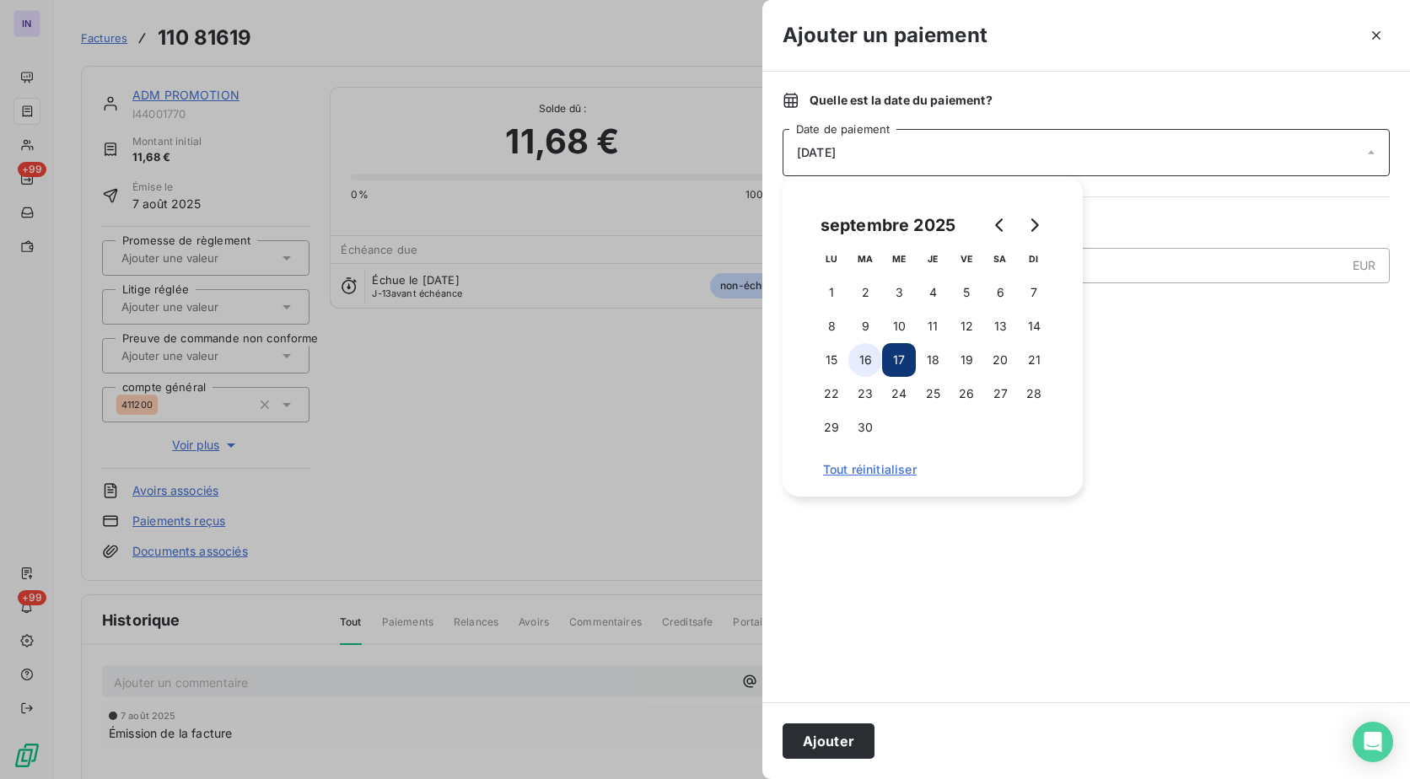
click at [867, 356] on button "16" at bounding box center [865, 360] width 34 height 34
click at [851, 737] on button "Ajouter" at bounding box center [828, 740] width 92 height 35
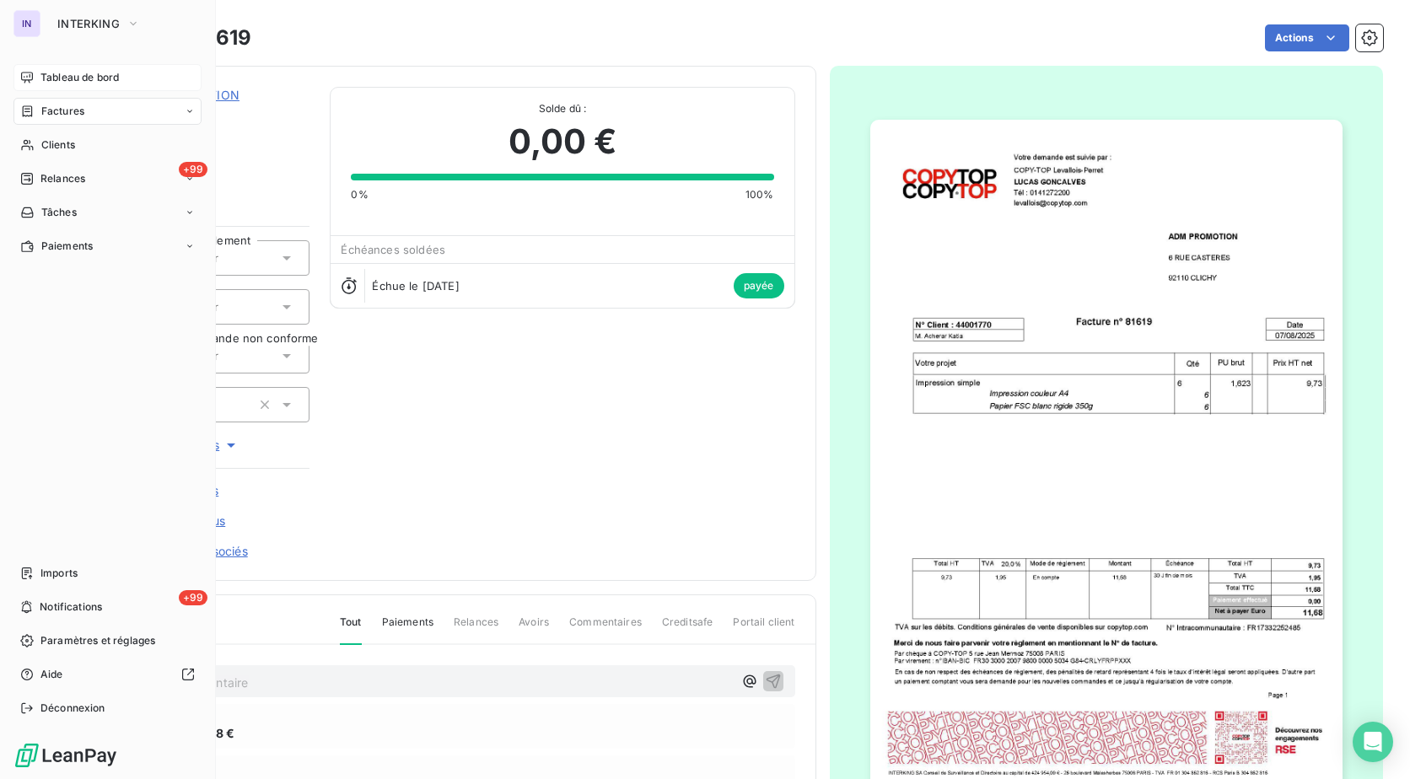
click at [51, 81] on span "Tableau de bord" at bounding box center [79, 77] width 78 height 15
